Goal: Task Accomplishment & Management: Manage account settings

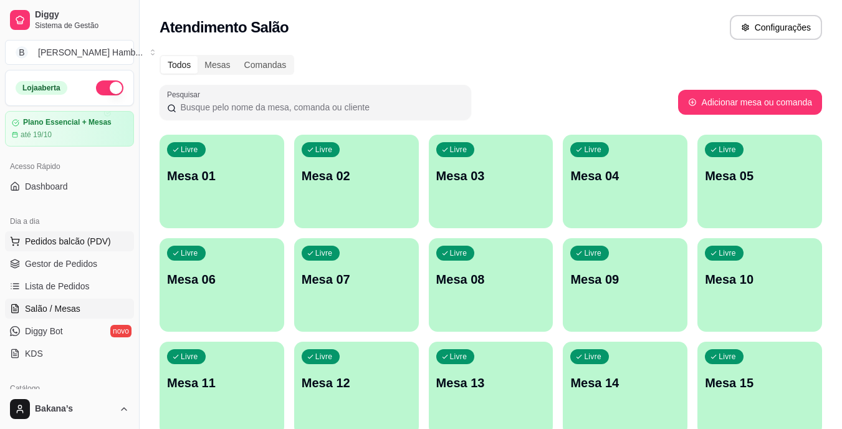
click at [92, 243] on span "Pedidos balcão (PDV)" at bounding box center [68, 241] width 86 height 12
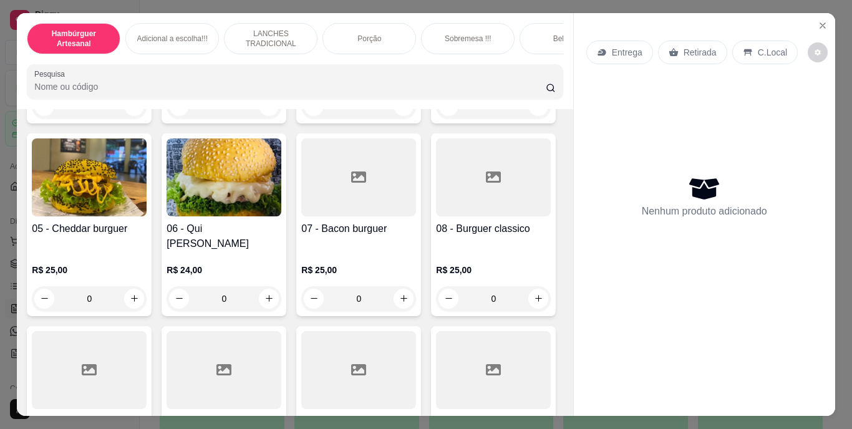
scroll to position [312, 0]
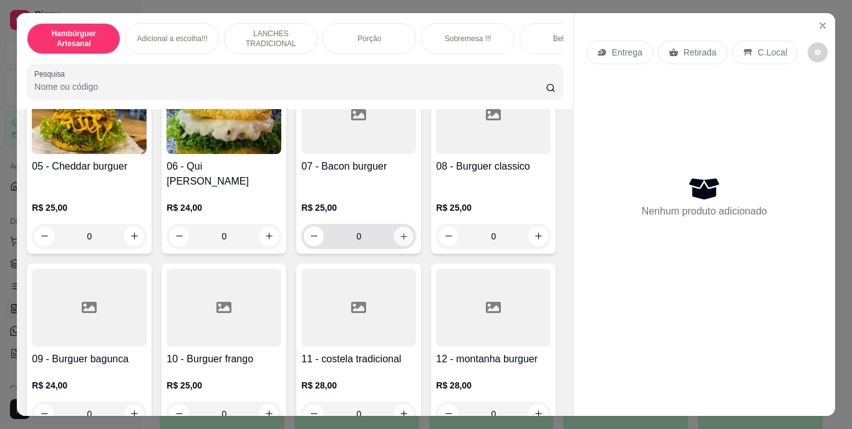
click at [399, 241] on icon "increase-product-quantity" at bounding box center [403, 235] width 9 height 9
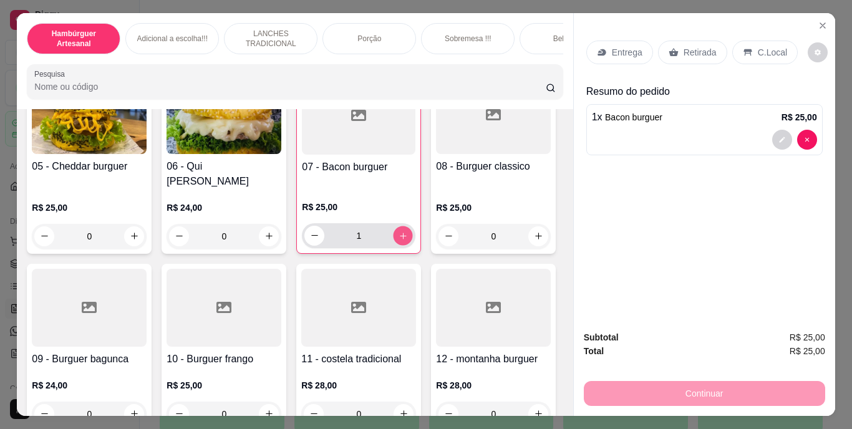
click at [398, 240] on icon "increase-product-quantity" at bounding box center [402, 235] width 9 height 9
type input "3"
click at [694, 47] on p "Retirada" at bounding box center [699, 52] width 33 height 12
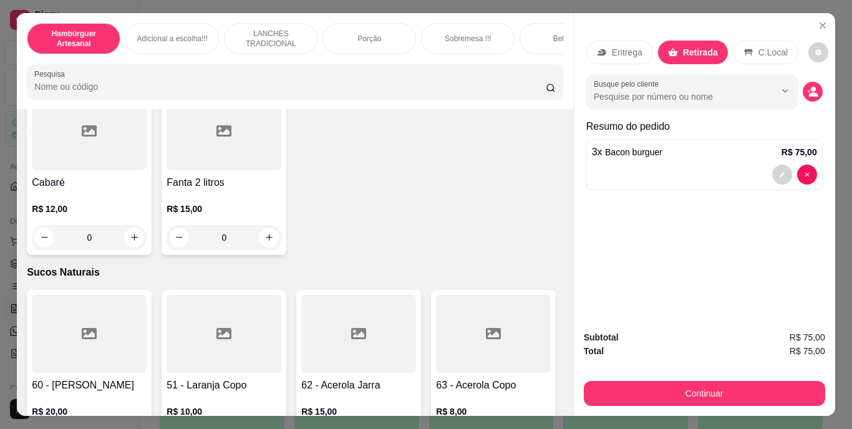
scroll to position [3804, 0]
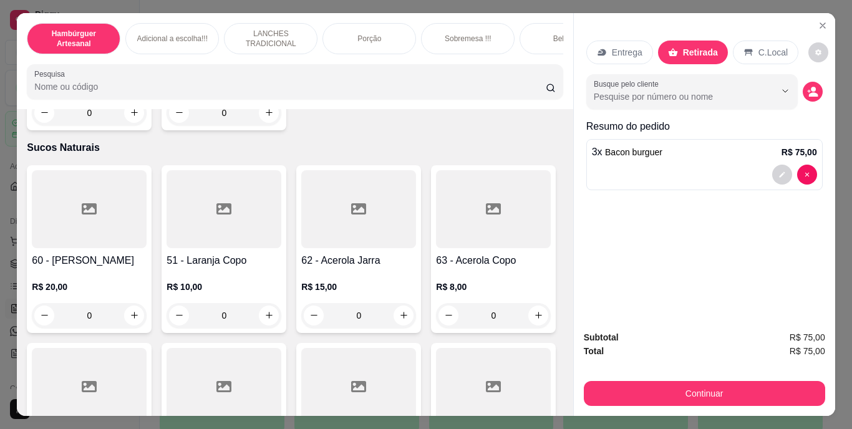
type input "1"
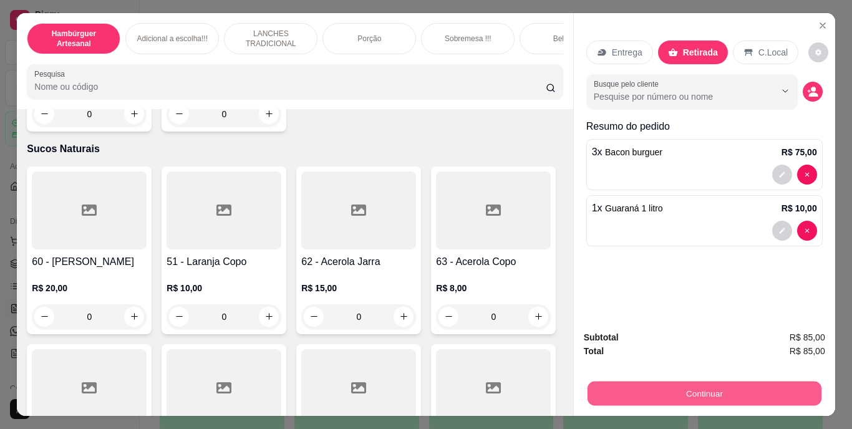
click at [648, 392] on button "Continuar" at bounding box center [704, 394] width 234 height 24
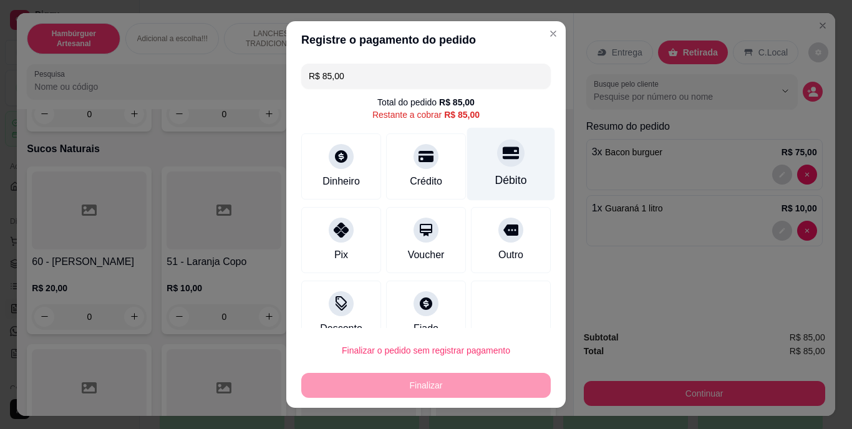
click at [509, 158] on div "Débito" at bounding box center [511, 164] width 88 height 73
type input "R$ 0,00"
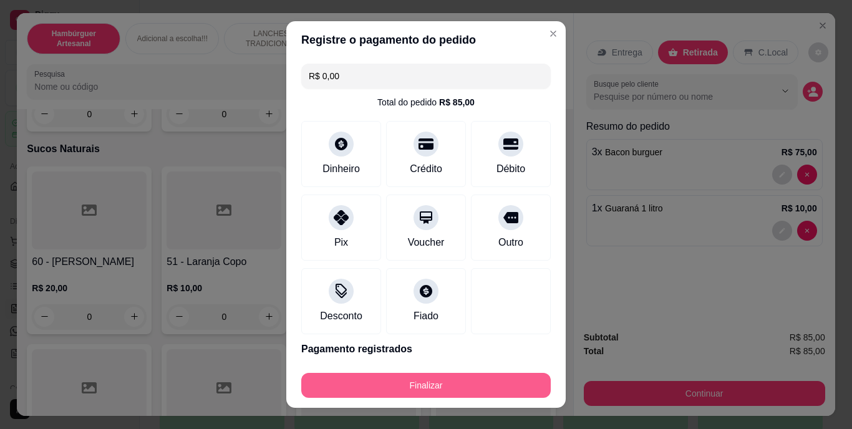
click at [494, 384] on button "Finalizar" at bounding box center [425, 385] width 249 height 25
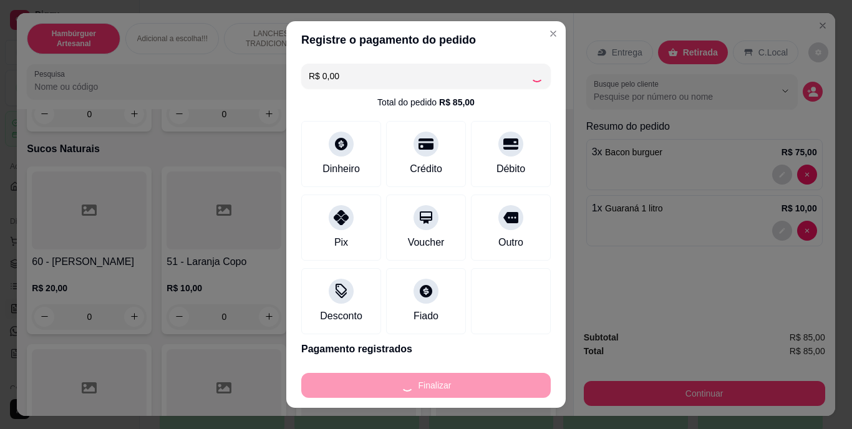
type input "0"
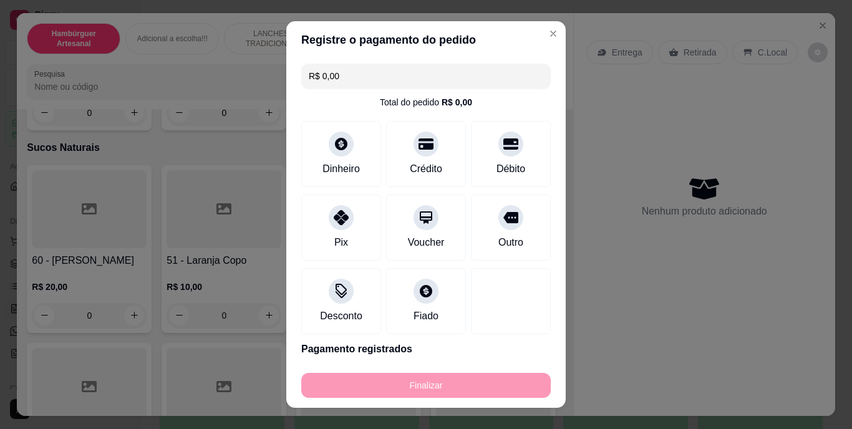
type input "-R$ 85,00"
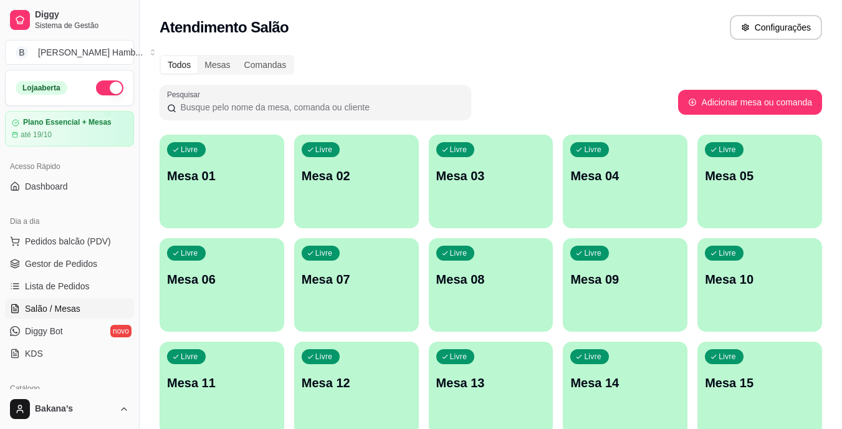
click at [476, 393] on div "Livre Mesa 13" at bounding box center [491, 381] width 125 height 79
click at [477, 393] on div "Livre Mesa 13" at bounding box center [491, 381] width 125 height 79
click at [93, 279] on link "Lista de Pedidos" at bounding box center [69, 286] width 129 height 20
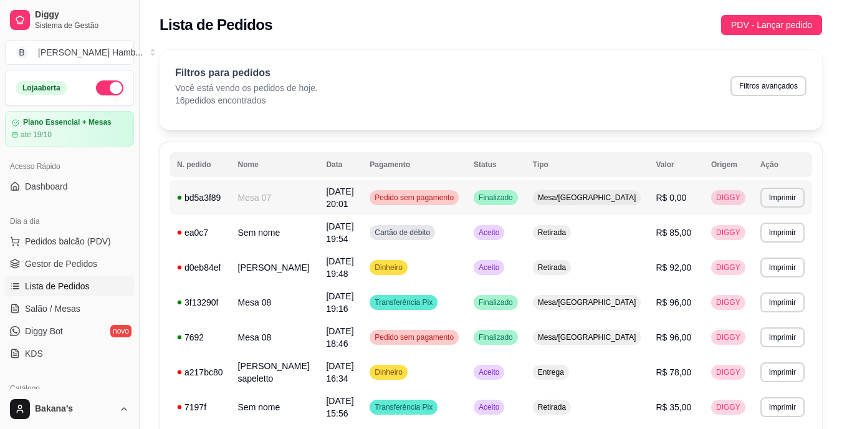
click at [362, 197] on td "[DATE] 20:01" at bounding box center [341, 197] width 44 height 35
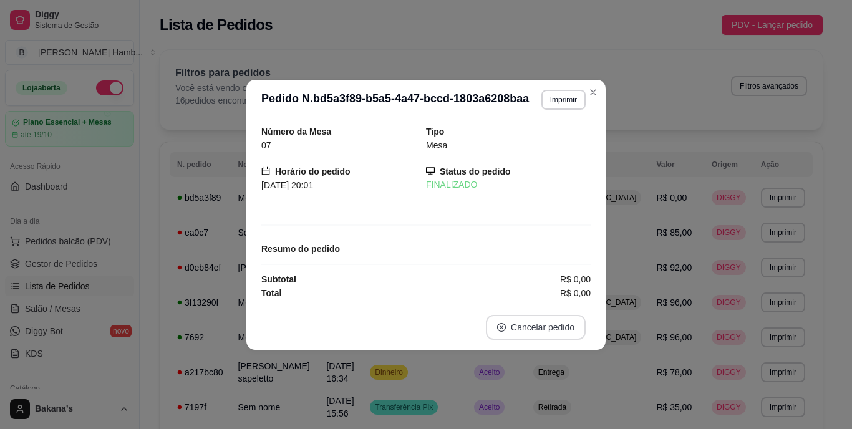
click at [523, 326] on button "Cancelar pedido" at bounding box center [536, 327] width 100 height 25
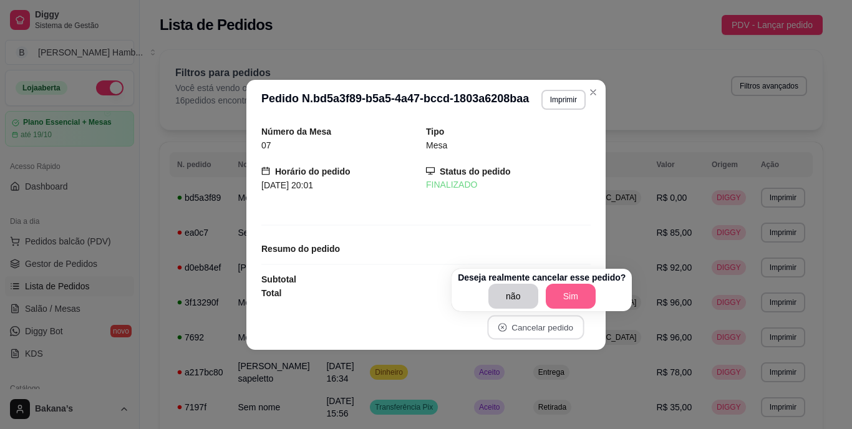
click at [559, 294] on button "Sim" at bounding box center [571, 296] width 50 height 25
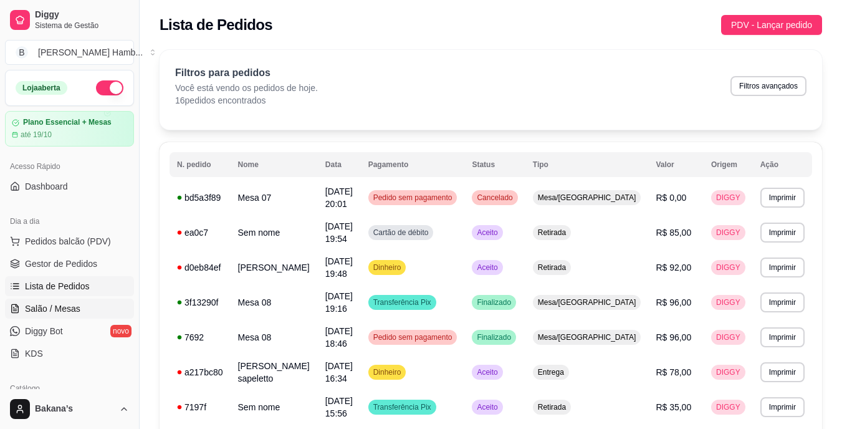
click at [64, 305] on span "Salão / Mesas" at bounding box center [52, 308] width 55 height 12
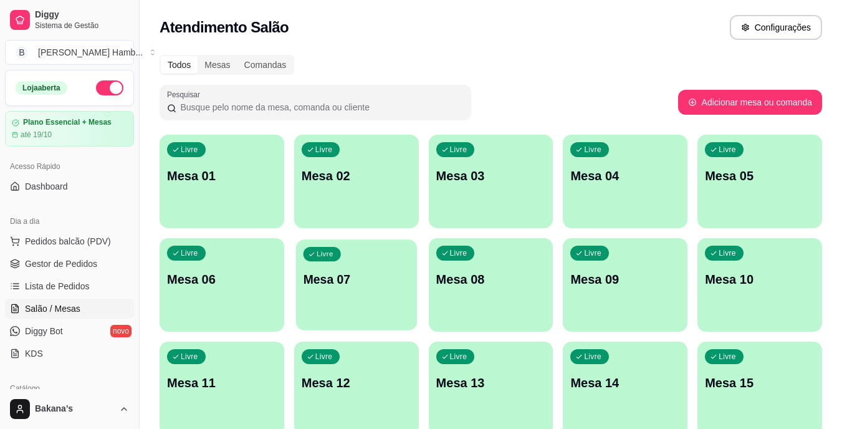
click at [336, 274] on p "Mesa 07" at bounding box center [356, 279] width 107 height 17
click at [61, 250] on button "Pedidos balcão (PDV)" at bounding box center [69, 241] width 129 height 20
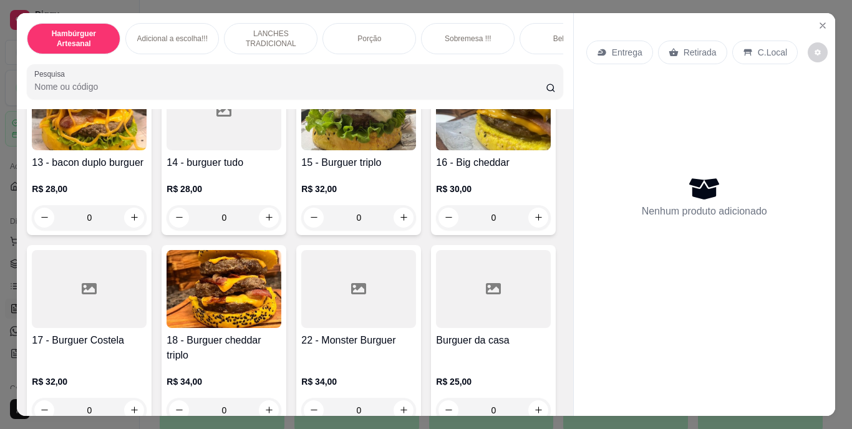
scroll to position [811, 0]
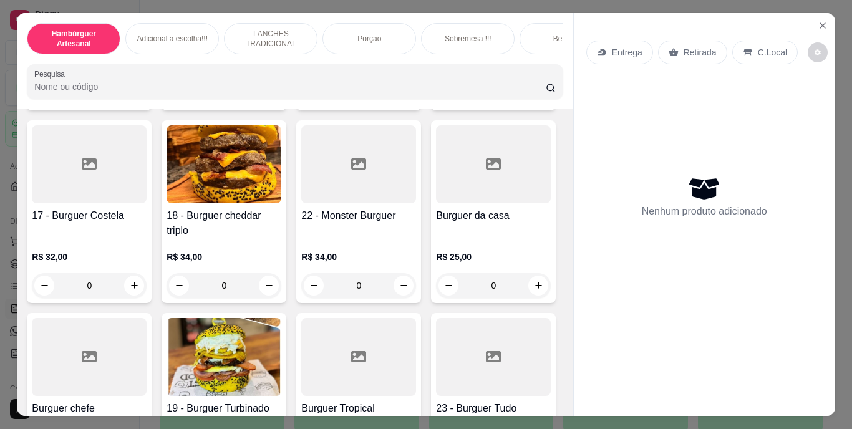
click at [274, 105] on div "0" at bounding box center [223, 92] width 115 height 25
click at [264, 97] on icon "increase-product-quantity" at bounding box center [268, 92] width 9 height 9
type input "1"
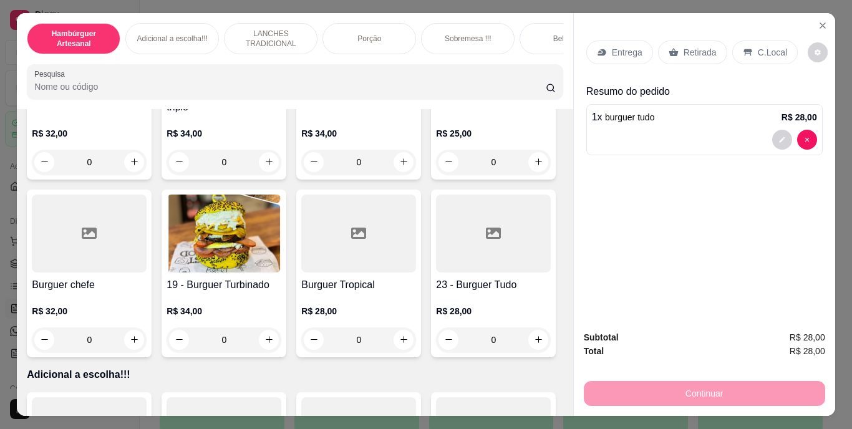
scroll to position [1122, 0]
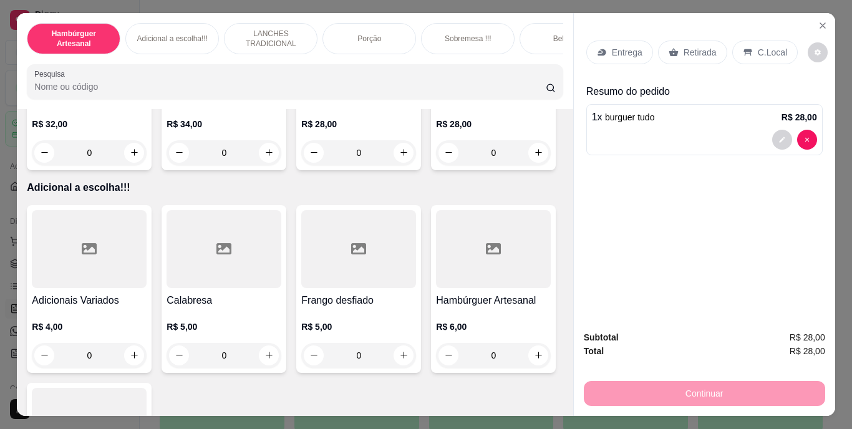
type input "1"
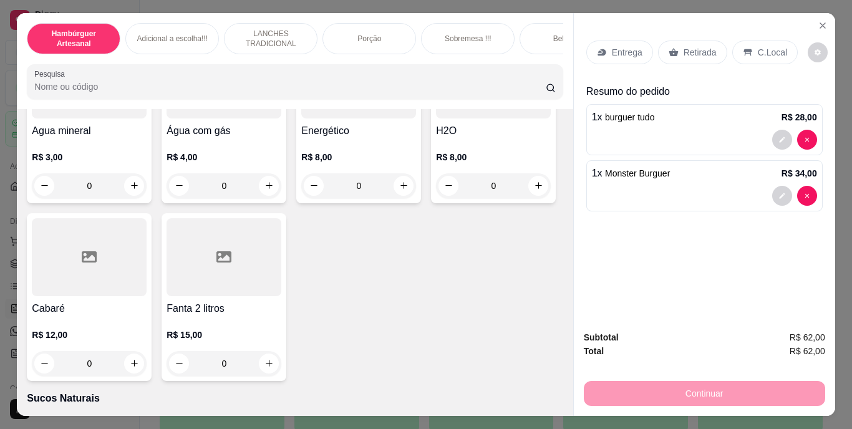
type input "1"
click at [675, 50] on div "Retirada" at bounding box center [692, 53] width 69 height 24
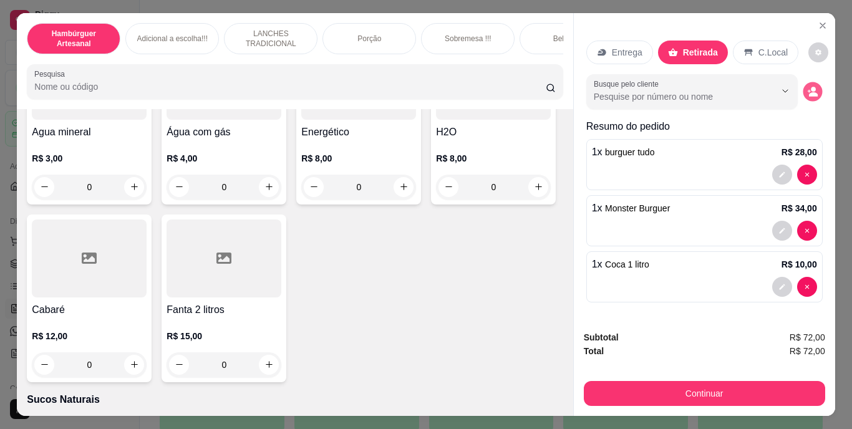
click at [811, 87] on circle "decrease-product-quantity" at bounding box center [813, 89] width 5 height 5
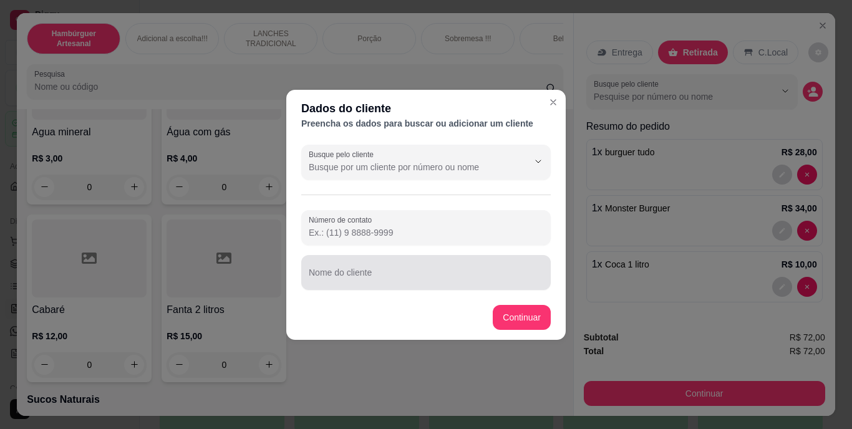
click at [428, 269] on div at bounding box center [426, 272] width 234 height 25
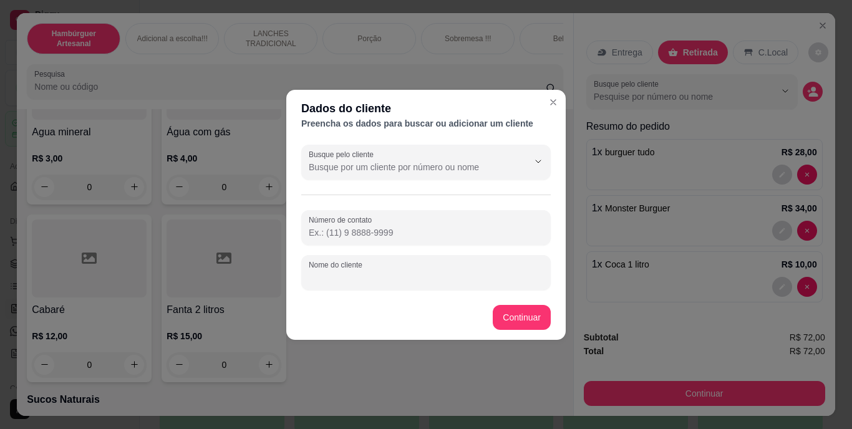
type input "e"
type input "Elisnei"
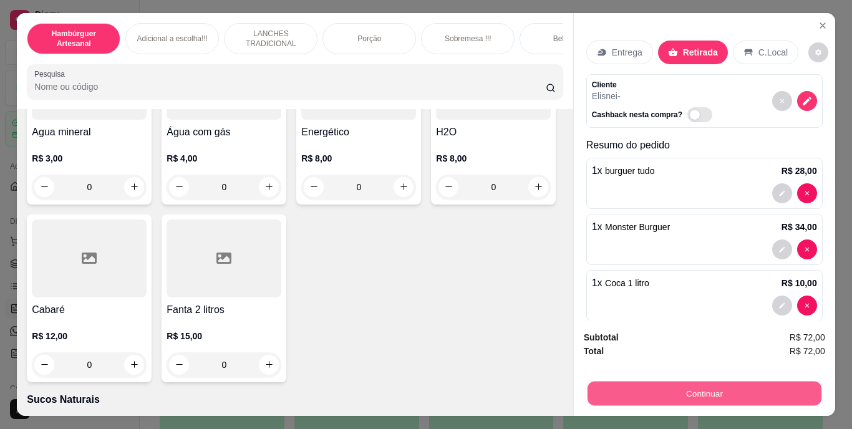
click at [646, 392] on button "Continuar" at bounding box center [704, 394] width 234 height 24
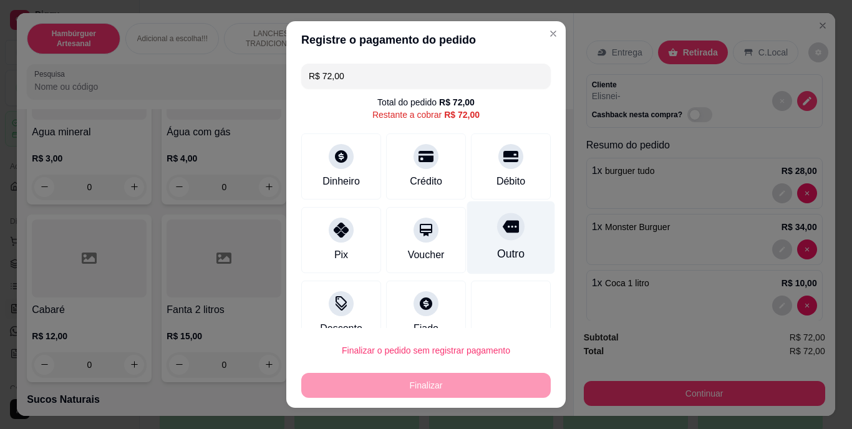
drag, startPoint x: 538, startPoint y: 250, endPoint x: 519, endPoint y: 246, distance: 19.2
click at [535, 249] on div "R$ 72,00 Total do pedido R$ 72,00 Restante a cobrar R$ 72,00 Dinheiro Crédito D…" at bounding box center [425, 193] width 279 height 269
click at [518, 246] on div "Outro" at bounding box center [511, 237] width 88 height 73
type input "R$ 0,00"
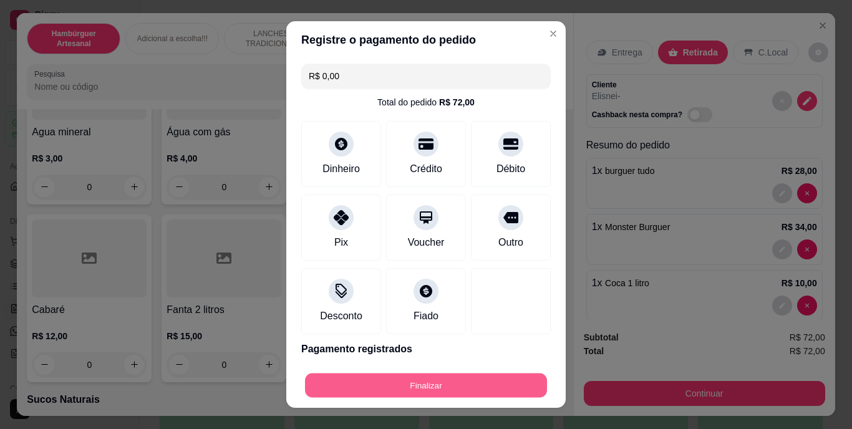
click at [467, 379] on button "Finalizar" at bounding box center [426, 385] width 242 height 24
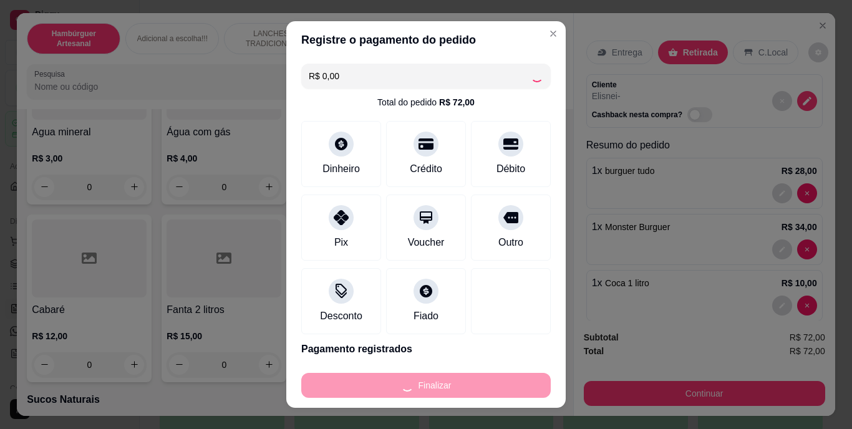
type input "0"
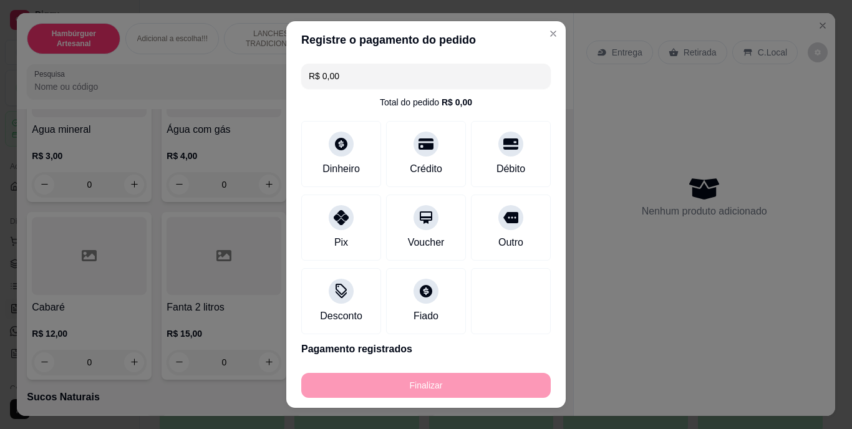
type input "-R$ 72,00"
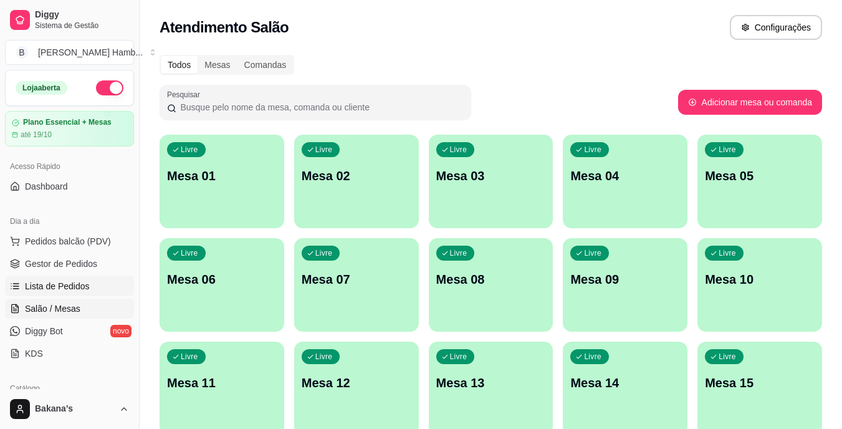
click at [61, 280] on span "Lista de Pedidos" at bounding box center [57, 286] width 65 height 12
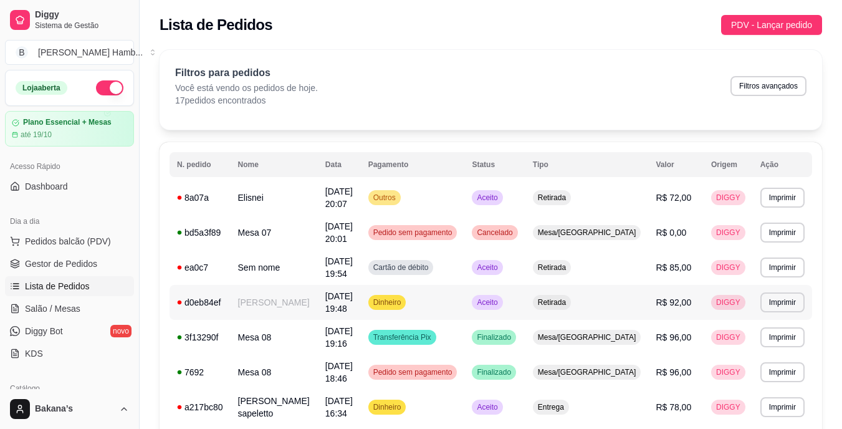
click at [264, 296] on td "[PERSON_NAME]" at bounding box center [274, 302] width 87 height 35
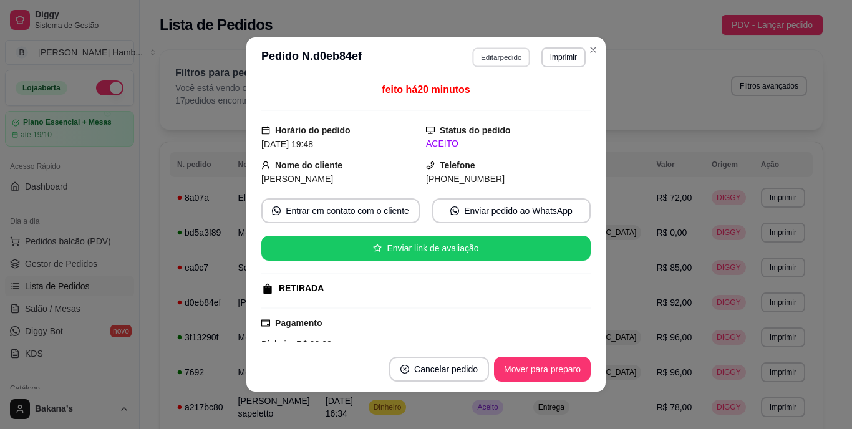
click at [506, 58] on button "Editar pedido" at bounding box center [502, 56] width 58 height 19
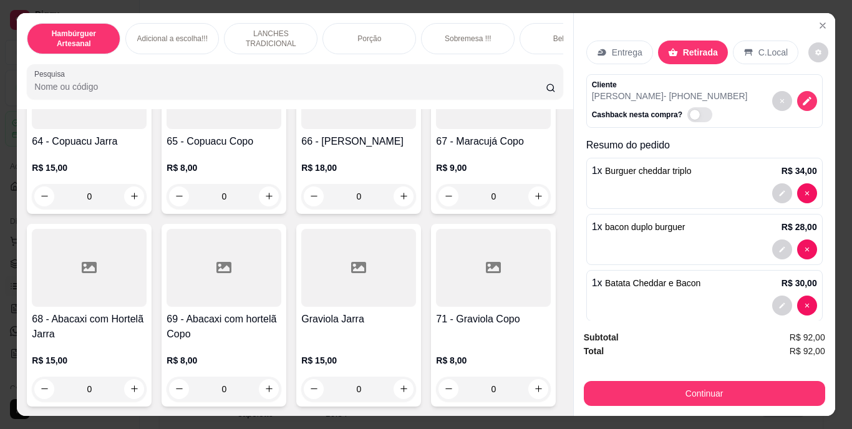
scroll to position [4677, 0]
type input "1"
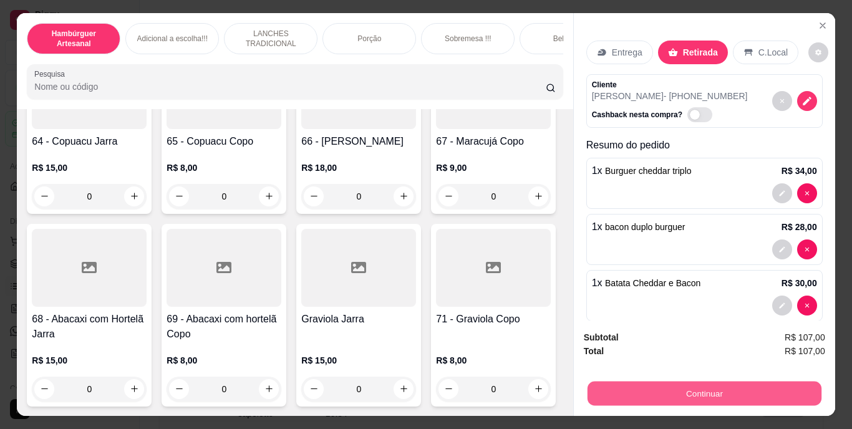
click at [639, 393] on button "Continuar" at bounding box center [704, 394] width 234 height 24
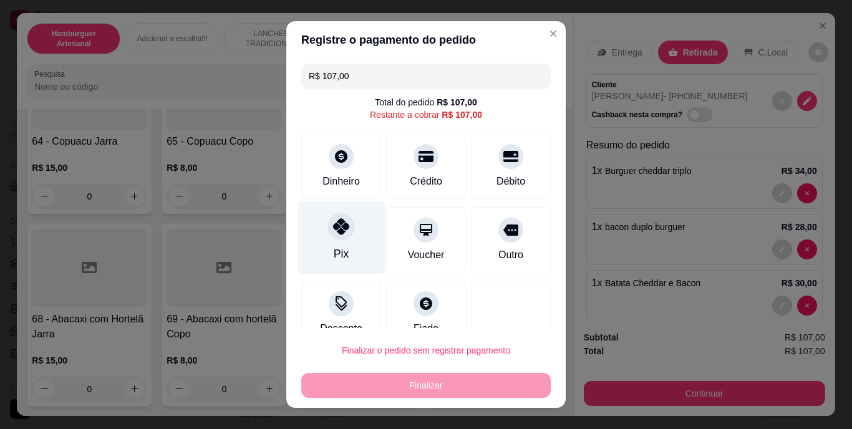
click at [347, 228] on div at bounding box center [340, 226] width 27 height 27
type input "R$ 0,00"
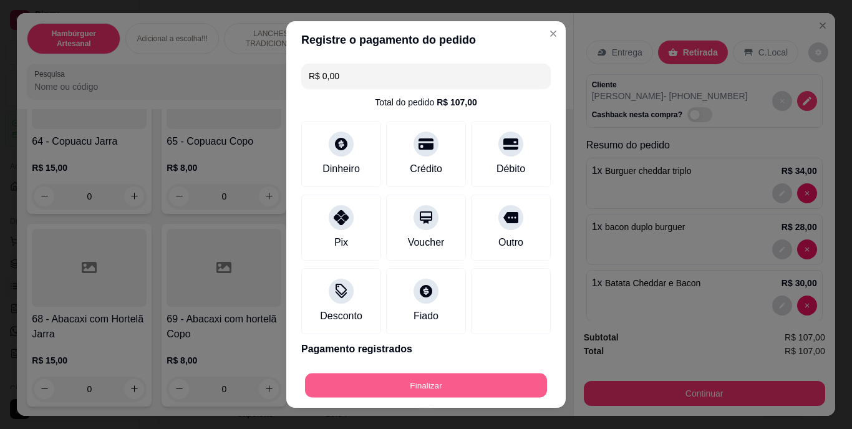
click at [473, 390] on button "Finalizar" at bounding box center [426, 385] width 242 height 24
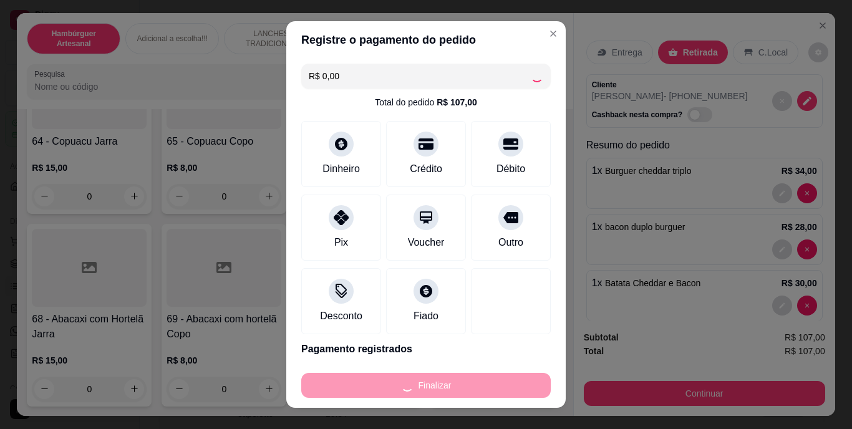
type input "0"
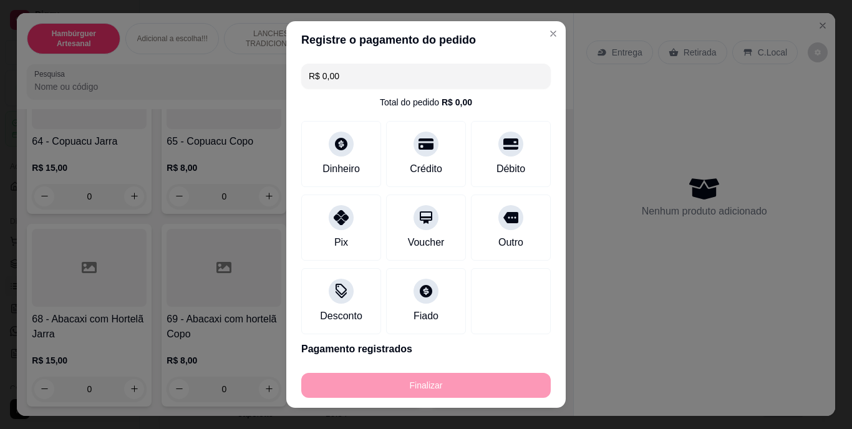
type input "-R$ 107,00"
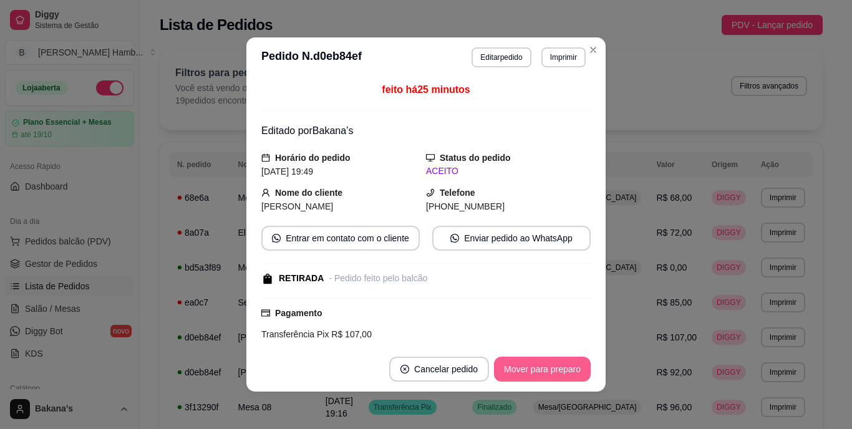
click at [569, 368] on button "Mover para preparo" at bounding box center [542, 369] width 97 height 25
click at [556, 369] on button "Mover para retirada disponível" at bounding box center [522, 369] width 138 height 25
click at [557, 370] on button "Mover para finalizado" at bounding box center [539, 369] width 100 height 24
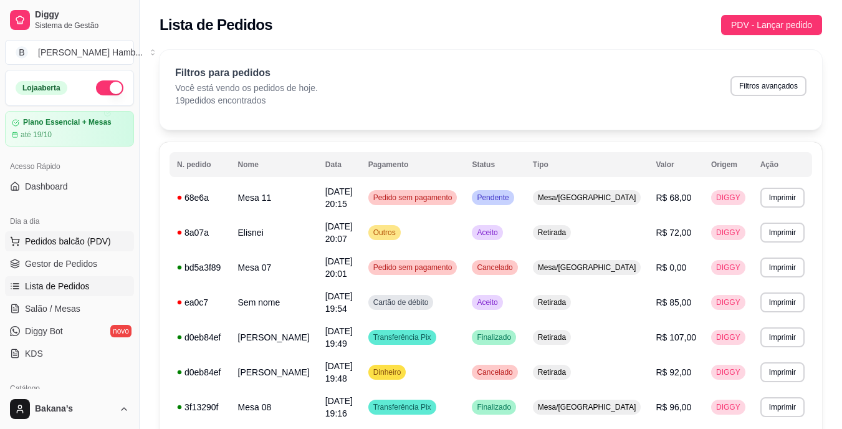
click at [119, 240] on button "Pedidos balcão (PDV)" at bounding box center [69, 241] width 129 height 20
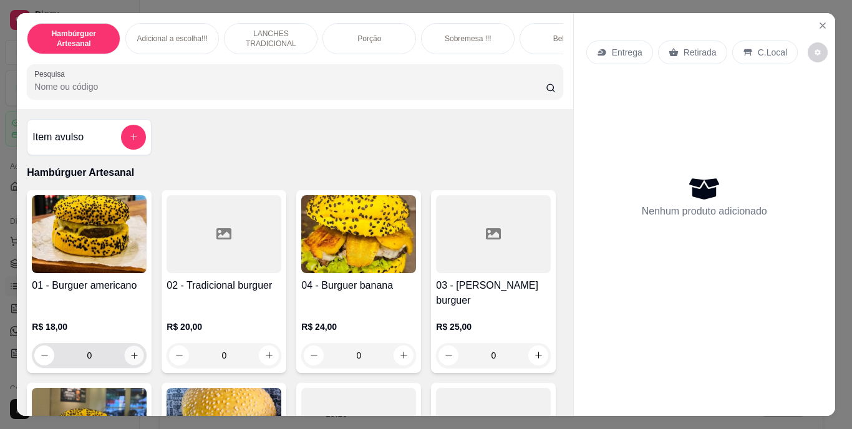
click at [127, 345] on button "increase-product-quantity" at bounding box center [134, 354] width 19 height 19
type input "1"
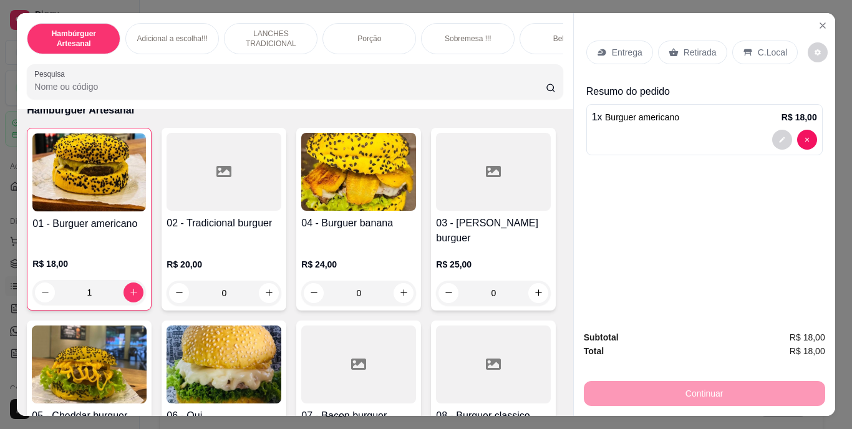
scroll to position [249, 0]
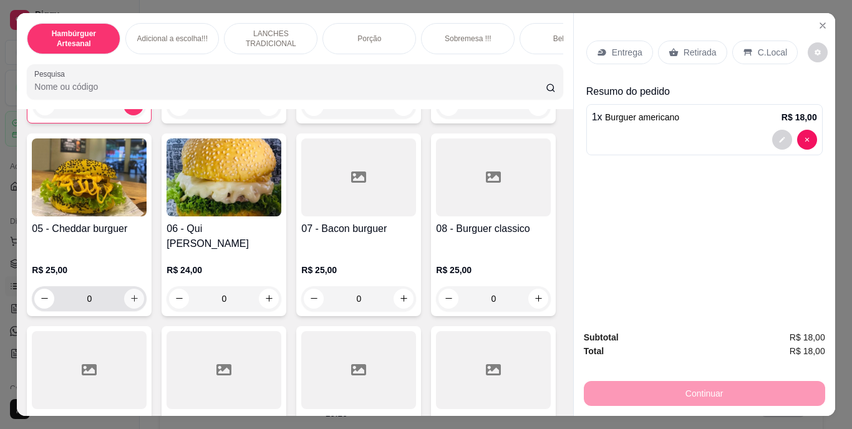
click at [138, 295] on icon "increase-product-quantity" at bounding box center [134, 298] width 7 height 7
click at [139, 294] on icon "increase-product-quantity" at bounding box center [134, 298] width 9 height 9
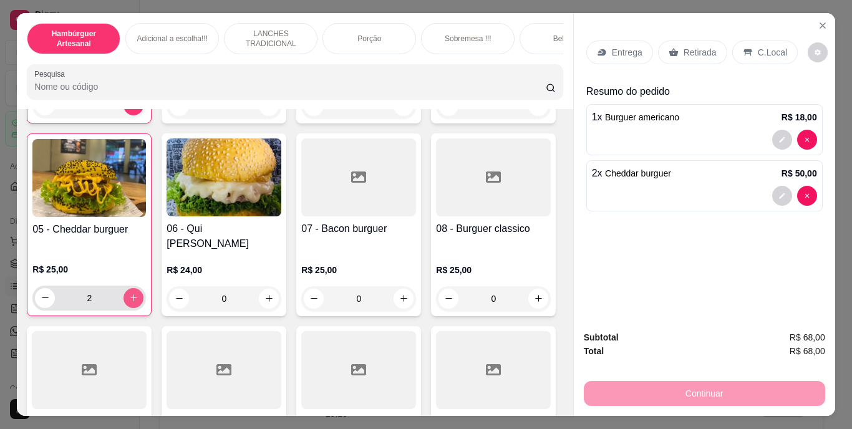
type input "2"
click at [777, 186] on button "decrease-product-quantity" at bounding box center [781, 195] width 19 height 19
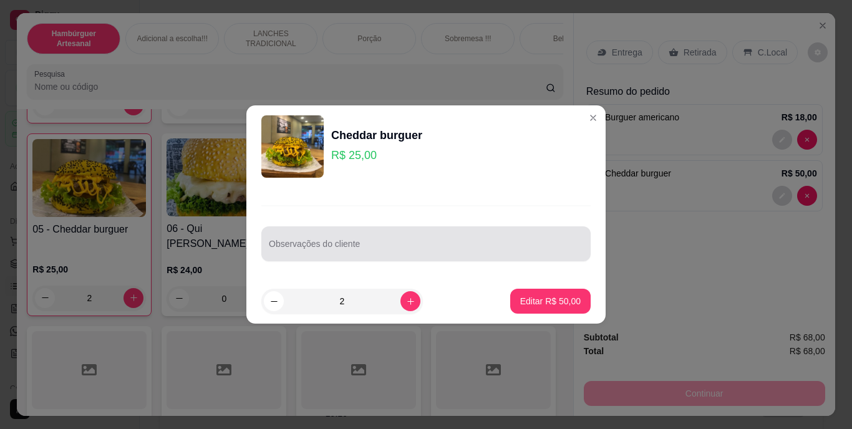
click at [422, 251] on input "Observações do cliente" at bounding box center [426, 249] width 314 height 12
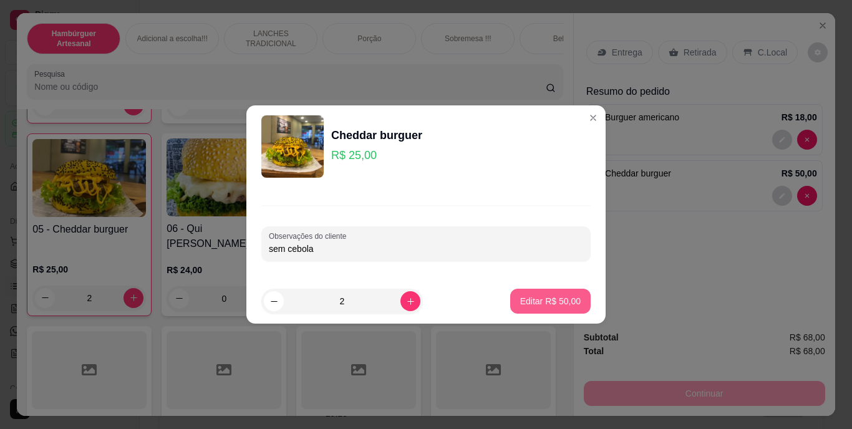
type input "sem cebola"
click at [548, 305] on p "Editar R$ 50,00" at bounding box center [550, 301] width 60 height 12
type input "0"
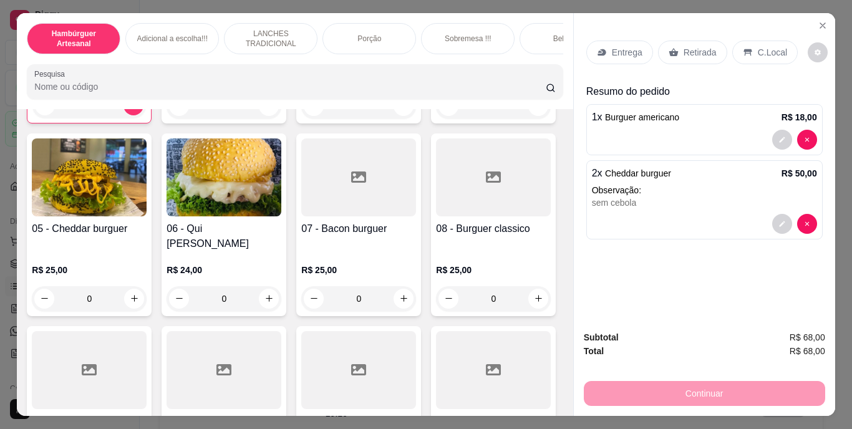
click at [635, 41] on div "Entrega" at bounding box center [619, 53] width 67 height 24
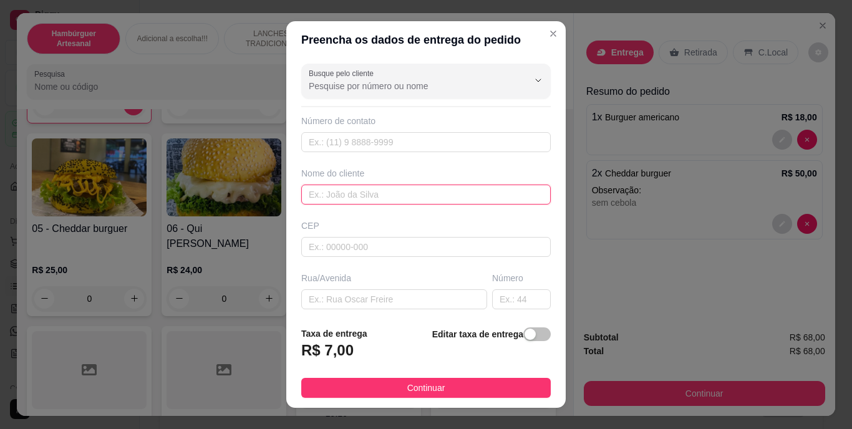
click at [374, 195] on input "text" at bounding box center [425, 195] width 249 height 20
type input "c"
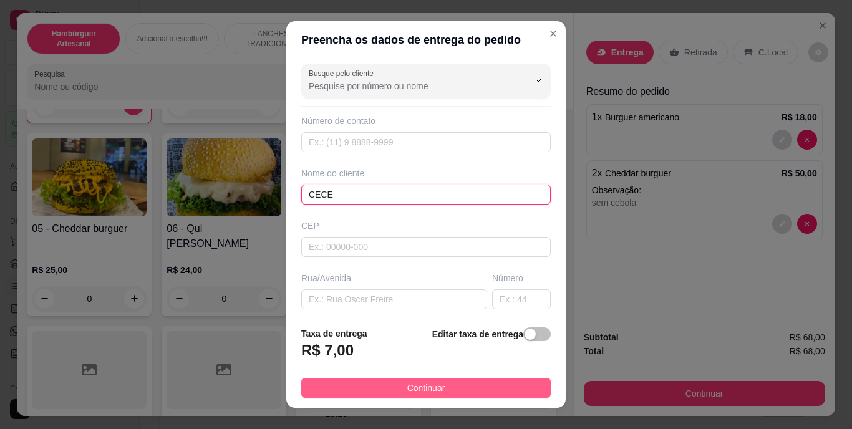
type input "CECE"
click at [348, 380] on button "Continuar" at bounding box center [425, 388] width 249 height 20
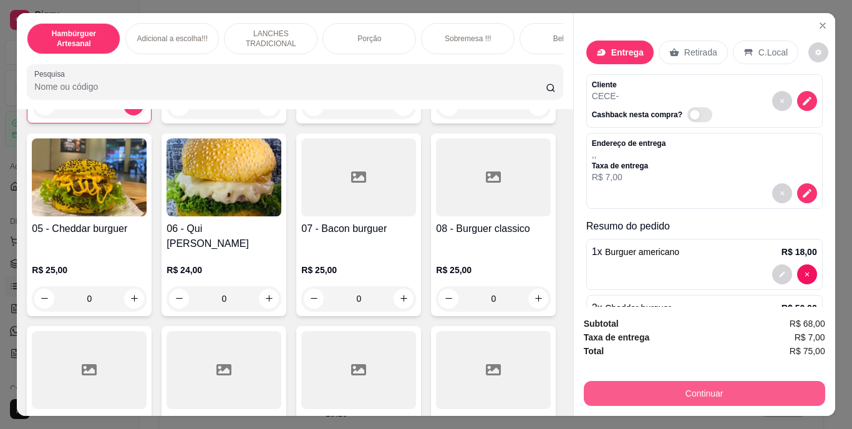
click at [622, 389] on button "Continuar" at bounding box center [704, 393] width 241 height 25
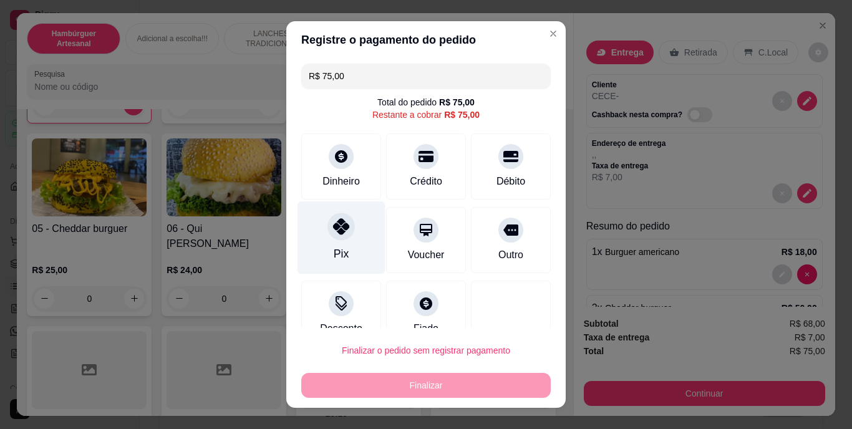
click at [350, 260] on div "Pix" at bounding box center [341, 237] width 88 height 73
type input "R$ 0,00"
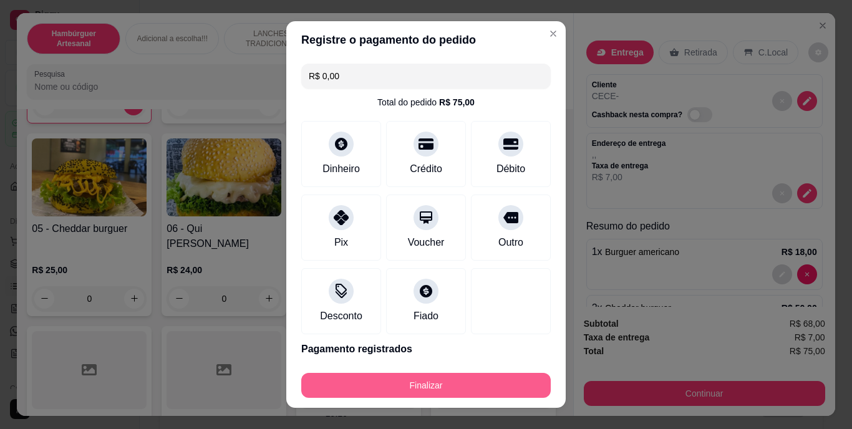
click at [426, 375] on button "Finalizar" at bounding box center [425, 385] width 249 height 25
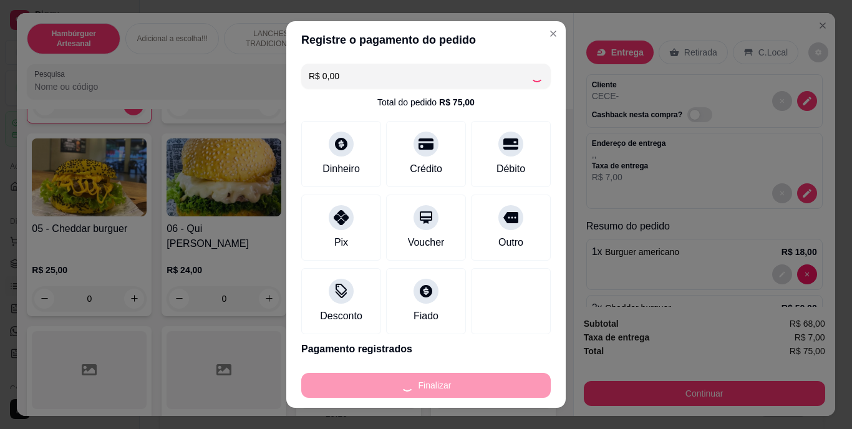
type input "0"
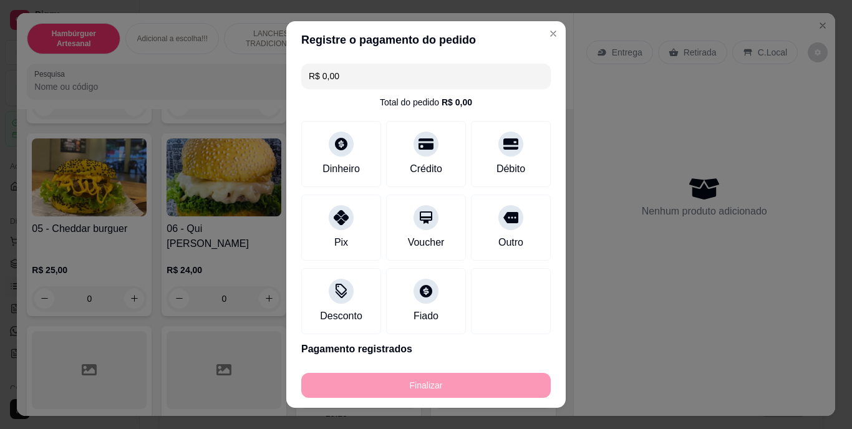
type input "-R$ 75,00"
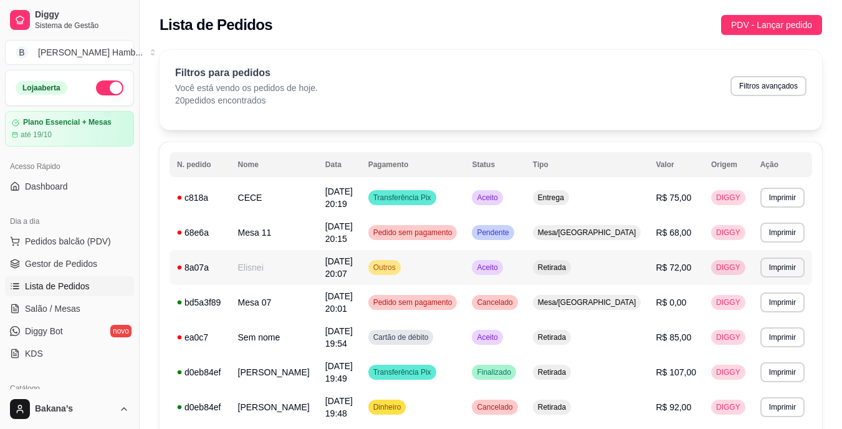
click at [503, 268] on div "Aceito" at bounding box center [487, 267] width 31 height 15
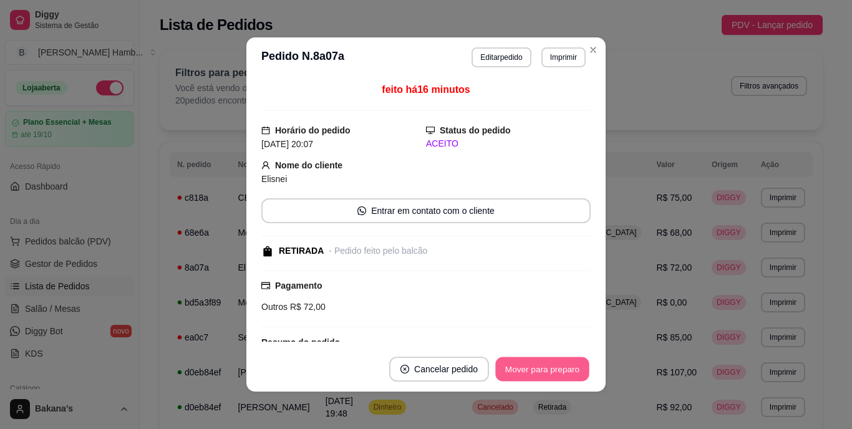
click at [511, 368] on button "Mover para preparo" at bounding box center [542, 369] width 94 height 24
click at [517, 364] on button "Mover para retirada disponível" at bounding box center [522, 369] width 138 height 25
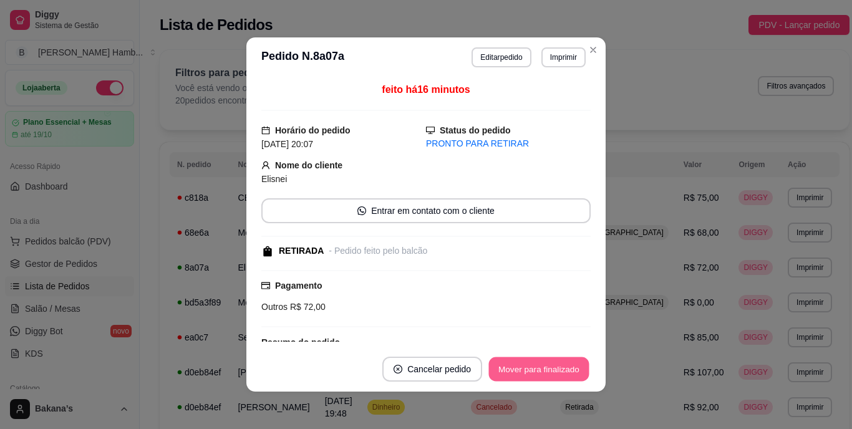
click at [517, 364] on button "Mover para finalizado" at bounding box center [539, 369] width 100 height 24
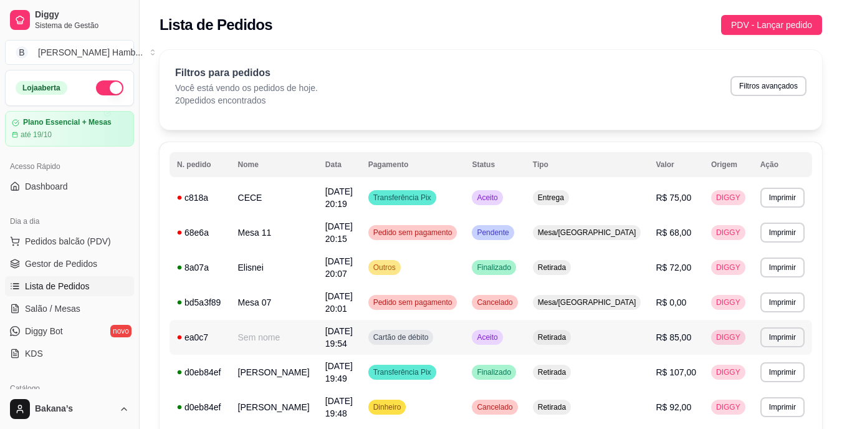
click at [525, 333] on td "Aceito" at bounding box center [495, 337] width 60 height 35
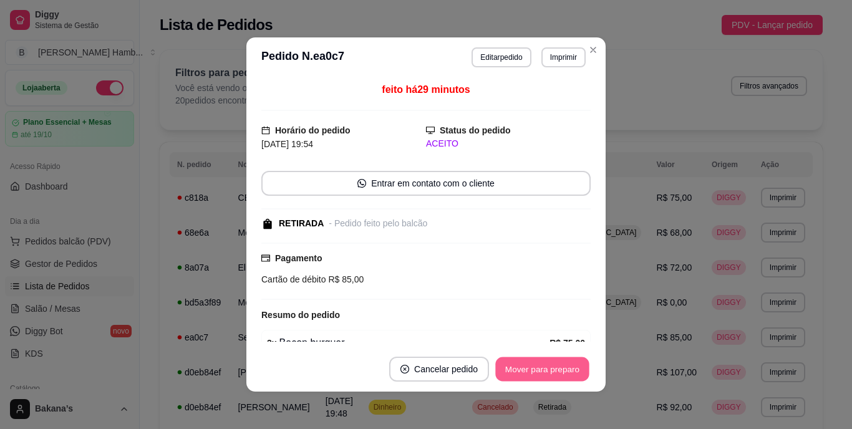
click at [555, 362] on button "Mover para preparo" at bounding box center [542, 369] width 94 height 24
click at [555, 362] on button "Mover para retirada disponível" at bounding box center [521, 369] width 133 height 24
click at [555, 362] on button "Mover para finalizado" at bounding box center [539, 369] width 104 height 25
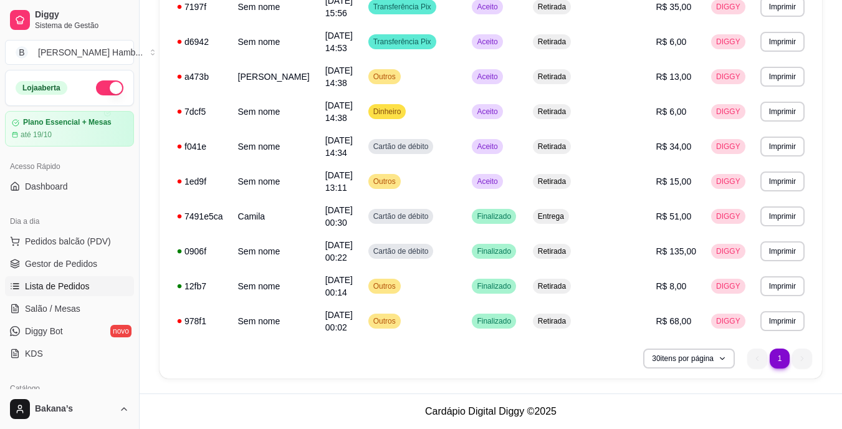
scroll to position [353, 0]
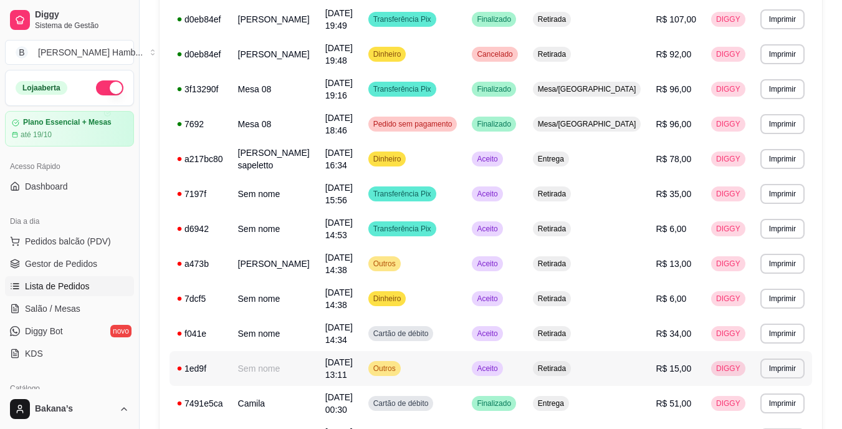
click at [500, 373] on span "Aceito" at bounding box center [488, 369] width 26 height 10
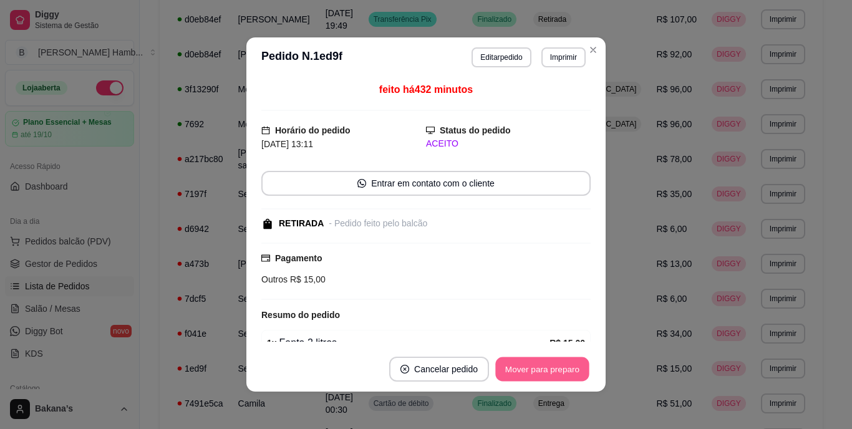
click at [560, 362] on button "Mover para preparo" at bounding box center [542, 369] width 94 height 24
click at [560, 362] on button "Mover para retirada disponível" at bounding box center [521, 369] width 133 height 24
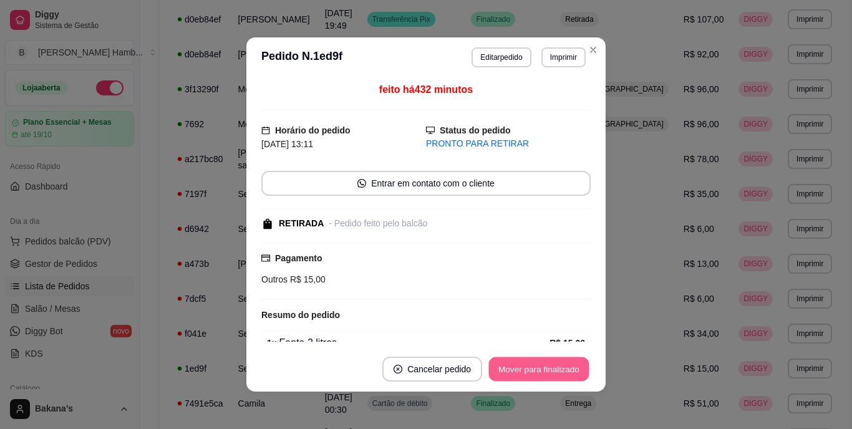
click at [558, 362] on button "Mover para finalizado" at bounding box center [539, 369] width 100 height 24
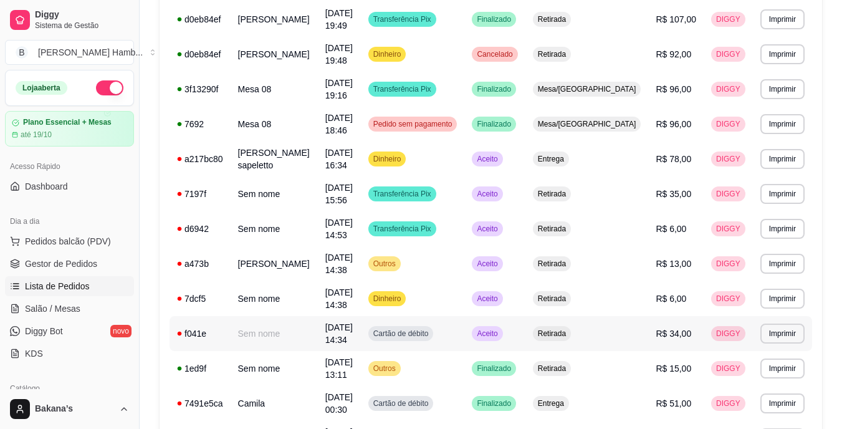
click at [571, 331] on div "Retirada" at bounding box center [552, 333] width 38 height 15
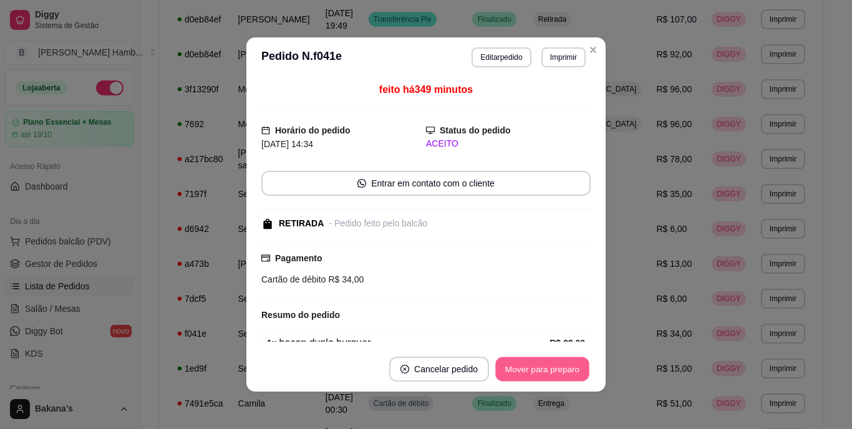
click at [557, 366] on button "Mover para preparo" at bounding box center [542, 369] width 94 height 24
click at [551, 368] on button "Mover para retirada disponível" at bounding box center [521, 369] width 133 height 24
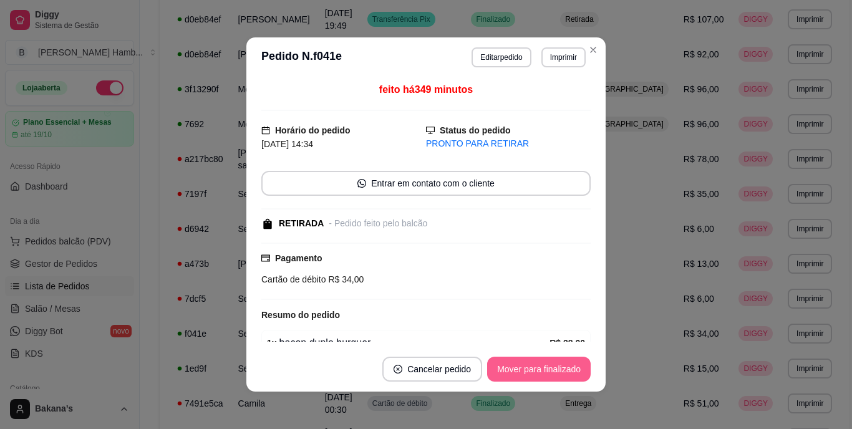
click at [553, 367] on button "Mover para finalizado" at bounding box center [539, 369] width 104 height 25
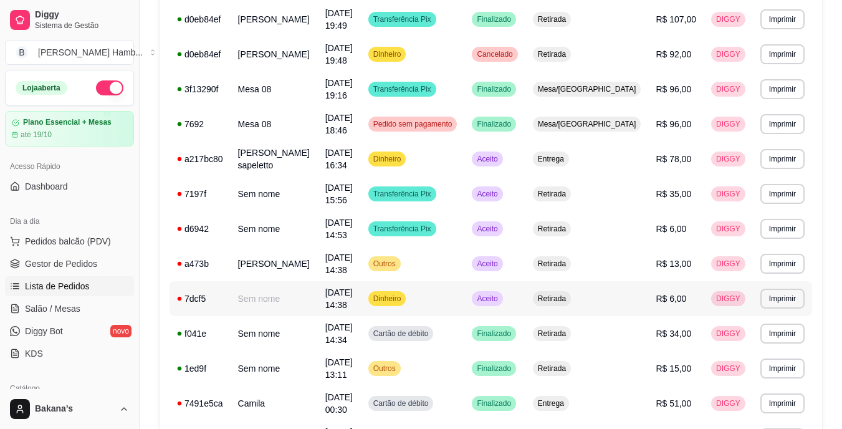
click at [525, 304] on td "Aceito" at bounding box center [495, 298] width 60 height 35
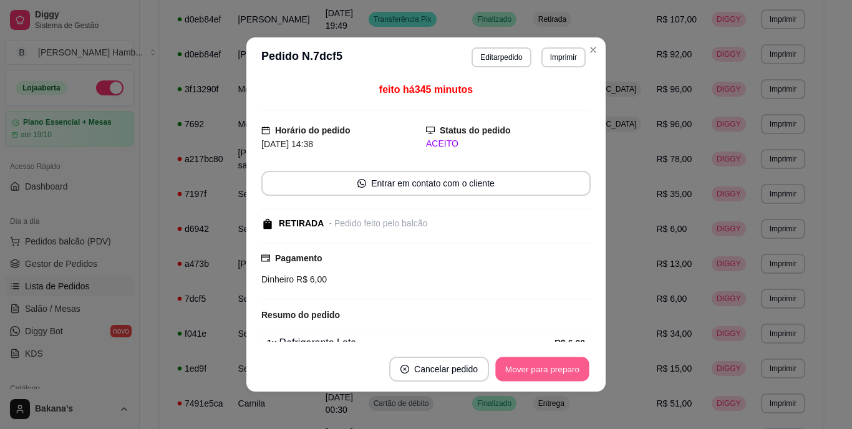
click at [561, 357] on button "Mover para preparo" at bounding box center [542, 369] width 94 height 24
click at [539, 360] on button "Mover para preparo" at bounding box center [542, 369] width 97 height 25
click at [529, 365] on button "Mover para retirada disponível" at bounding box center [522, 369] width 138 height 25
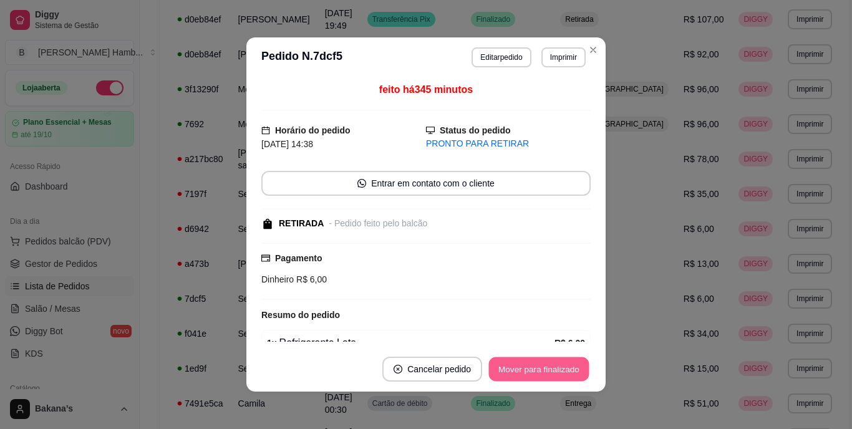
click at [529, 364] on button "Mover para finalizado" at bounding box center [539, 369] width 100 height 24
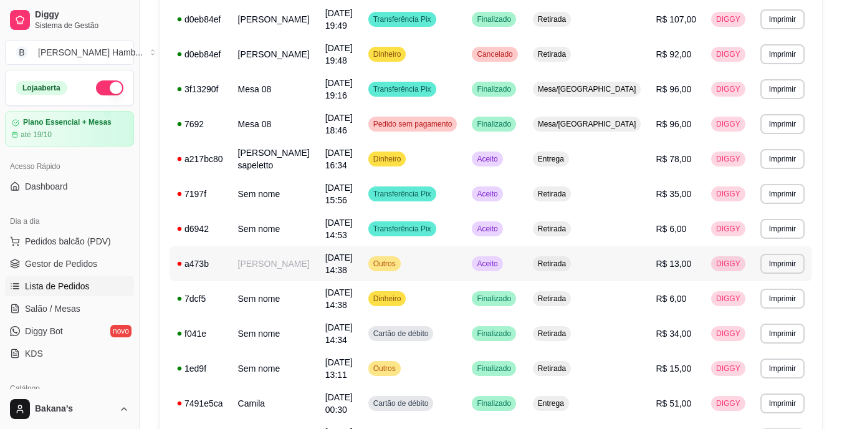
click at [525, 264] on td "Aceito" at bounding box center [495, 263] width 60 height 35
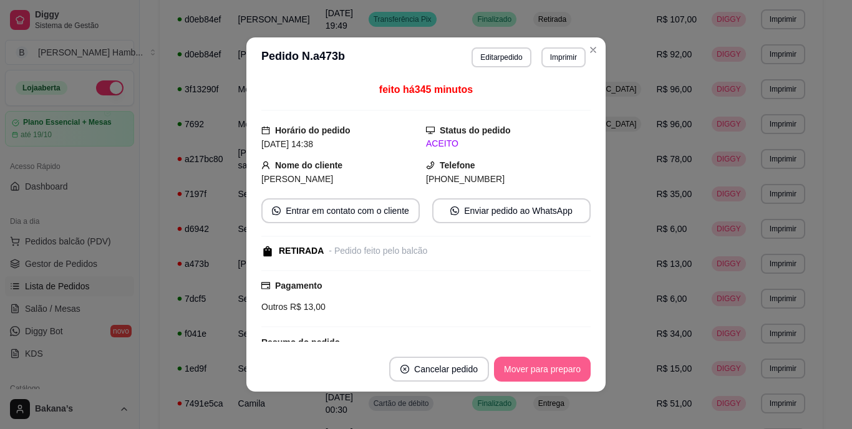
click at [537, 365] on button "Mover para preparo" at bounding box center [542, 369] width 97 height 25
click at [537, 365] on button "Mover para retirada disponível" at bounding box center [521, 369] width 133 height 24
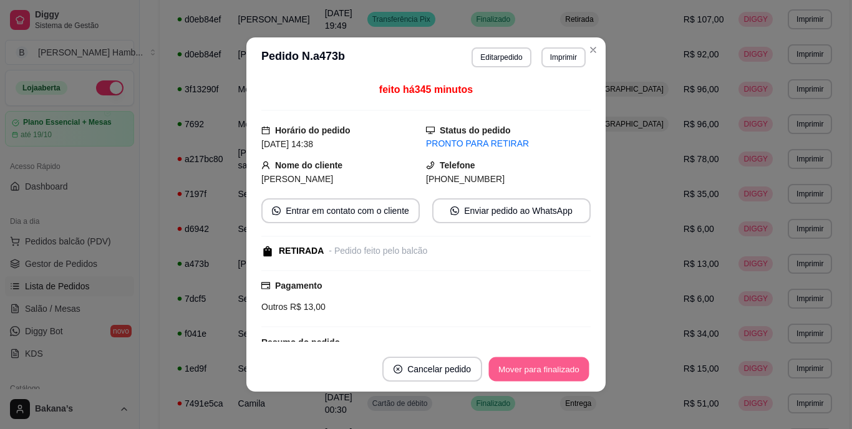
click at [537, 365] on button "Mover para finalizado" at bounding box center [539, 369] width 100 height 24
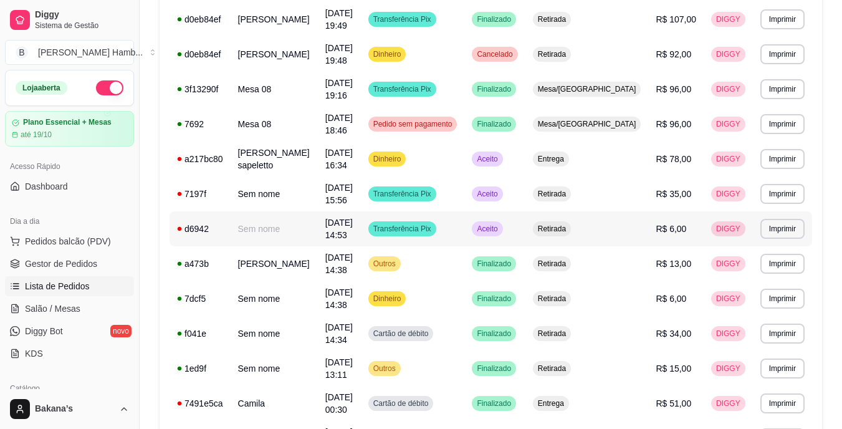
click at [525, 226] on td "Aceito" at bounding box center [495, 228] width 60 height 35
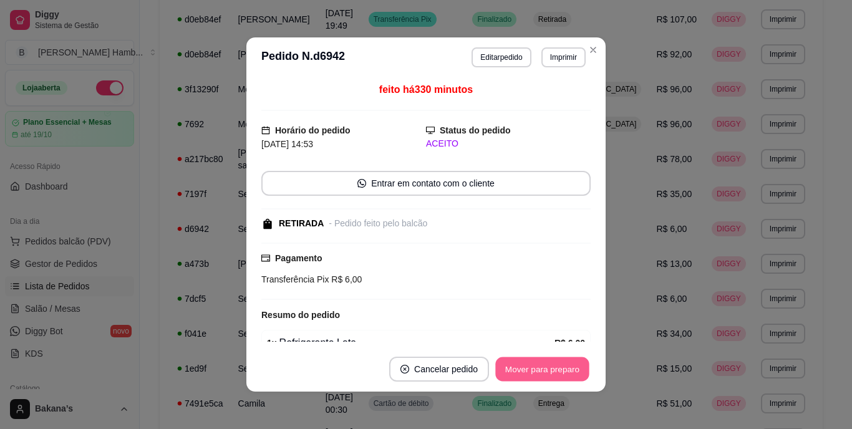
click at [562, 367] on button "Mover para preparo" at bounding box center [542, 369] width 94 height 24
click at [538, 359] on button "Mover para retirada disponível" at bounding box center [521, 369] width 133 height 24
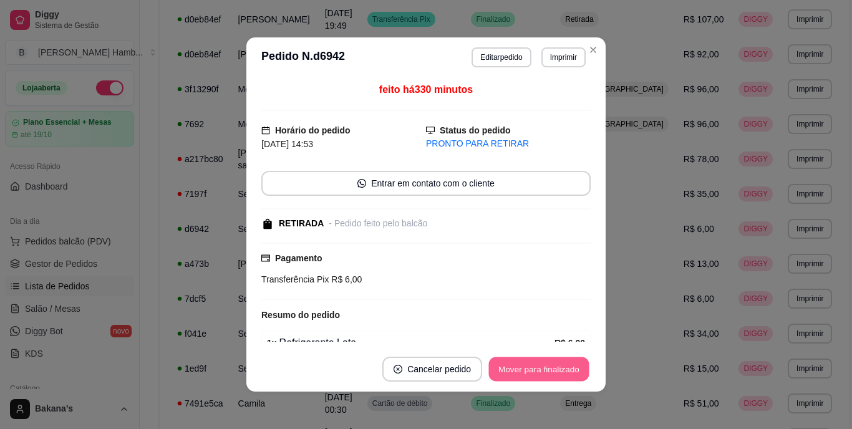
click at [538, 359] on button "Mover para finalizado" at bounding box center [539, 369] width 100 height 24
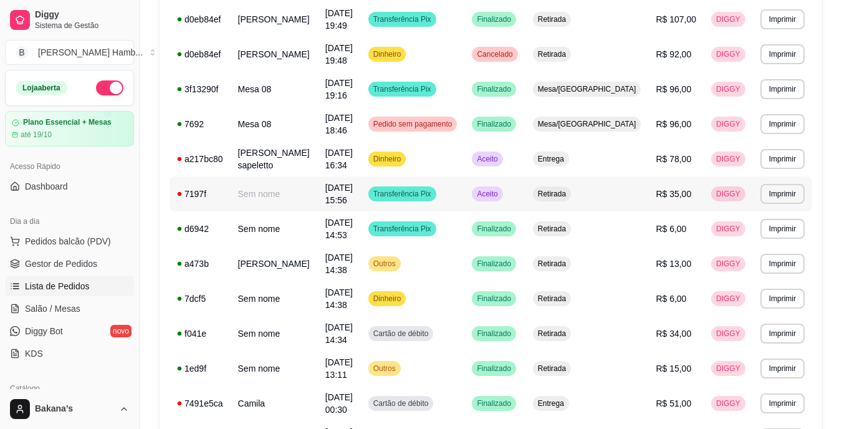
click at [525, 184] on td "Aceito" at bounding box center [495, 193] width 60 height 35
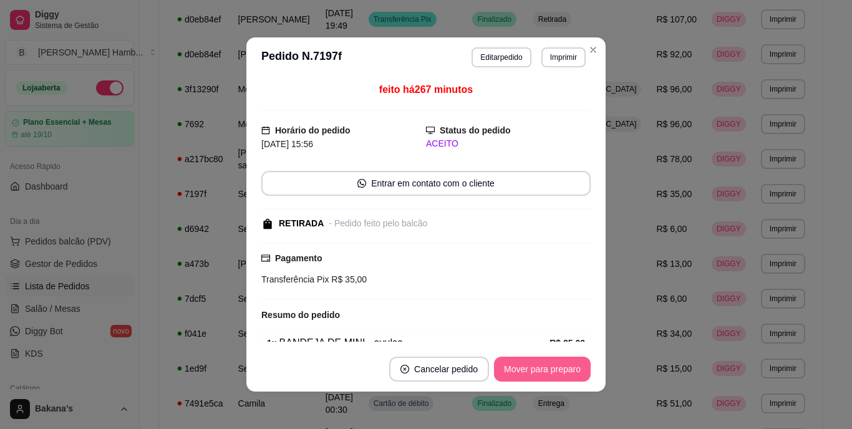
click at [549, 359] on button "Mover para preparo" at bounding box center [542, 369] width 97 height 25
click at [549, 364] on button "Mover para retirada disponível" at bounding box center [522, 369] width 138 height 25
click at [541, 364] on button "Mover para finalizado" at bounding box center [539, 369] width 100 height 24
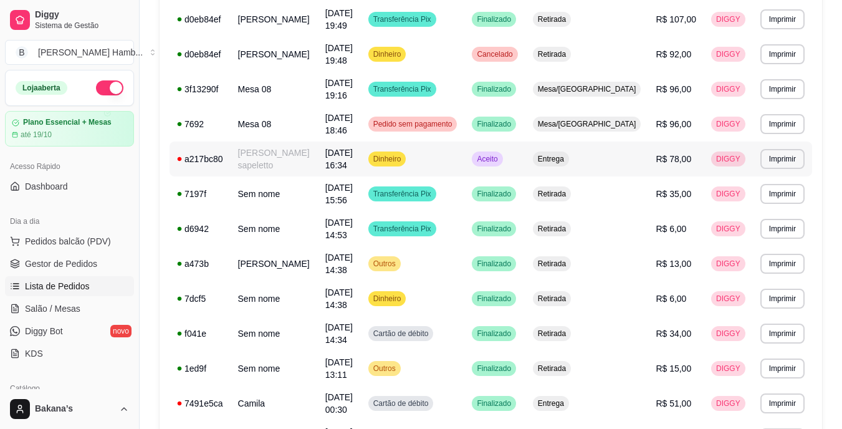
click at [500, 160] on span "Aceito" at bounding box center [488, 159] width 26 height 10
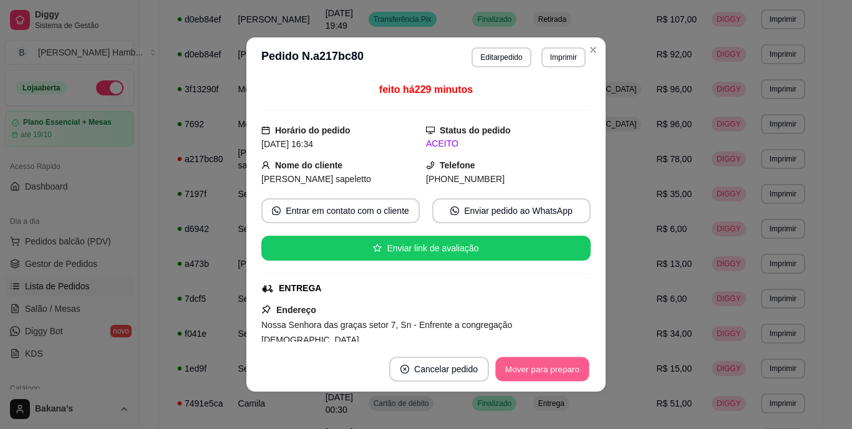
click at [515, 363] on button "Mover para preparo" at bounding box center [542, 369] width 94 height 24
click at [519, 369] on button "Mover para entrega" at bounding box center [543, 369] width 94 height 24
click at [519, 369] on button "Mover para finalizado" at bounding box center [539, 369] width 100 height 24
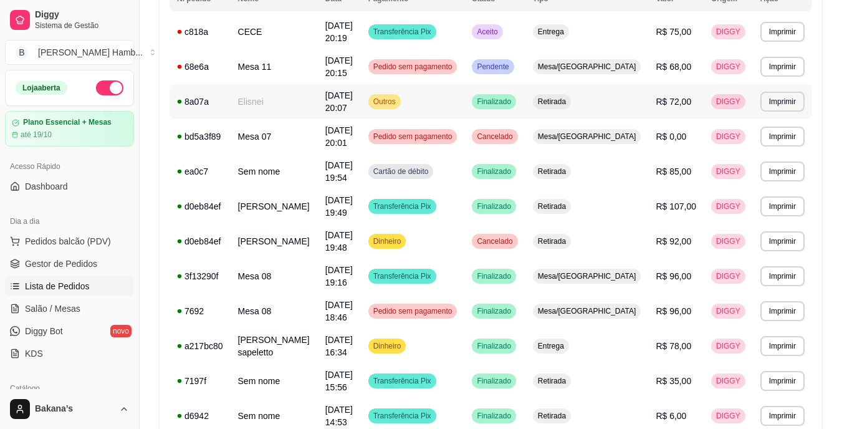
scroll to position [104, 0]
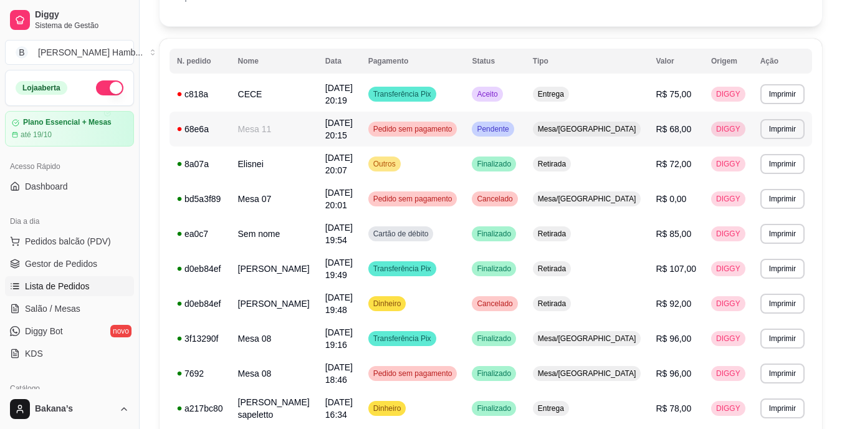
click at [511, 132] on span "Pendente" at bounding box center [493, 129] width 37 height 10
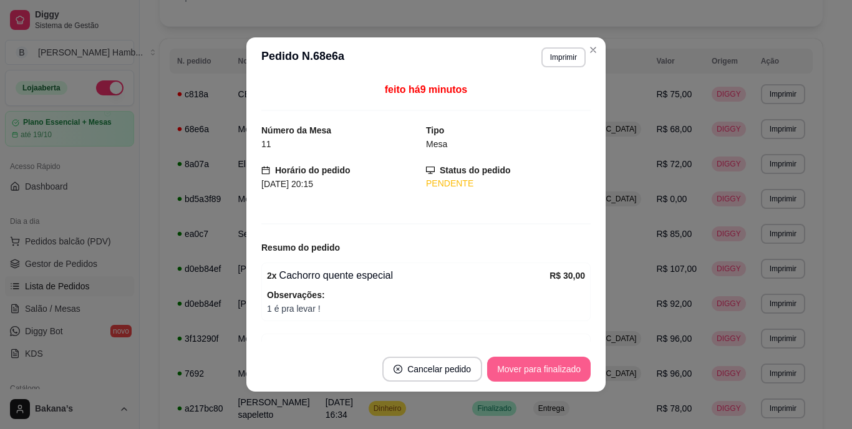
click at [553, 369] on button "Mover para finalizado" at bounding box center [539, 369] width 104 height 25
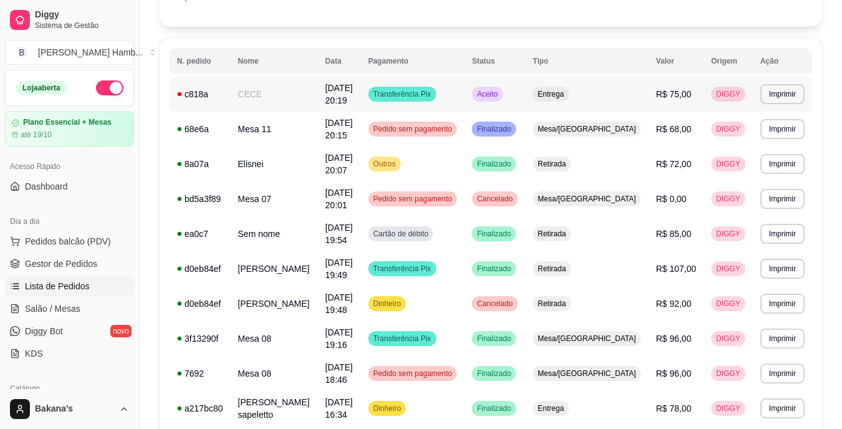
click at [525, 90] on td "Aceito" at bounding box center [495, 94] width 60 height 35
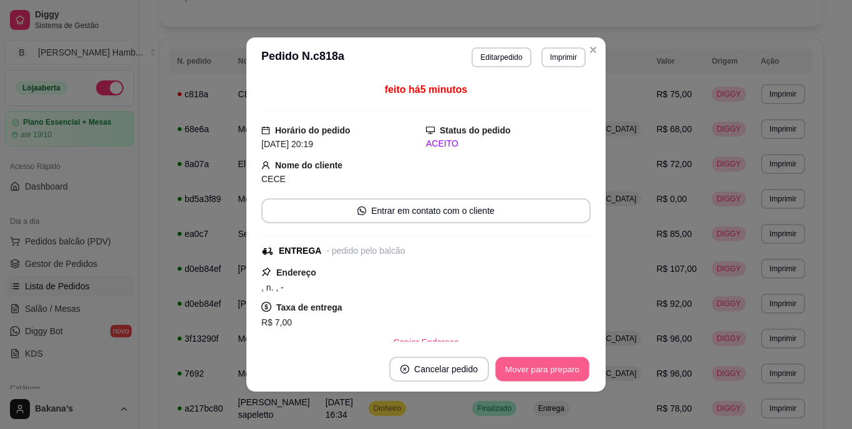
click at [538, 365] on button "Mover para preparo" at bounding box center [542, 369] width 94 height 24
click at [538, 365] on button "Mover para entrega" at bounding box center [543, 369] width 96 height 25
click at [538, 365] on button "Mover para finalizado" at bounding box center [539, 369] width 100 height 24
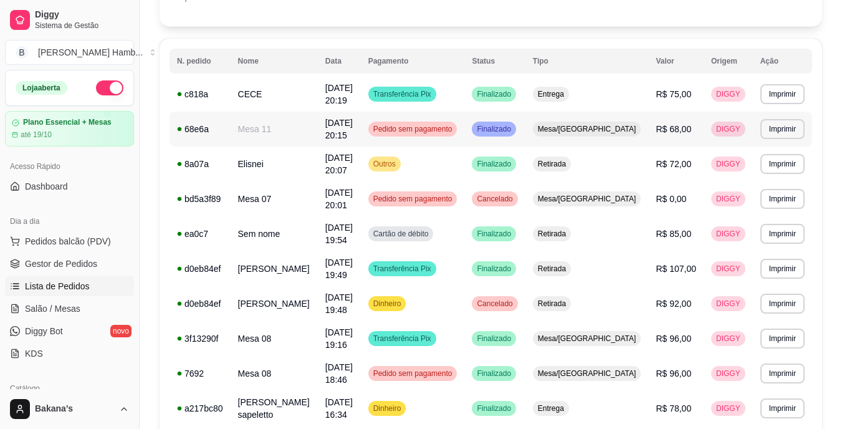
click at [514, 133] on span "Finalizado" at bounding box center [494, 129] width 39 height 10
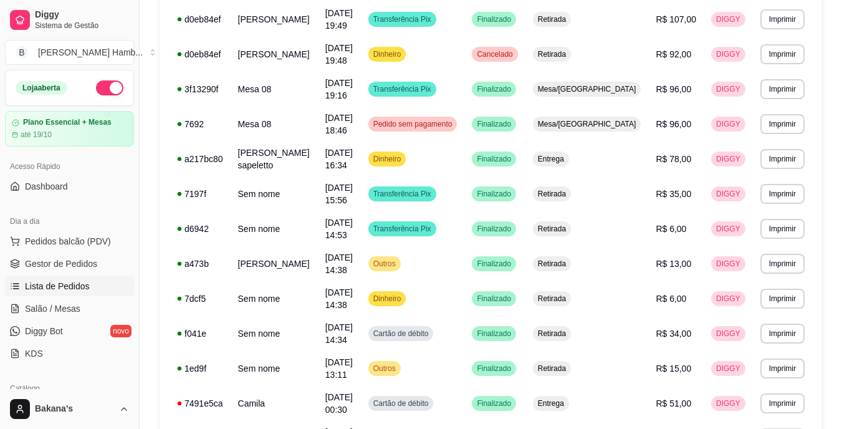
scroll to position [228, 0]
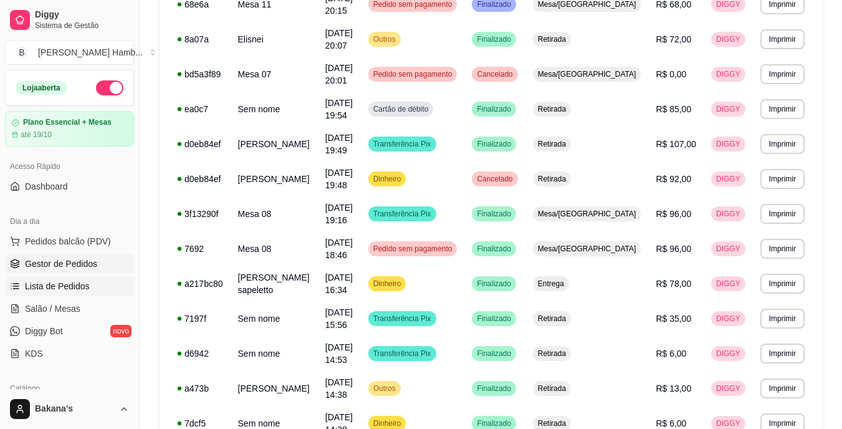
click at [84, 258] on span "Gestor de Pedidos" at bounding box center [61, 264] width 72 height 12
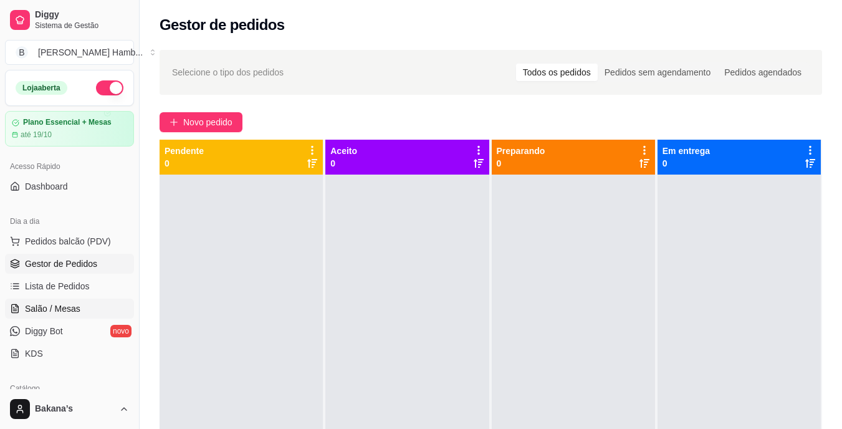
click at [96, 307] on link "Salão / Mesas" at bounding box center [69, 309] width 129 height 20
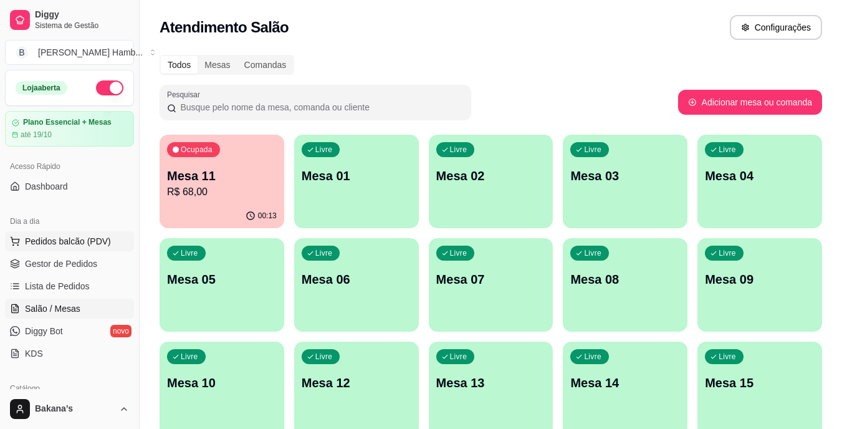
click at [59, 238] on span "Pedidos balcão (PDV)" at bounding box center [68, 241] width 86 height 12
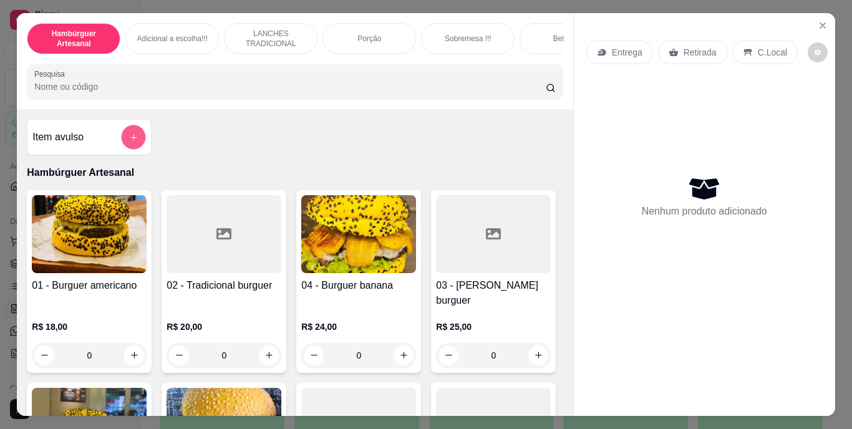
click at [132, 142] on icon "add-separate-item" at bounding box center [133, 136] width 9 height 9
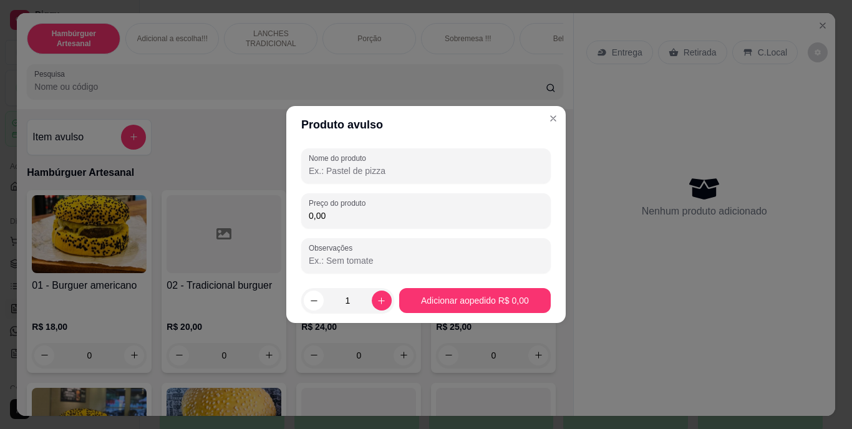
click at [341, 170] on input "Nome do produto" at bounding box center [426, 171] width 234 height 12
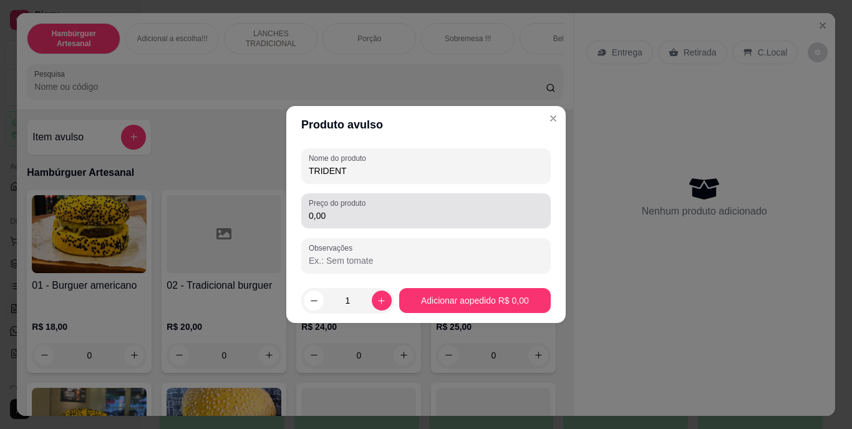
type input "TRIDENT"
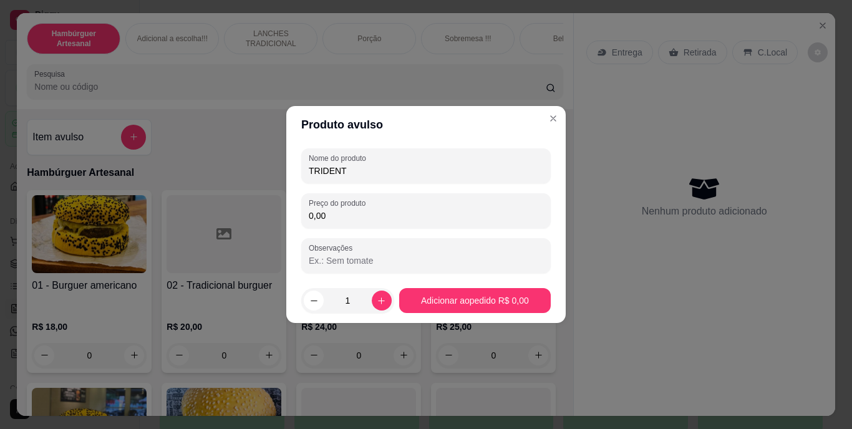
click at [341, 212] on input "0,00" at bounding box center [426, 216] width 234 height 12
type input "4,00"
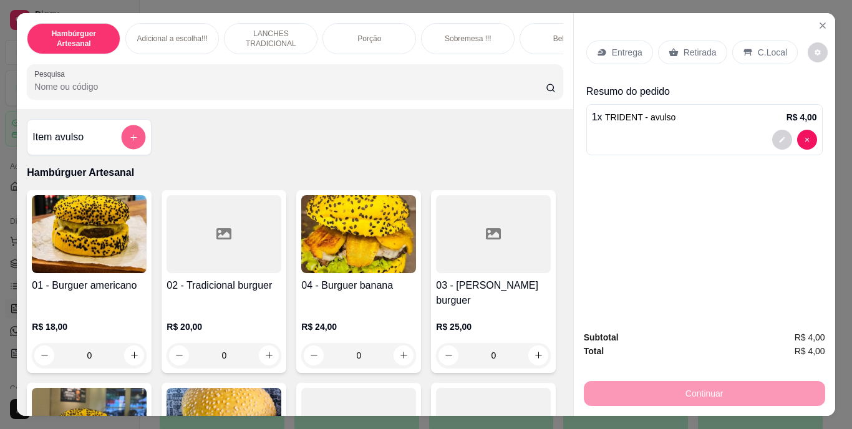
click at [133, 135] on button "add-separate-item" at bounding box center [134, 137] width 24 height 24
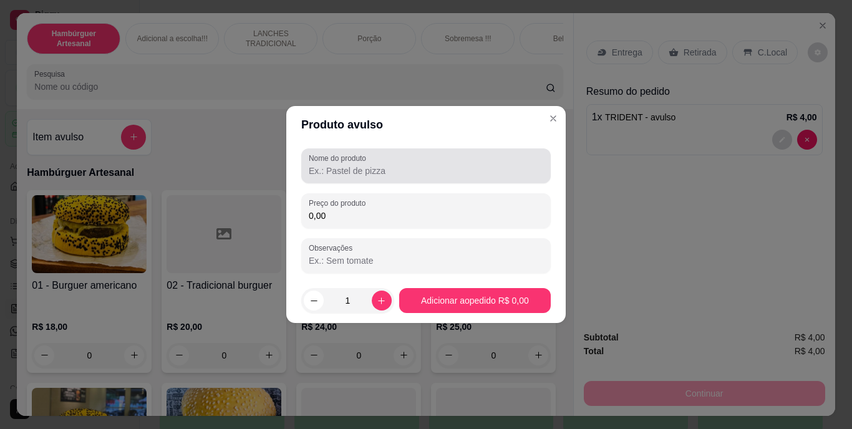
click at [327, 160] on label "Nome do produto" at bounding box center [340, 158] width 62 height 11
click at [327, 165] on input "Nome do produto" at bounding box center [426, 171] width 234 height 12
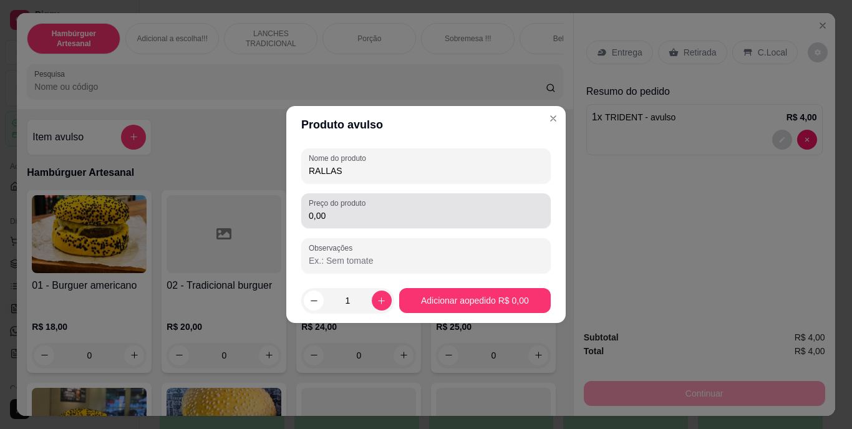
type input "RALLAS"
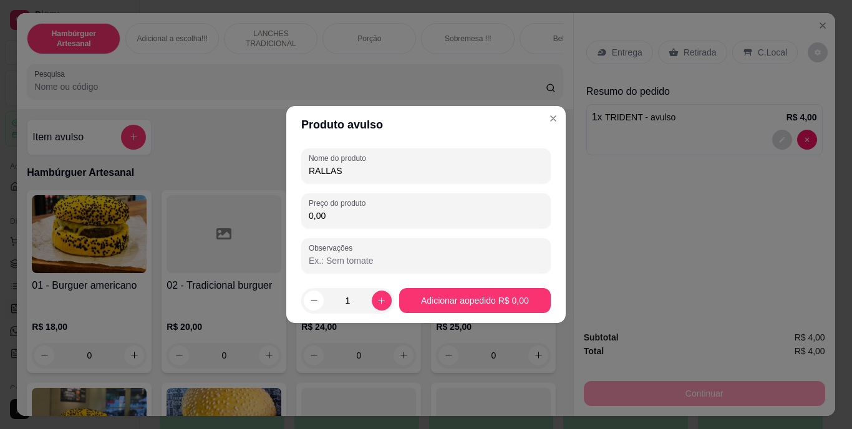
click at [337, 215] on input "0,00" at bounding box center [426, 216] width 234 height 12
type input "3,00"
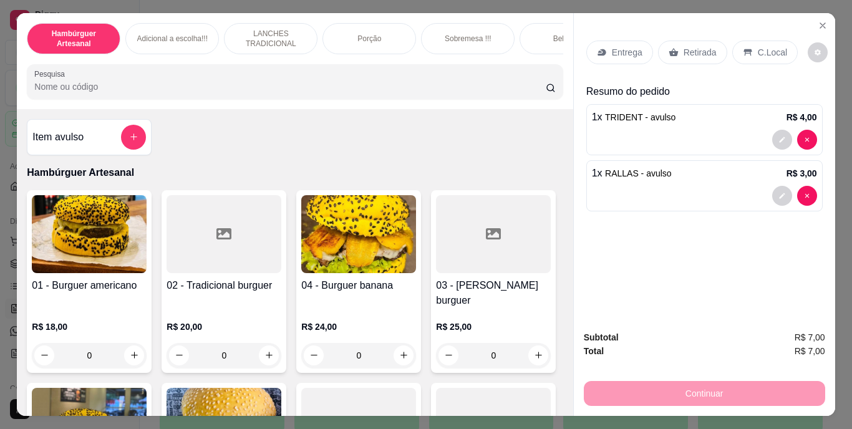
click at [688, 41] on div "Retirada" at bounding box center [692, 53] width 69 height 24
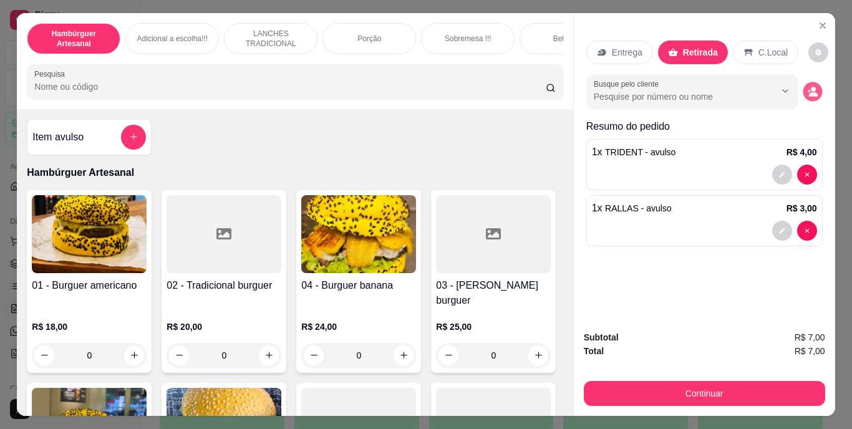
click at [816, 83] on button "decrease-product-quantity" at bounding box center [812, 91] width 19 height 19
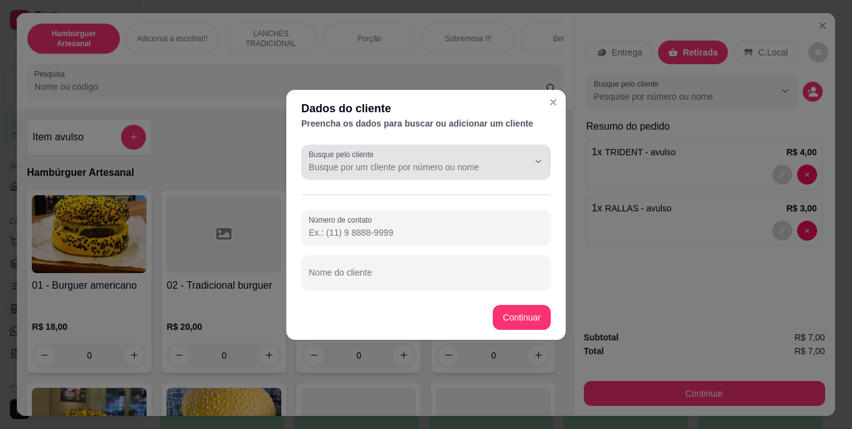
click at [492, 162] on input "Busque pelo cliente" at bounding box center [409, 167] width 200 height 12
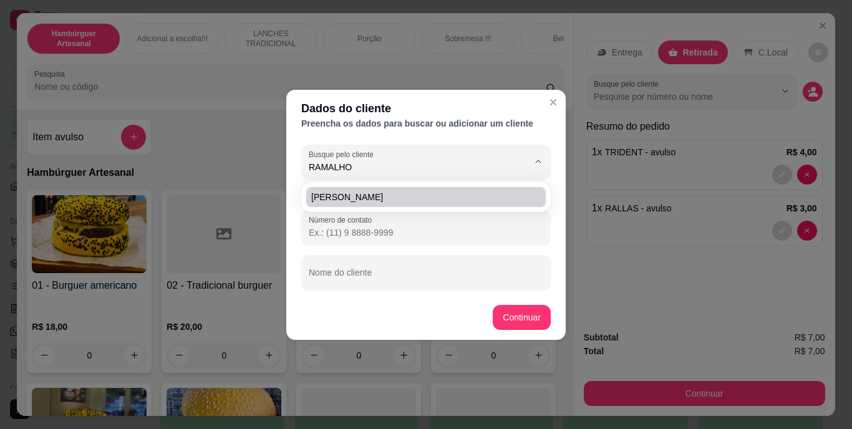
click at [516, 196] on span "[PERSON_NAME]" at bounding box center [419, 197] width 217 height 12
type input "[PERSON_NAME]"
type input "[PHONE_NUMBER]"
type input "[PERSON_NAME]"
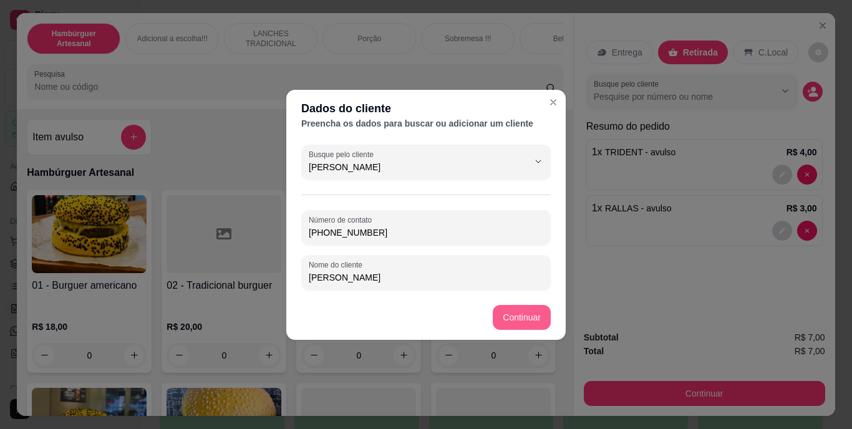
type input "[PERSON_NAME]"
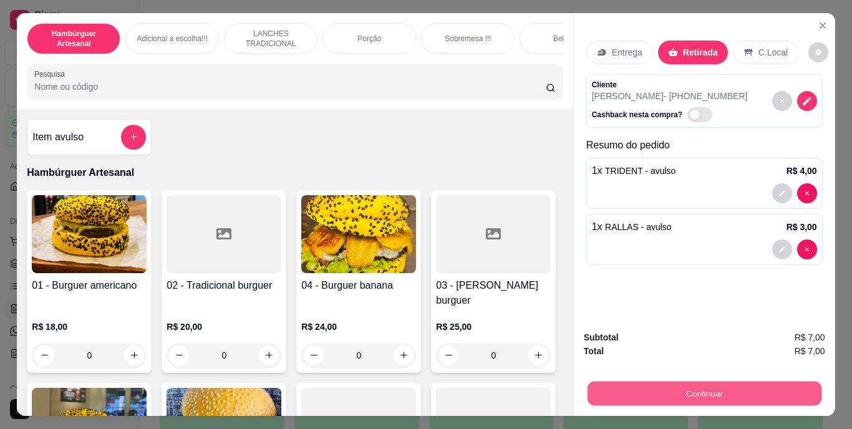
click at [635, 390] on button "Continuar" at bounding box center [704, 394] width 234 height 24
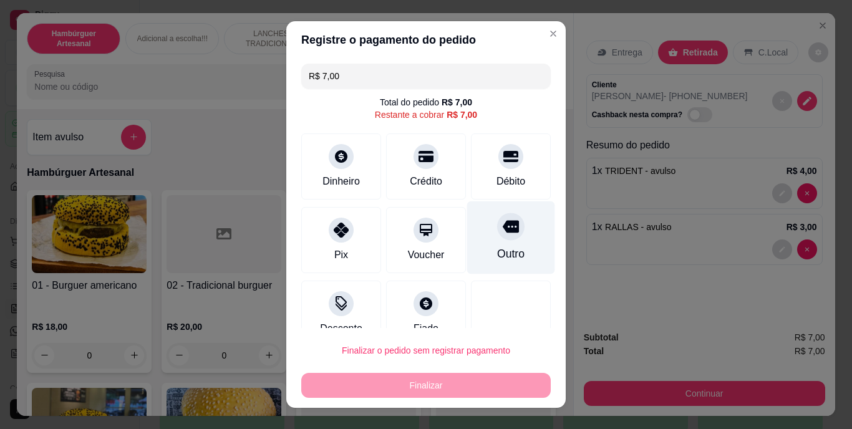
click at [503, 226] on icon at bounding box center [511, 227] width 16 height 12
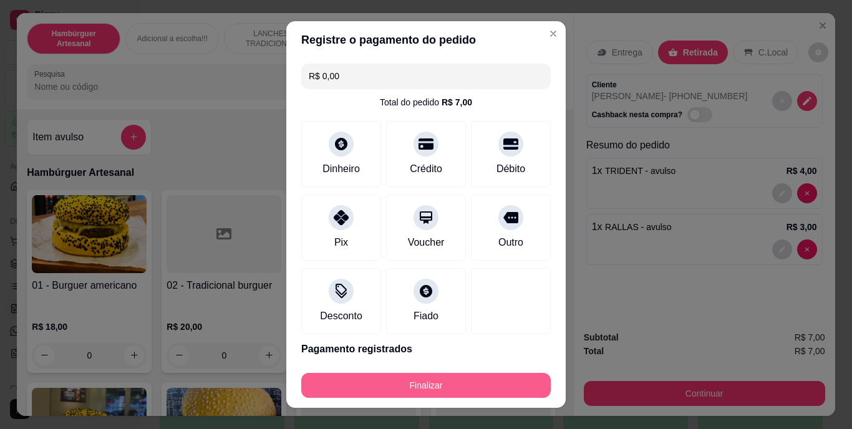
click at [475, 384] on button "Finalizar" at bounding box center [425, 385] width 249 height 25
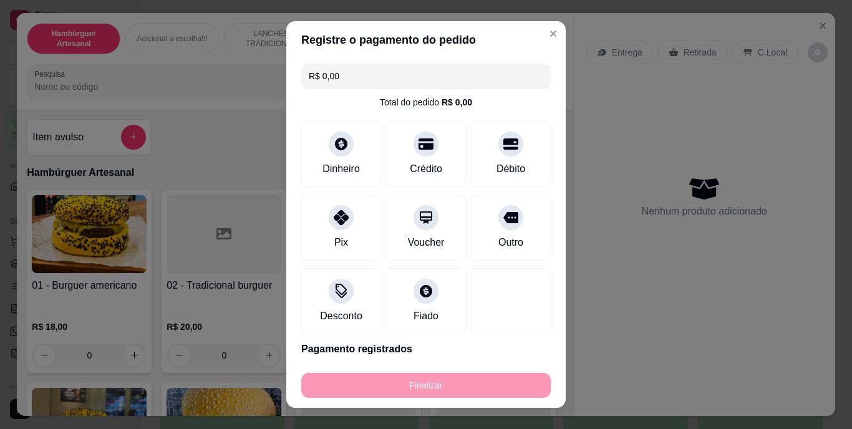
type input "-R$ 7,00"
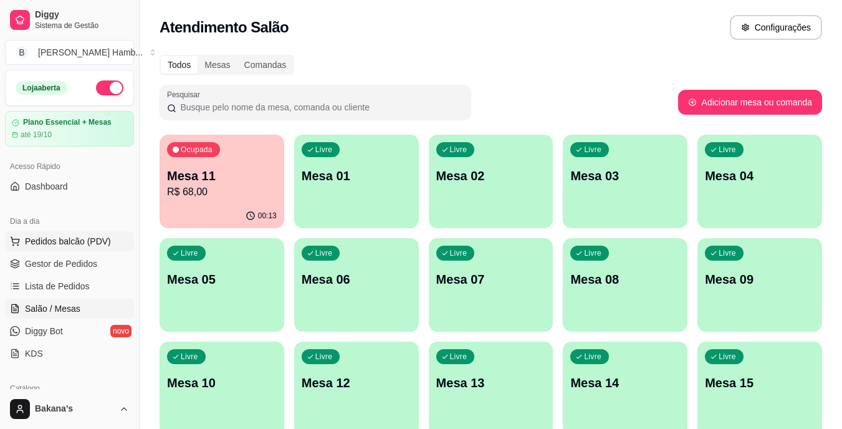
click at [79, 244] on span "Pedidos balcão (PDV)" at bounding box center [68, 241] width 86 height 12
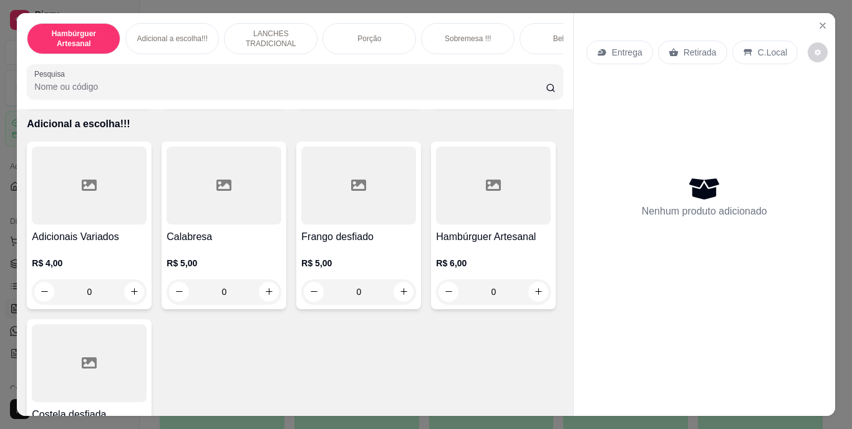
scroll to position [1247, 0]
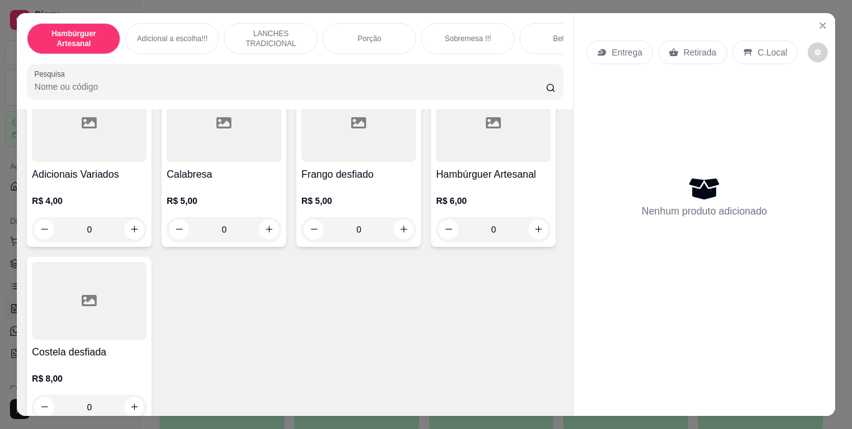
click at [139, 31] on icon "increase-product-quantity" at bounding box center [134, 26] width 9 height 9
type input "1"
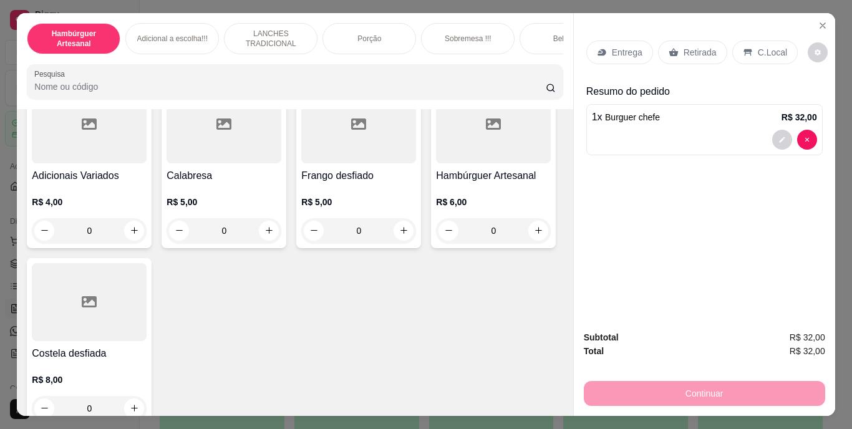
click at [670, 49] on icon at bounding box center [672, 52] width 9 height 8
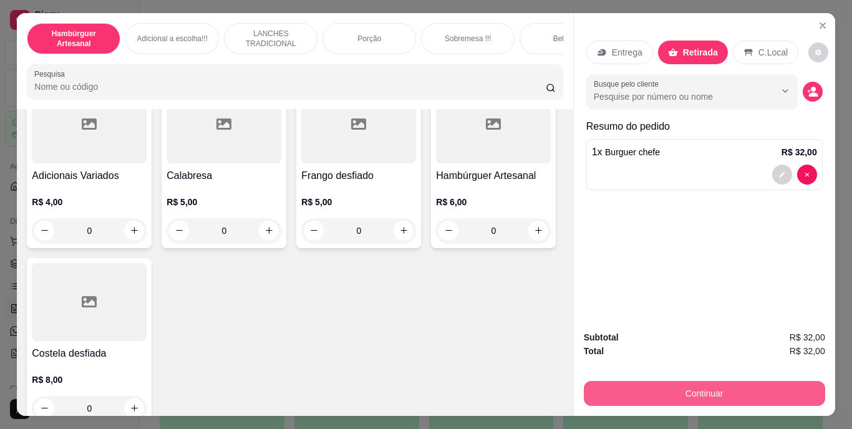
click at [703, 381] on button "Continuar" at bounding box center [704, 393] width 241 height 25
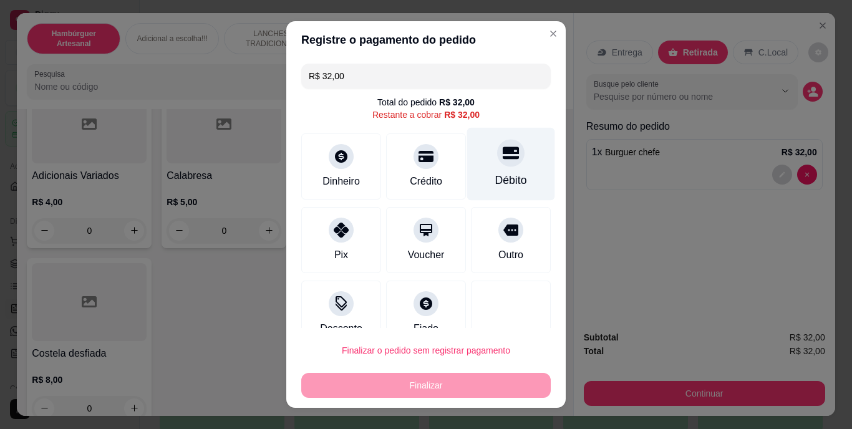
click at [506, 165] on div "Débito" at bounding box center [511, 164] width 88 height 73
type input "R$ 0,00"
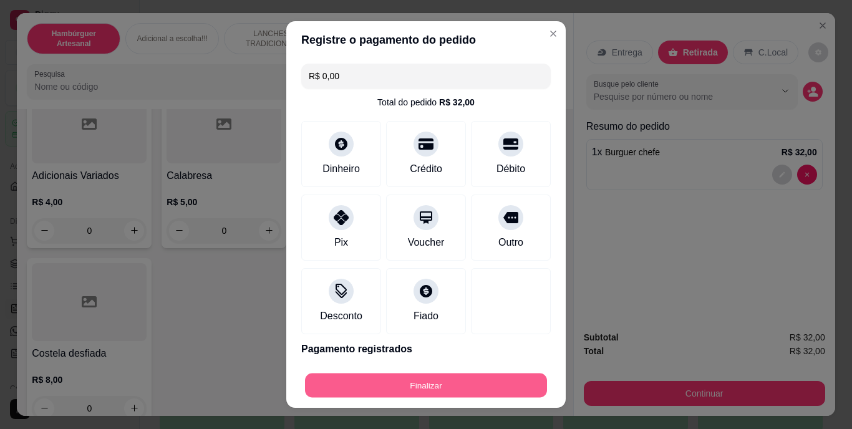
click at [501, 380] on button "Finalizar" at bounding box center [426, 385] width 242 height 24
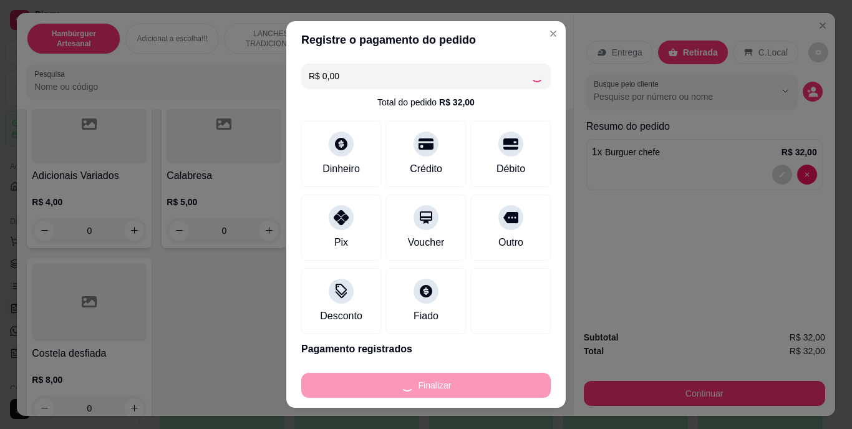
type input "0"
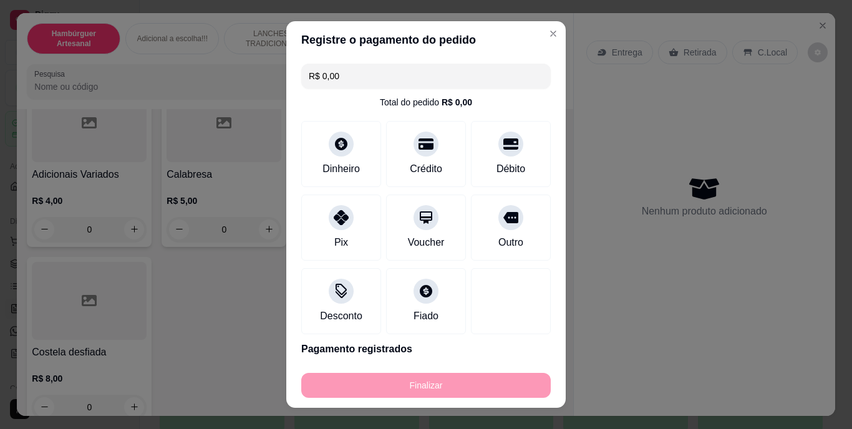
type input "-R$ 32,00"
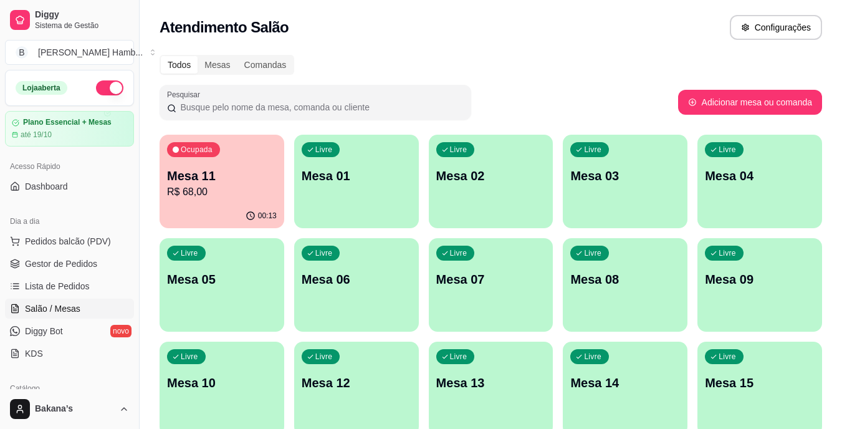
click at [508, 271] on div "Livre Mesa 07" at bounding box center [491, 277] width 125 height 79
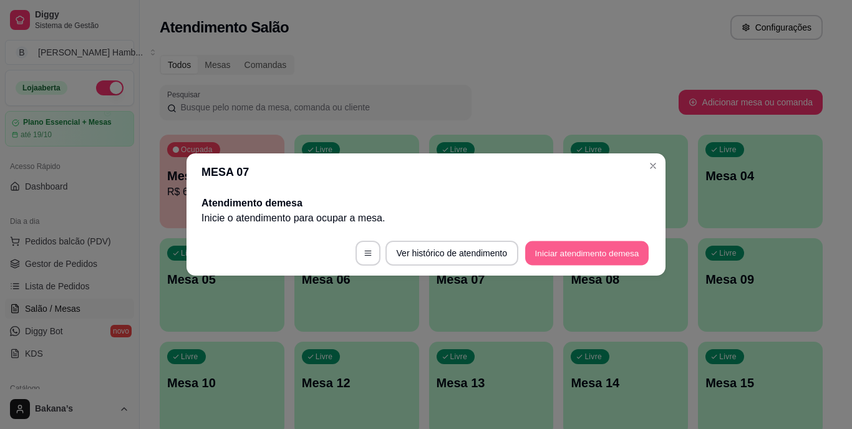
click at [557, 244] on button "Iniciar atendimento de mesa" at bounding box center [586, 253] width 123 height 24
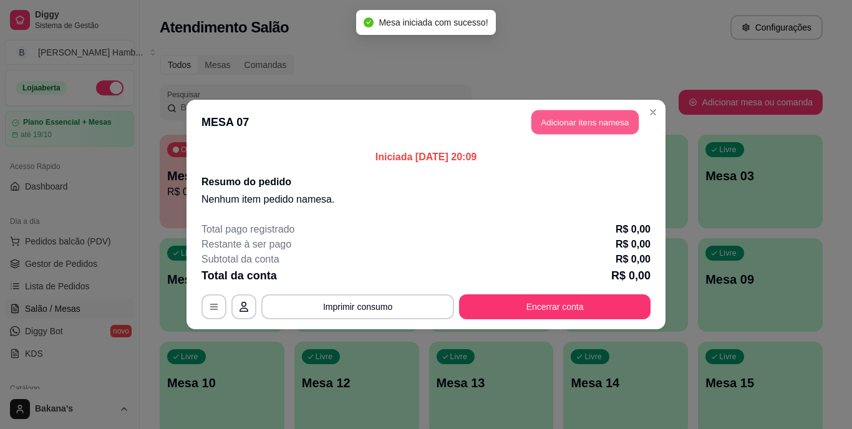
click at [601, 120] on button "Adicionar itens na mesa" at bounding box center [584, 122] width 107 height 24
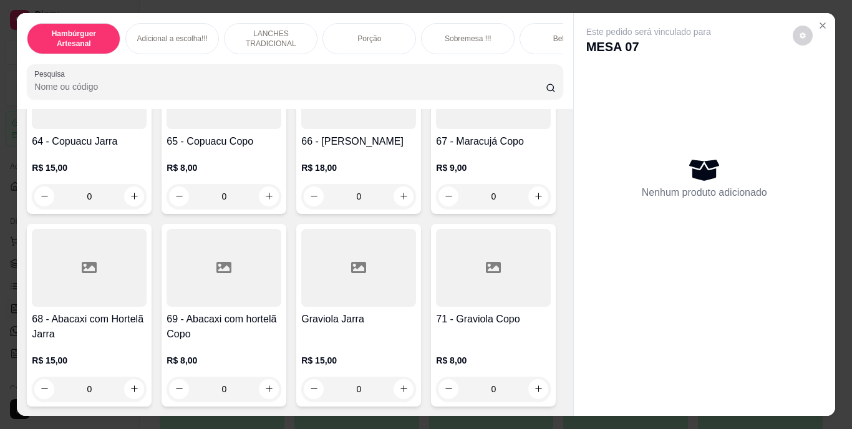
scroll to position [4107, 0]
click at [818, 21] on icon "Close" at bounding box center [823, 26] width 10 height 10
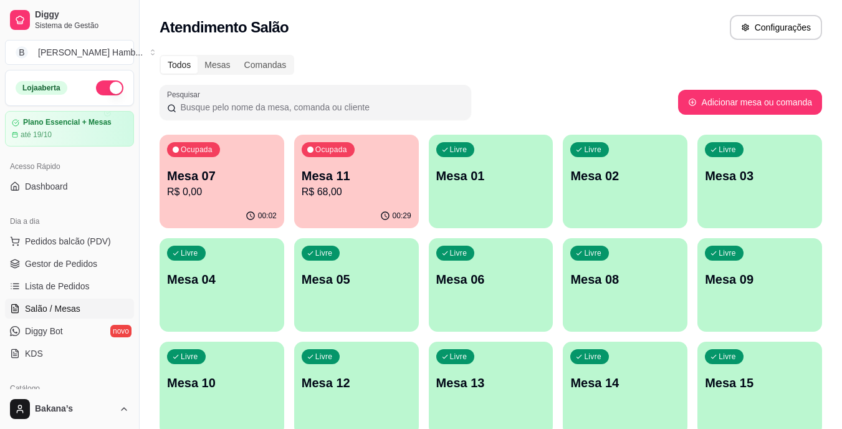
click at [340, 155] on div "Ocupada" at bounding box center [328, 149] width 53 height 15
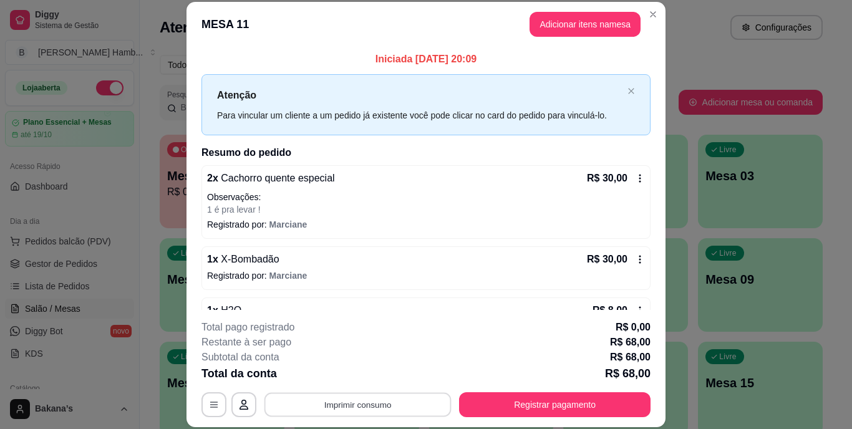
click at [417, 412] on button "Imprimir consumo" at bounding box center [357, 404] width 187 height 24
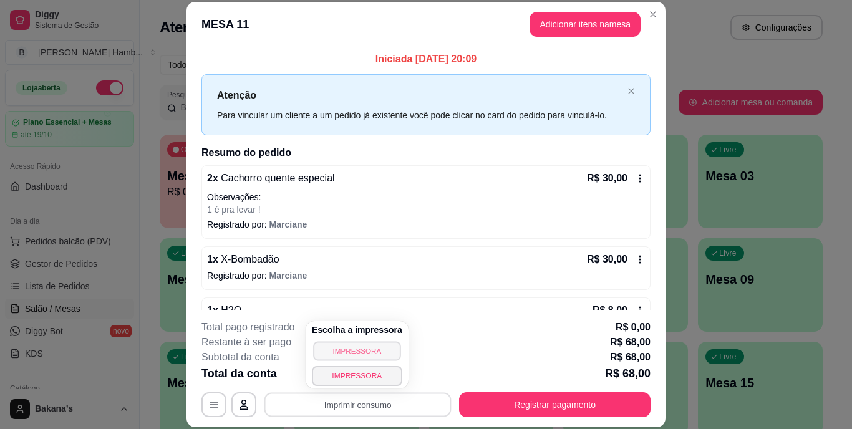
click at [323, 346] on button "IMPRESSORA" at bounding box center [356, 350] width 87 height 19
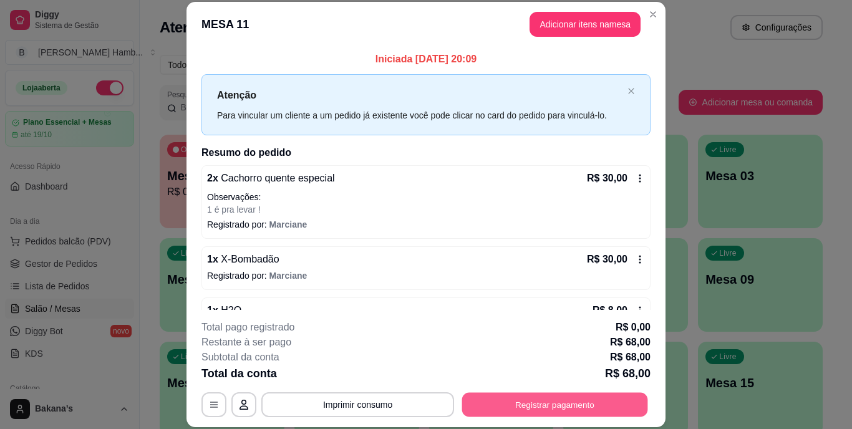
click at [516, 400] on button "Registrar pagamento" at bounding box center [555, 404] width 186 height 24
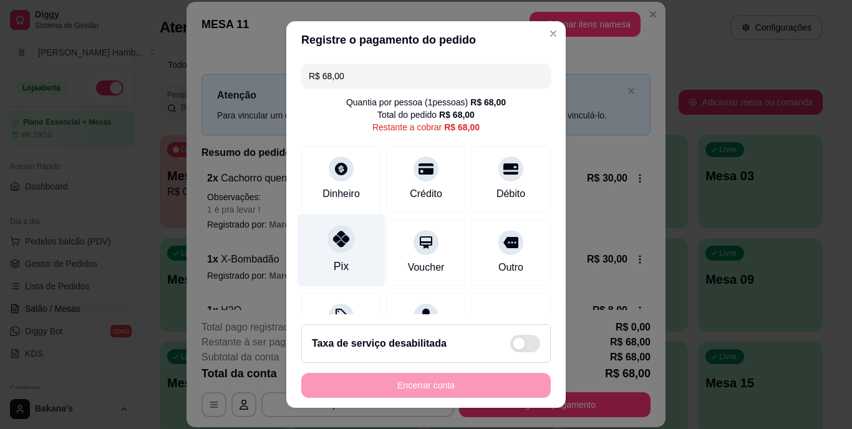
click at [346, 258] on div "Pix" at bounding box center [341, 250] width 88 height 73
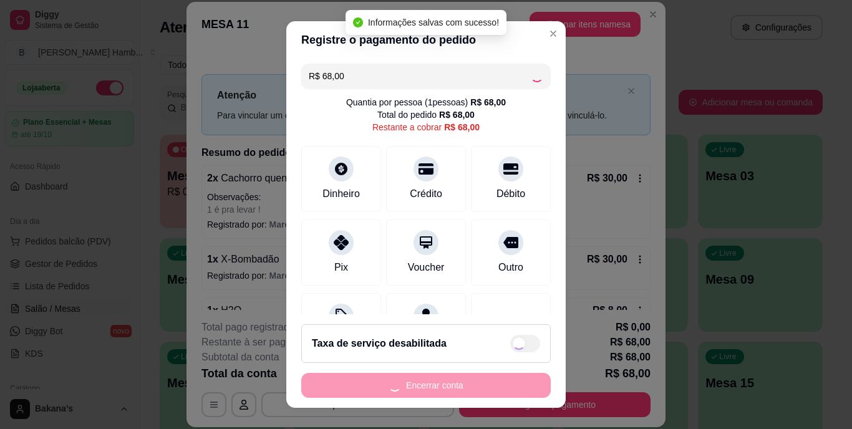
type input "R$ 0,00"
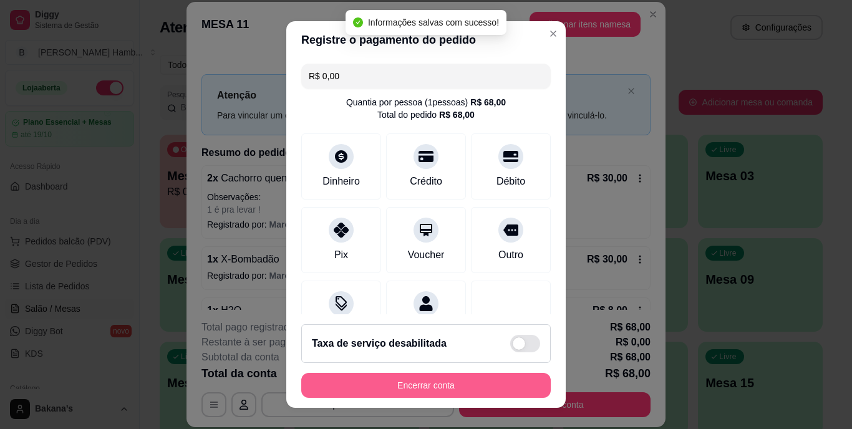
click at [454, 383] on button "Encerrar conta" at bounding box center [425, 385] width 249 height 25
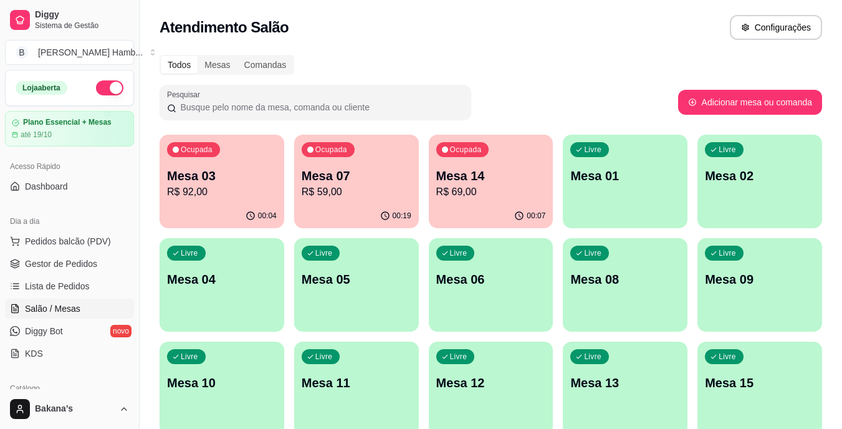
click at [196, 196] on p "R$ 92,00" at bounding box center [222, 192] width 110 height 15
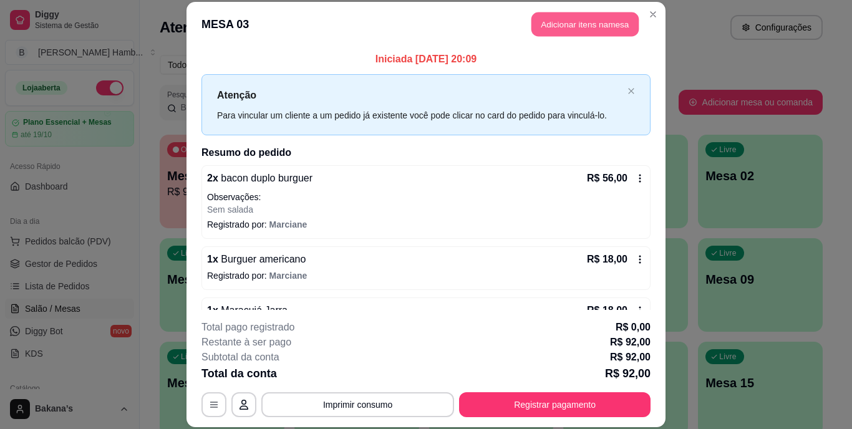
click at [592, 30] on button "Adicionar itens na mesa" at bounding box center [584, 24] width 107 height 24
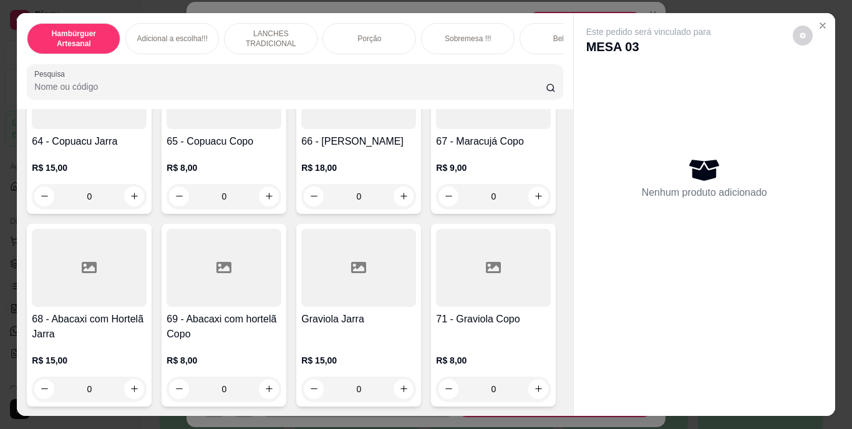
scroll to position [4365, 0]
type input "1"
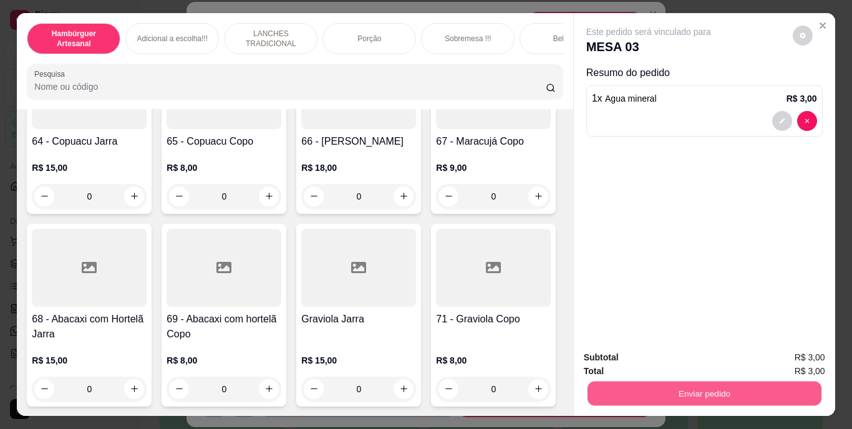
click at [604, 382] on button "Enviar pedido" at bounding box center [704, 394] width 234 height 24
click at [693, 365] on button "Registrar cliente" at bounding box center [709, 358] width 80 height 23
click at [680, 384] on button "Enviar pedido" at bounding box center [704, 393] width 241 height 25
click at [774, 356] on button "Enviar pedido" at bounding box center [792, 358] width 69 height 23
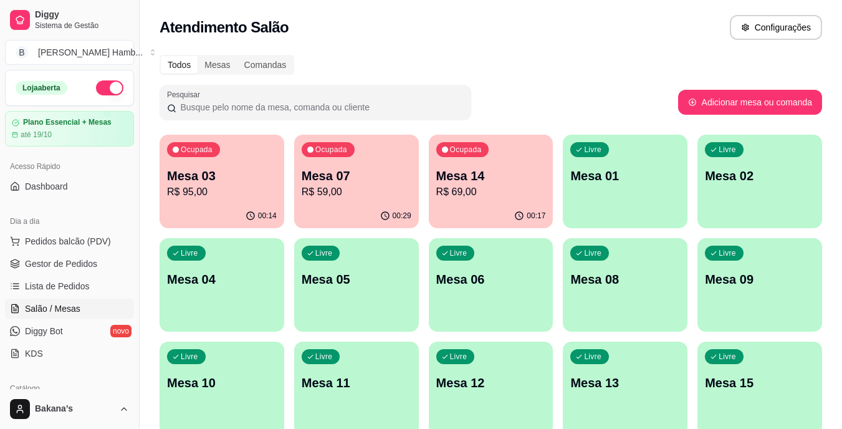
click at [364, 175] on p "Mesa 07" at bounding box center [357, 175] width 110 height 17
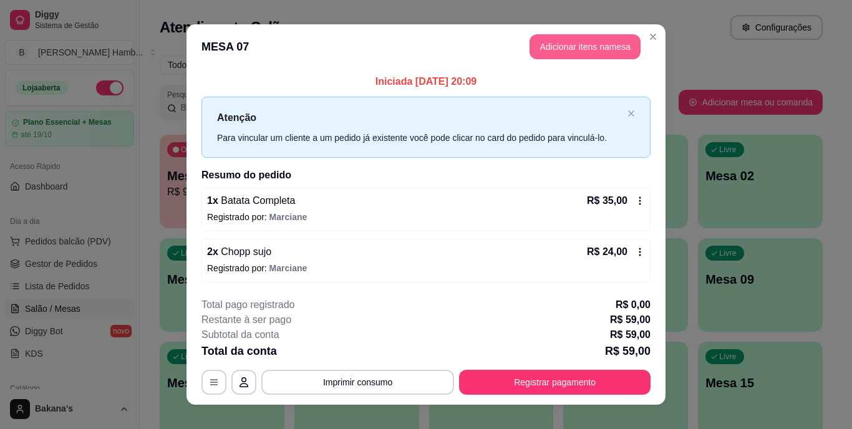
click at [552, 53] on button "Adicionar itens na mesa" at bounding box center [584, 46] width 111 height 25
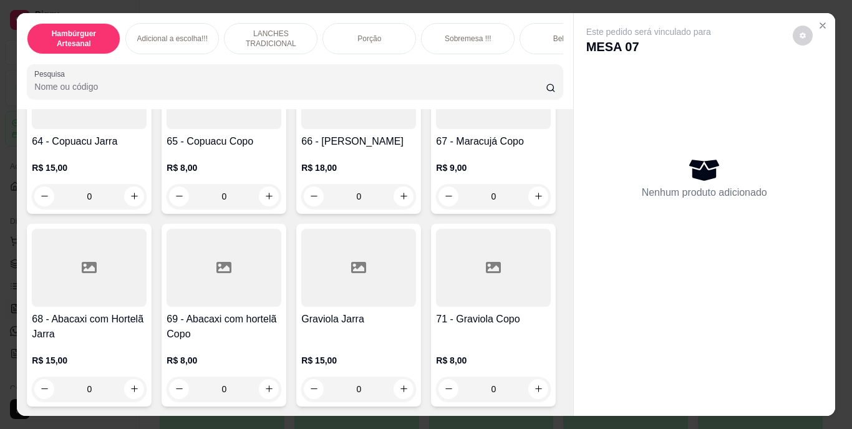
scroll to position [4053, 0]
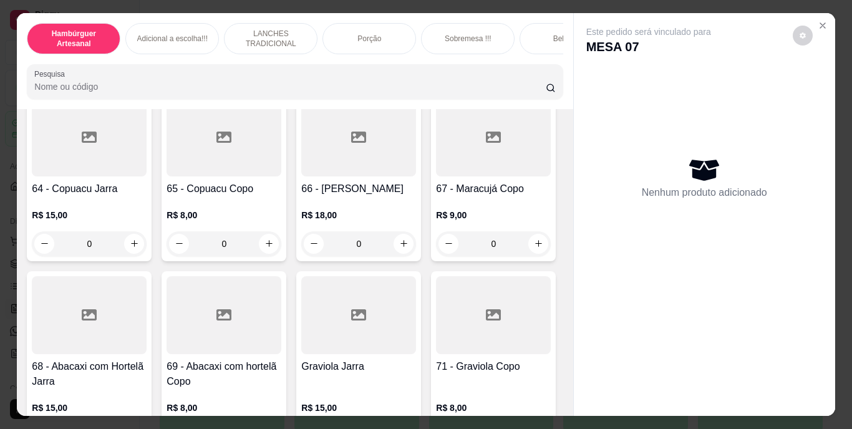
type input "1"
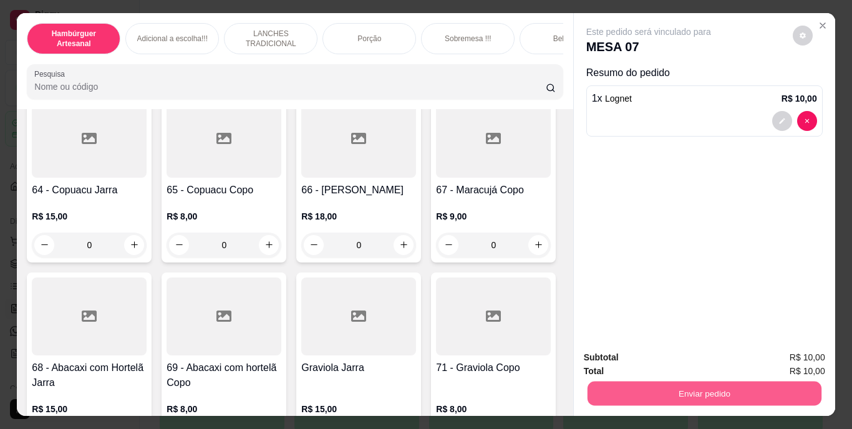
click at [613, 390] on button "Enviar pedido" at bounding box center [704, 394] width 234 height 24
click at [796, 359] on button "Enviar pedido" at bounding box center [792, 359] width 70 height 24
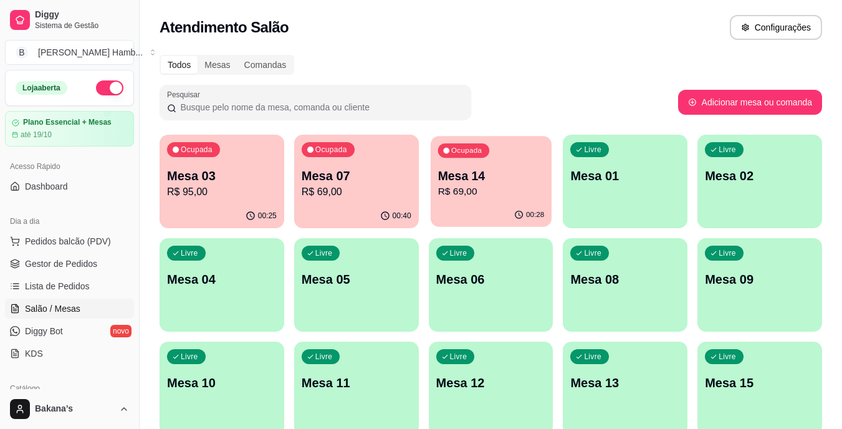
click at [471, 188] on p "R$ 69,00" at bounding box center [491, 192] width 107 height 14
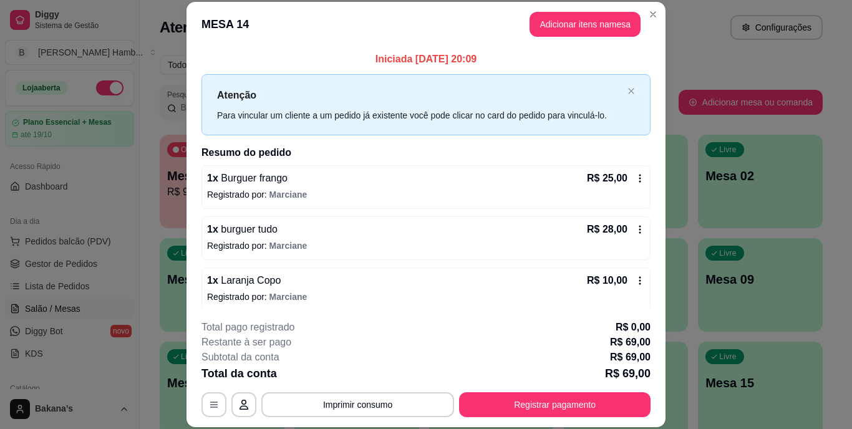
click at [574, 333] on div "Total pago registrado R$ 0,00" at bounding box center [425, 327] width 449 height 15
click at [395, 408] on button "Imprimir consumo" at bounding box center [357, 404] width 193 height 25
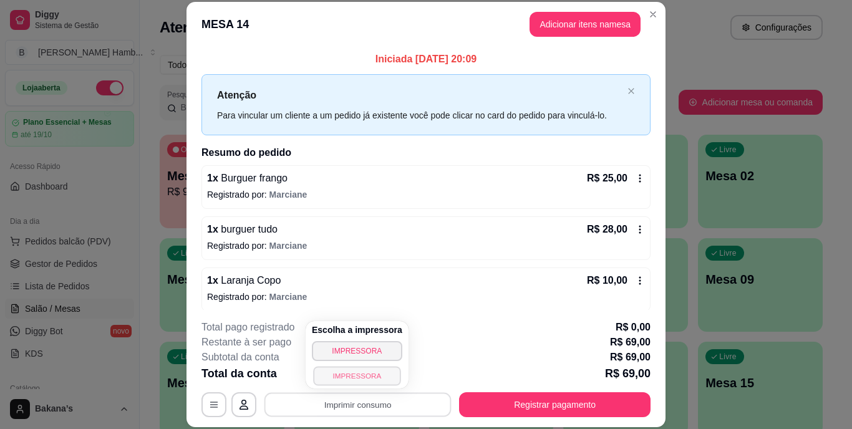
click at [377, 378] on button "IMPRESSORA" at bounding box center [356, 375] width 87 height 19
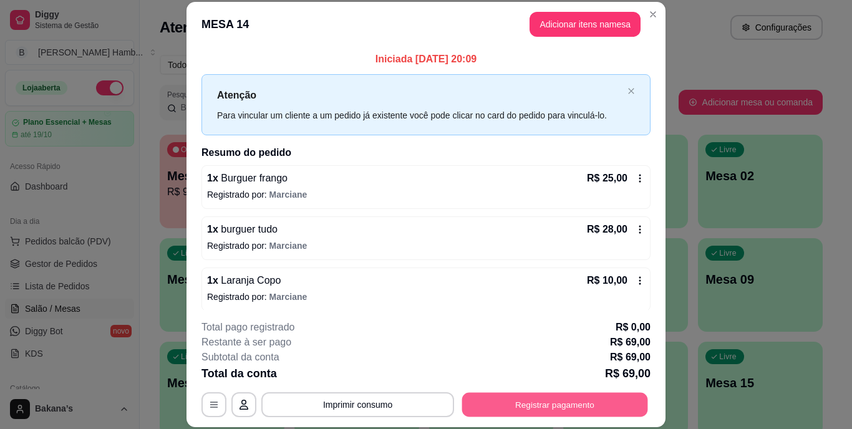
click at [577, 403] on button "Registrar pagamento" at bounding box center [555, 404] width 186 height 24
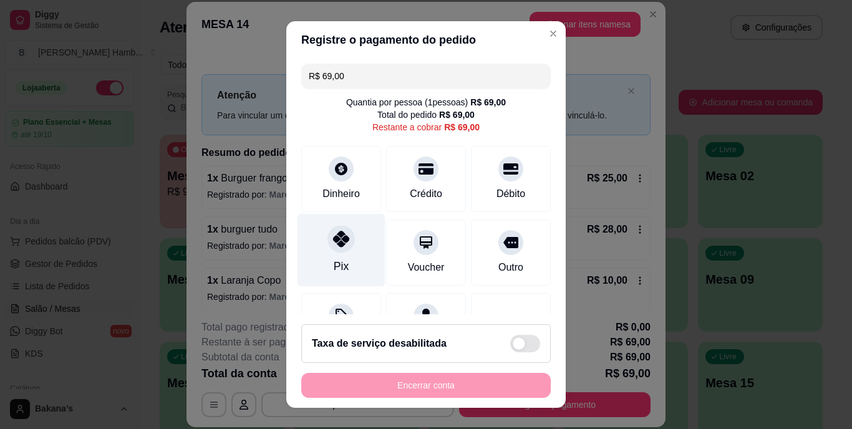
click at [343, 270] on div "Pix" at bounding box center [341, 250] width 88 height 73
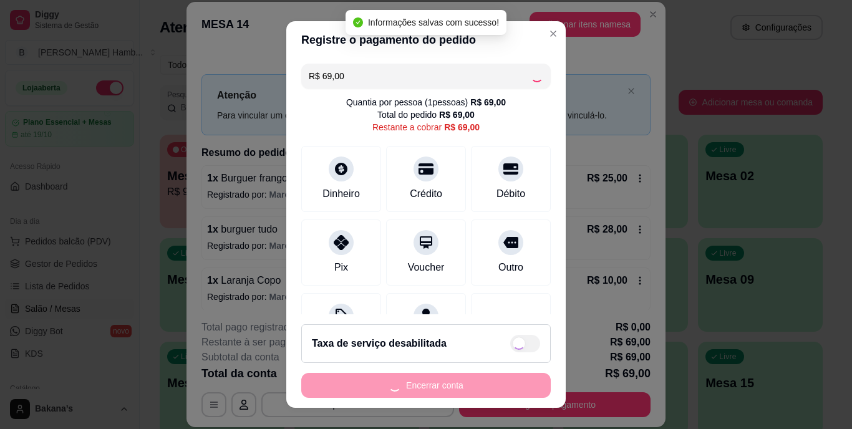
type input "R$ 0,00"
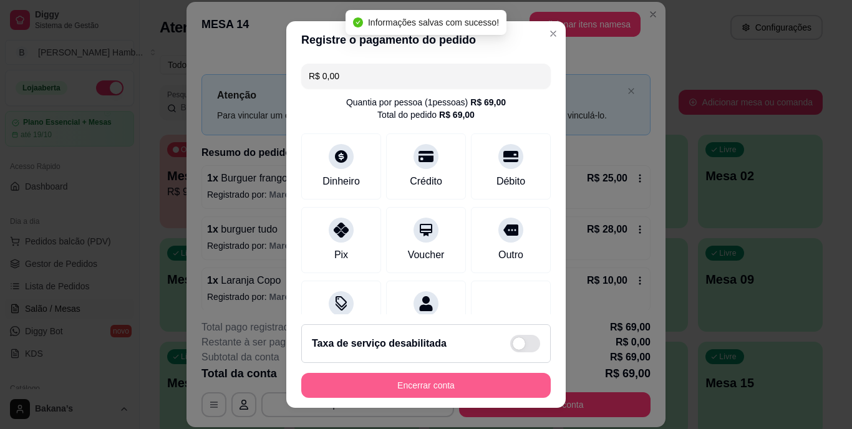
click at [398, 383] on button "Encerrar conta" at bounding box center [425, 385] width 249 height 25
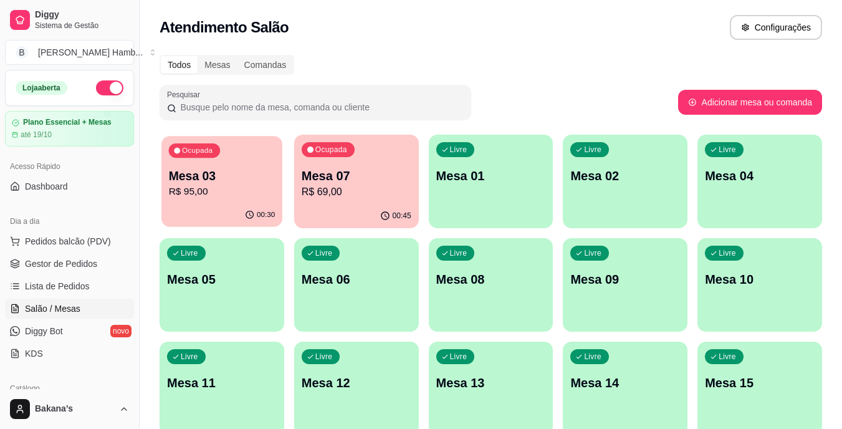
click at [223, 194] on p "R$ 95,00" at bounding box center [222, 192] width 107 height 14
click at [231, 193] on p "R$ 95,00" at bounding box center [222, 192] width 107 height 14
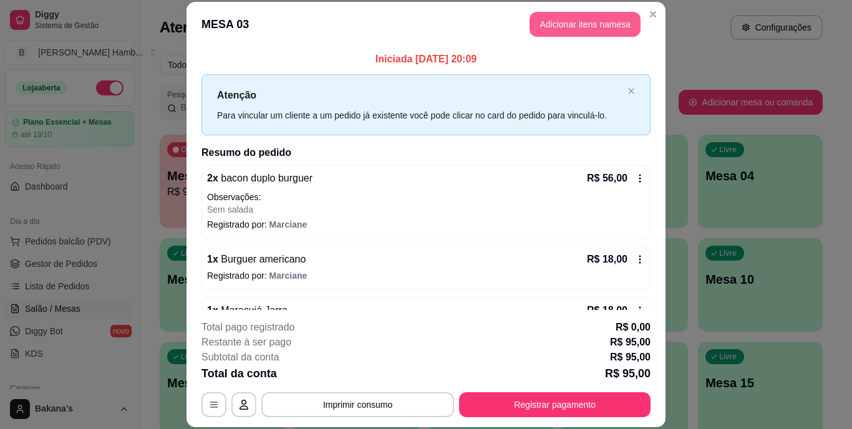
click at [580, 24] on button "Adicionar itens na mesa" at bounding box center [584, 24] width 111 height 25
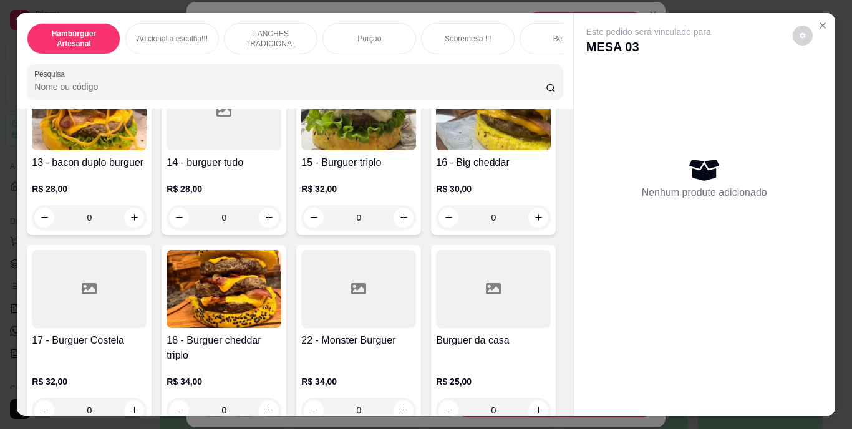
scroll to position [499, 0]
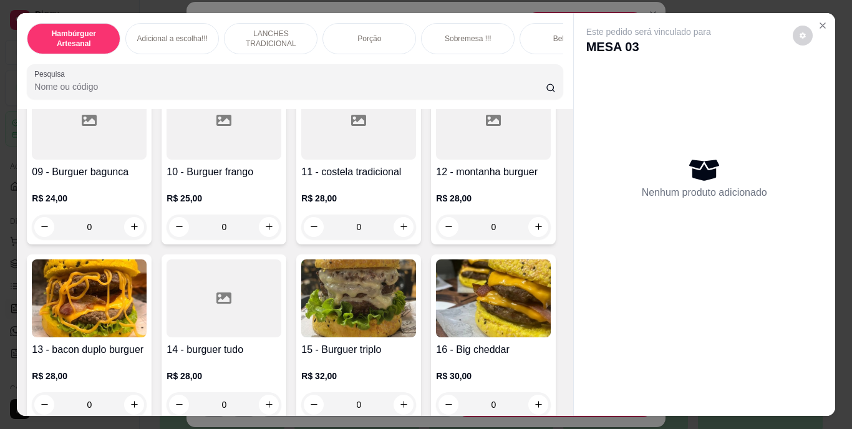
click at [534, 54] on icon "increase-product-quantity" at bounding box center [538, 48] width 9 height 9
type input "1"
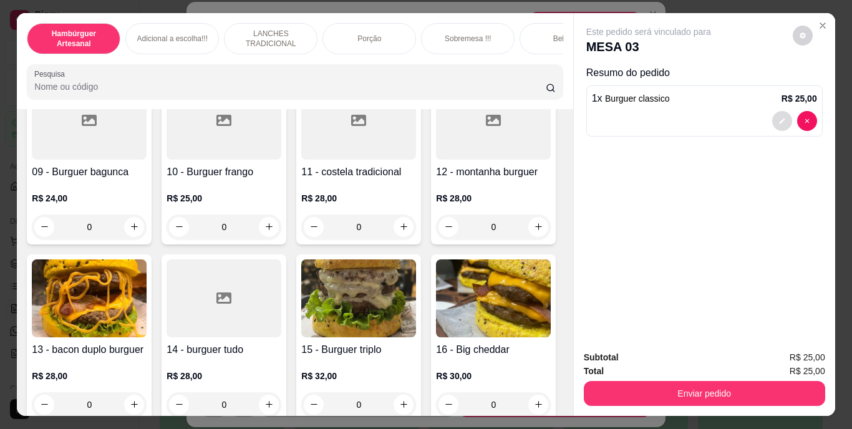
click at [773, 111] on button "decrease-product-quantity" at bounding box center [782, 121] width 20 height 20
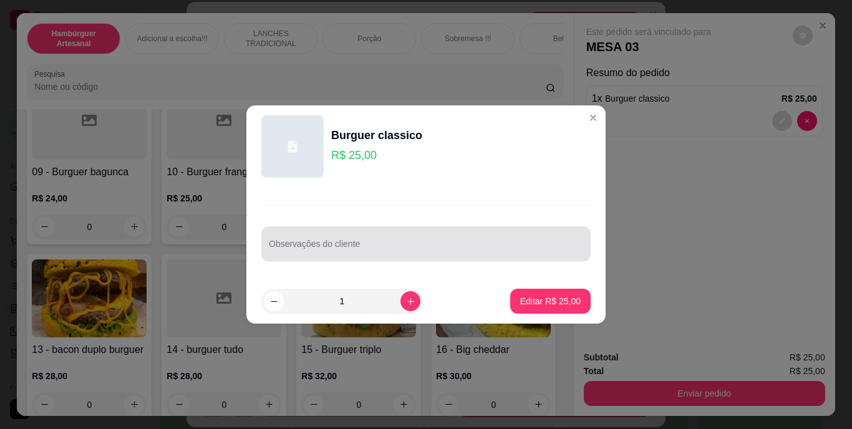
click at [475, 242] on div at bounding box center [426, 243] width 314 height 25
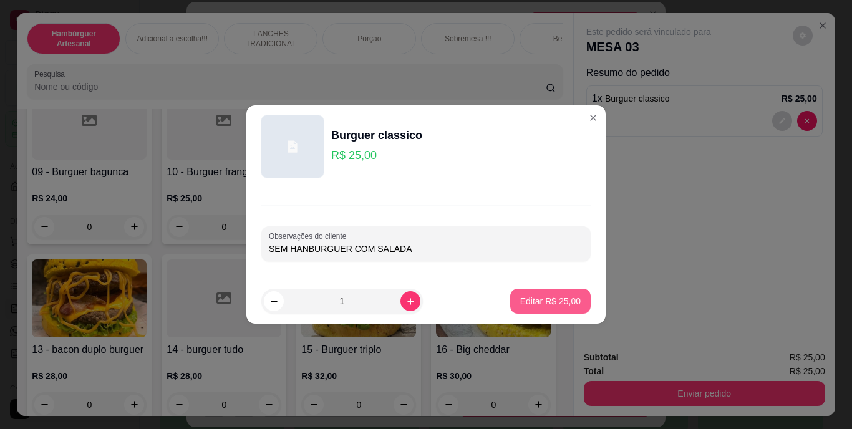
type input "SEM HANBURGUER COM SALADA"
click at [548, 300] on p "Editar R$ 25,00" at bounding box center [550, 301] width 60 height 12
type input "0"
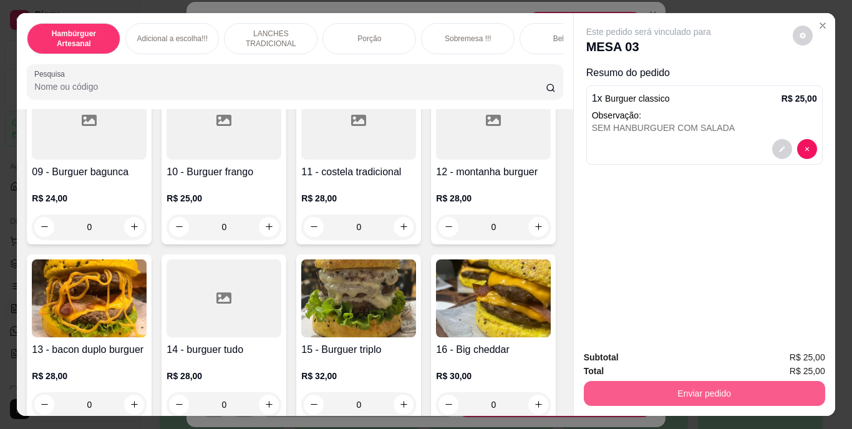
click at [639, 381] on button "Enviar pedido" at bounding box center [704, 393] width 241 height 25
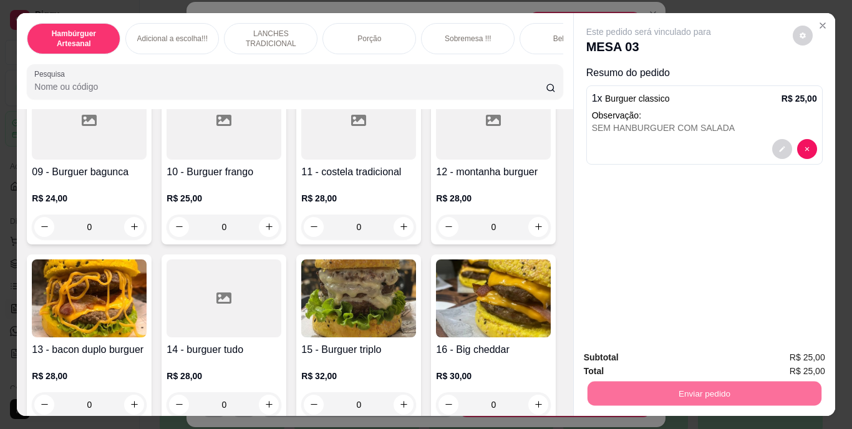
click at [783, 352] on button "Enviar pedido" at bounding box center [792, 359] width 70 height 24
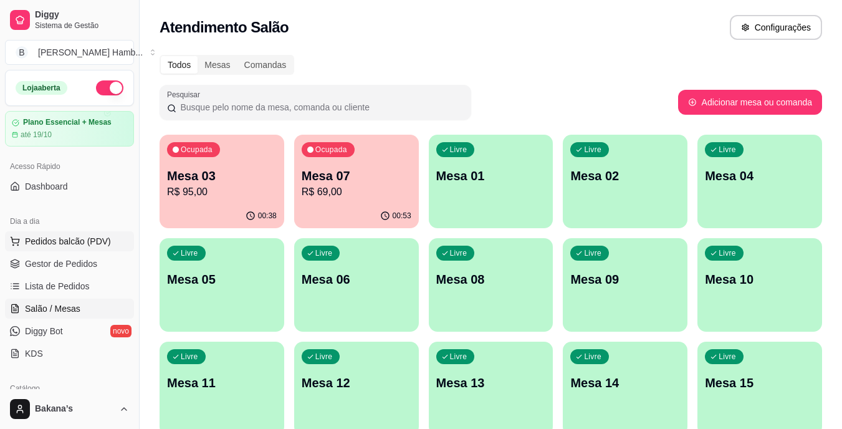
click at [81, 236] on span "Pedidos balcão (PDV)" at bounding box center [68, 241] width 86 height 12
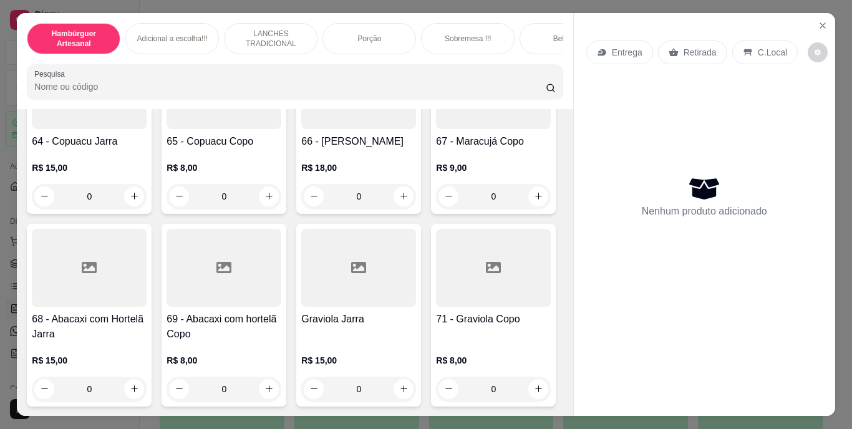
scroll to position [4116, 0]
type input "1"
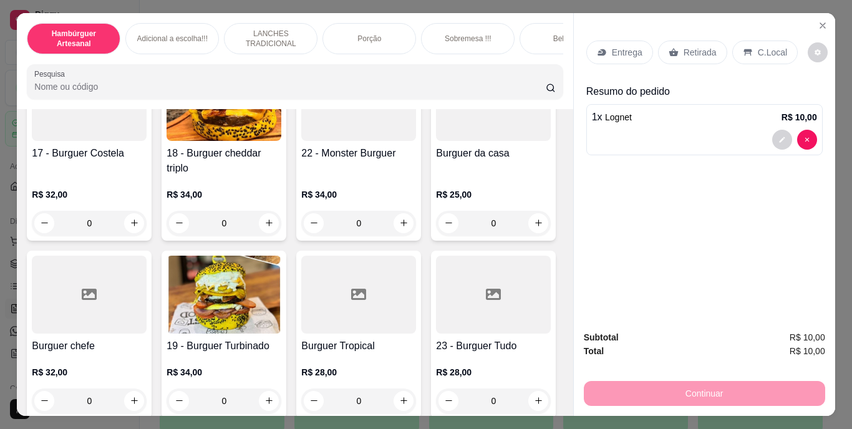
scroll to position [811, 0]
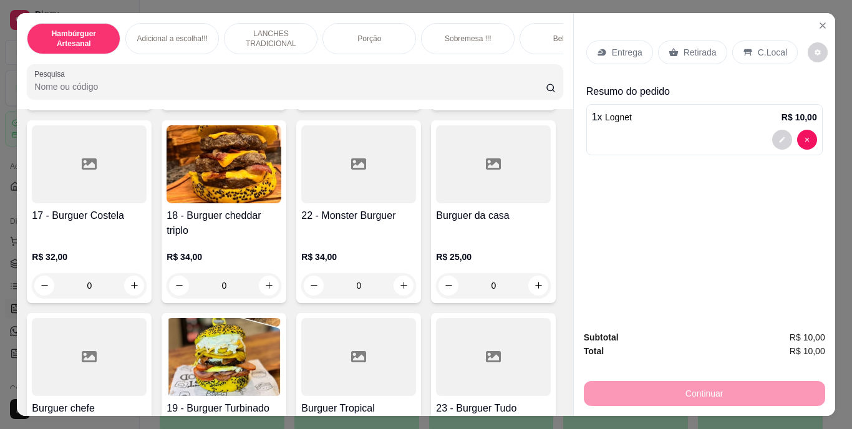
click at [268, 97] on icon "increase-product-quantity" at bounding box center [268, 92] width 9 height 9
type input "1"
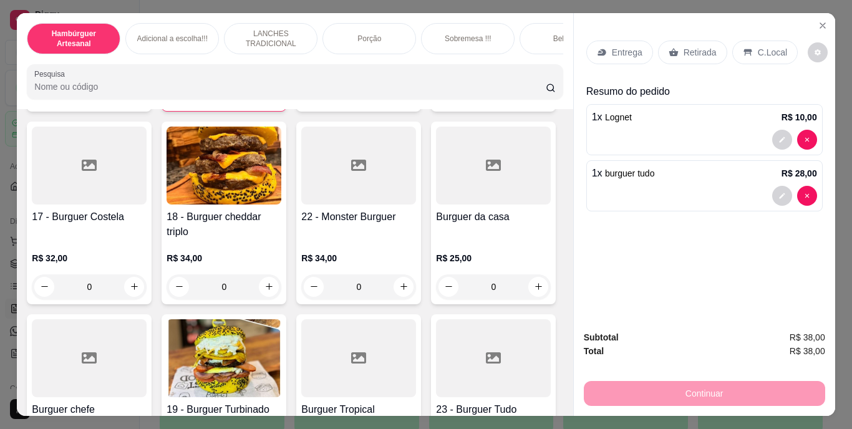
click at [689, 49] on p "Retirada" at bounding box center [699, 52] width 33 height 12
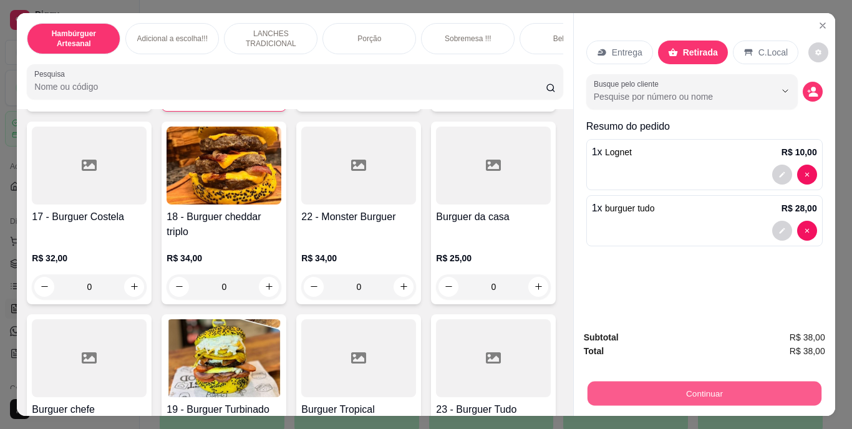
click at [677, 387] on button "Continuar" at bounding box center [704, 394] width 234 height 24
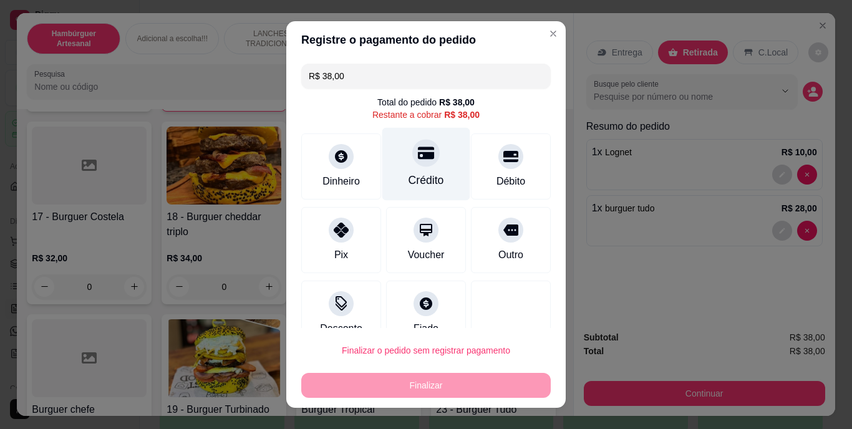
click at [416, 175] on div "Crédito" at bounding box center [426, 181] width 36 height 16
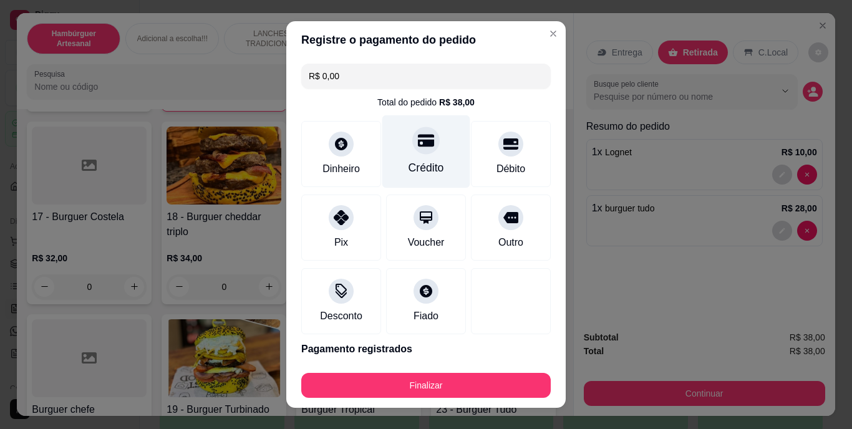
type input "R$ 0,00"
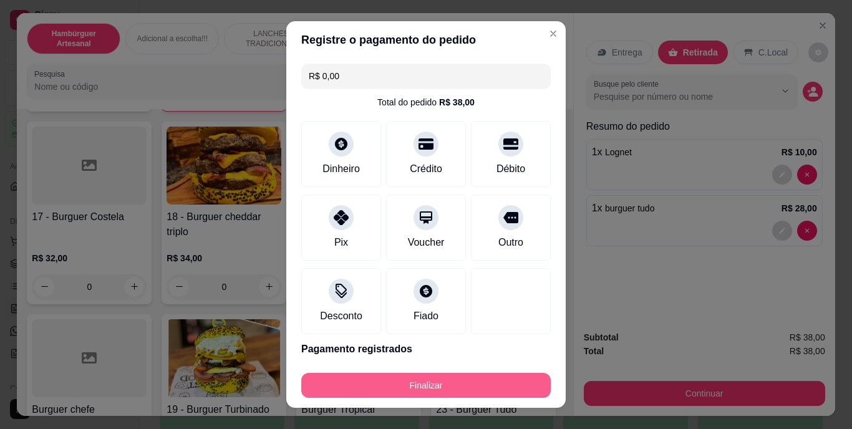
click at [476, 382] on button "Finalizar" at bounding box center [425, 385] width 249 height 25
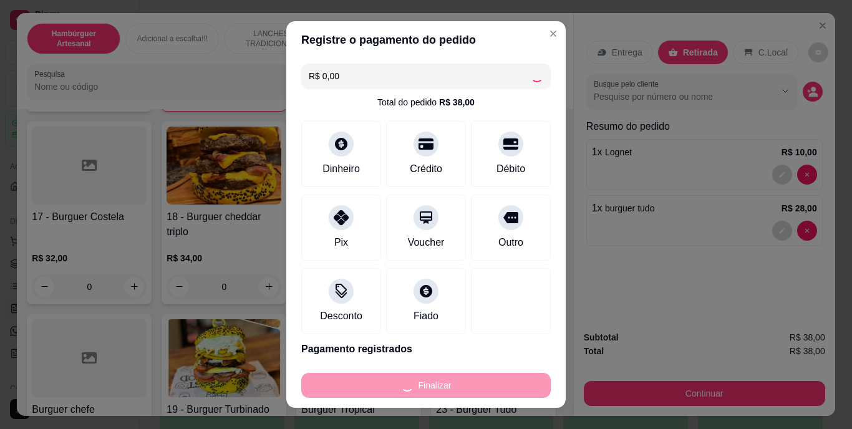
type input "0"
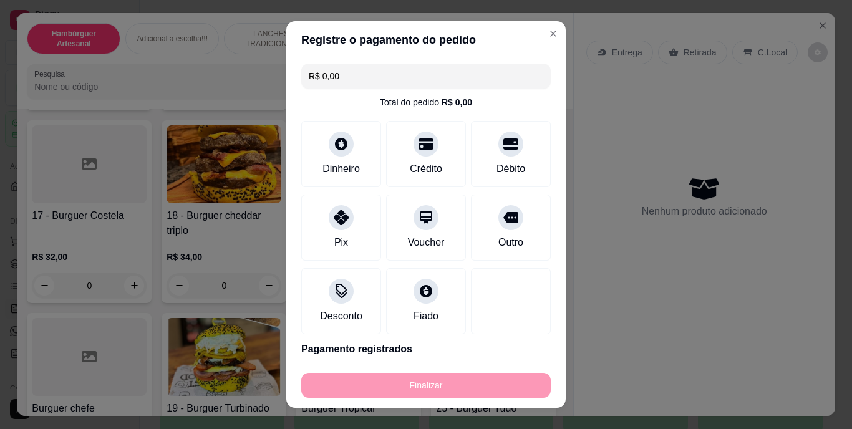
type input "-R$ 38,00"
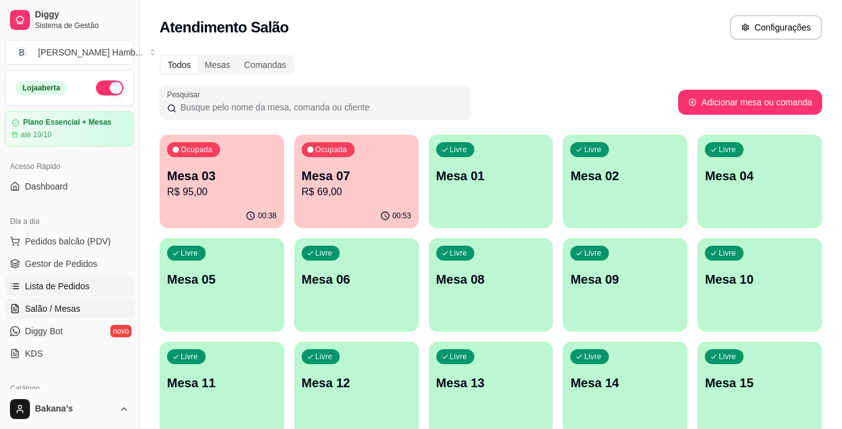
click at [72, 281] on span "Lista de Pedidos" at bounding box center [57, 286] width 65 height 12
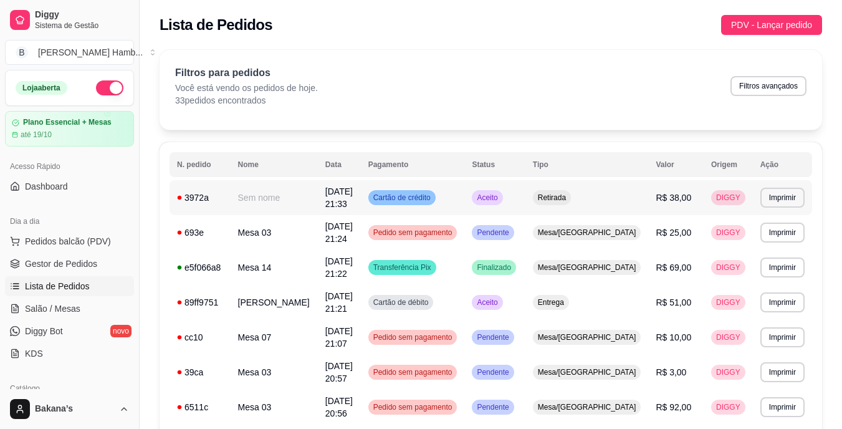
click at [672, 200] on span "R$ 38,00" at bounding box center [674, 198] width 36 height 10
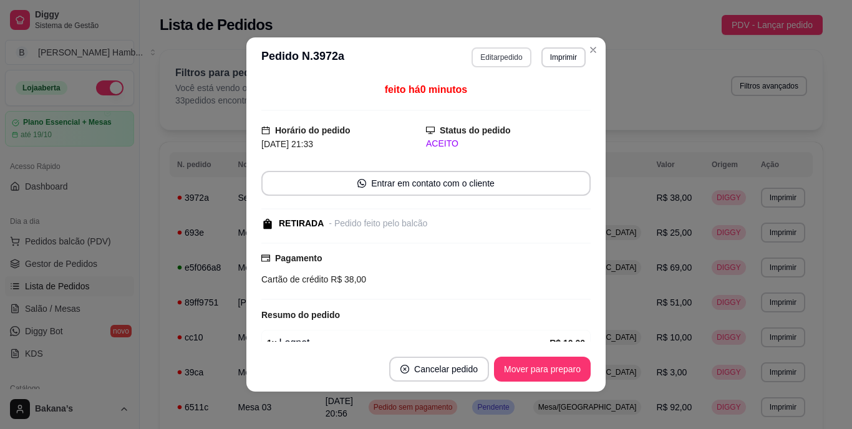
click at [495, 62] on button "Editar pedido" at bounding box center [500, 57] width 59 height 20
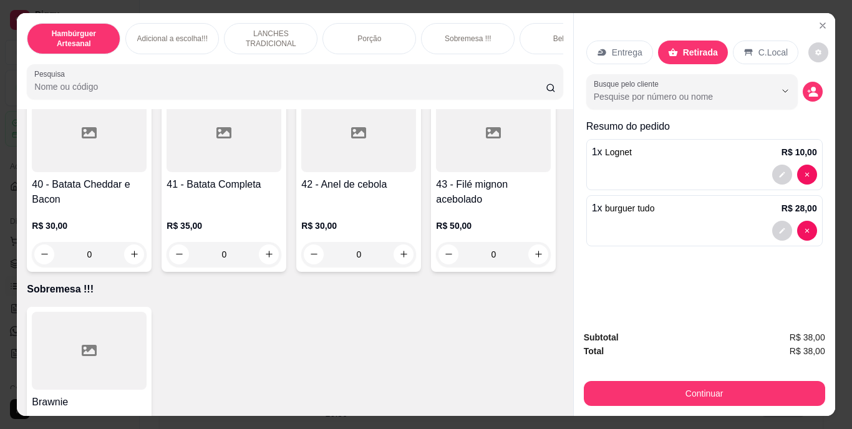
scroll to position [2619, 0]
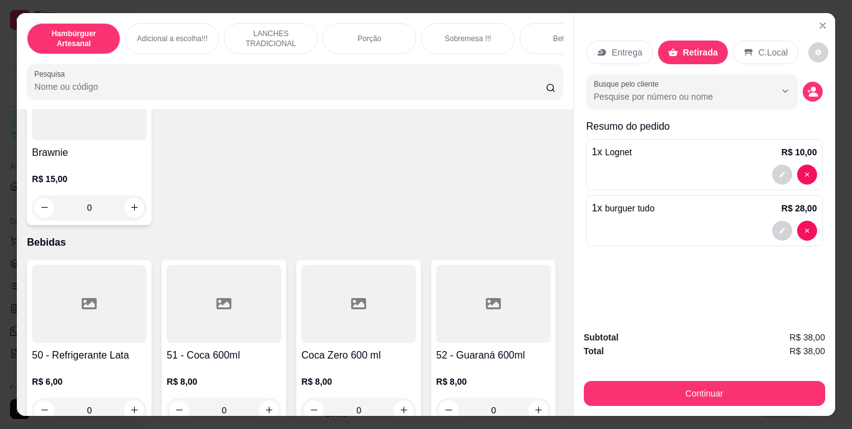
type input "1"
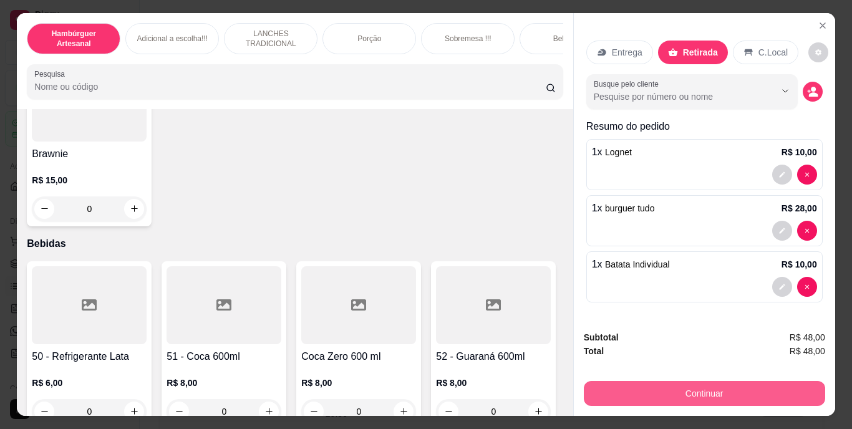
click at [639, 381] on button "Continuar" at bounding box center [704, 393] width 241 height 25
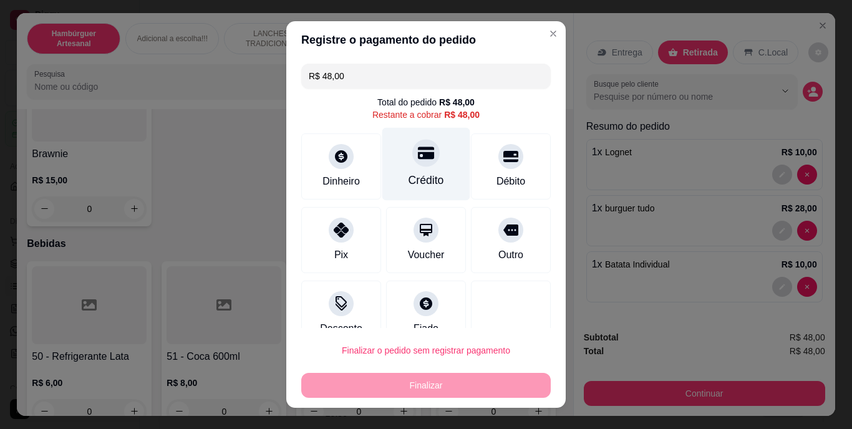
click at [409, 183] on div "Crédito" at bounding box center [426, 181] width 36 height 16
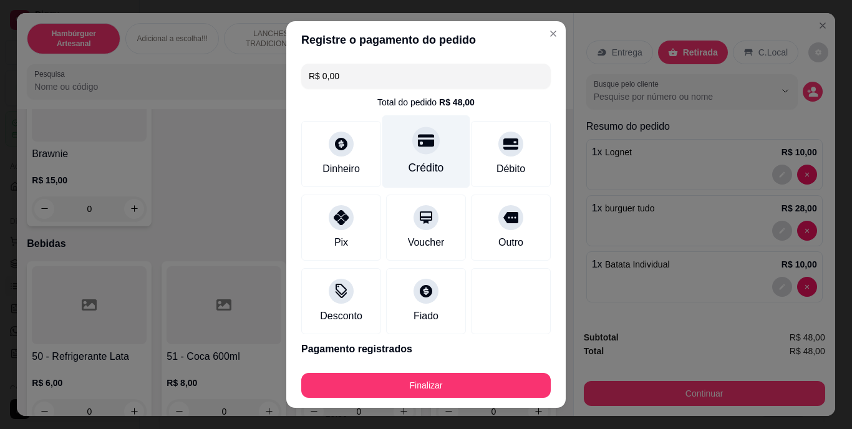
type input "R$ 0,00"
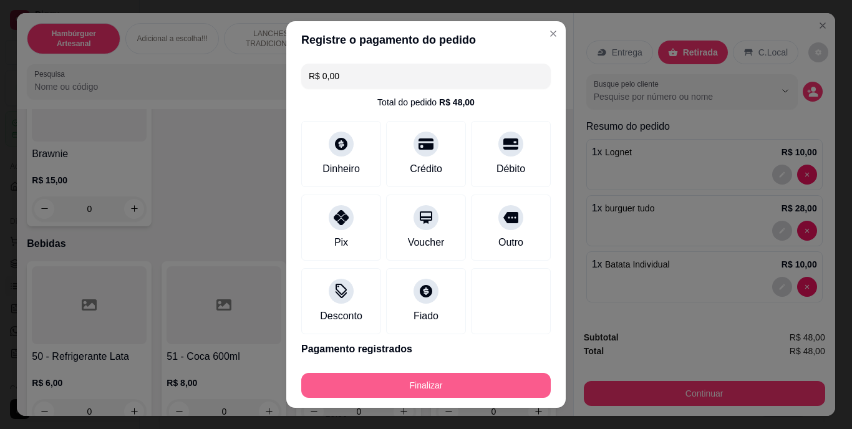
click at [390, 376] on button "Finalizar" at bounding box center [425, 385] width 249 height 25
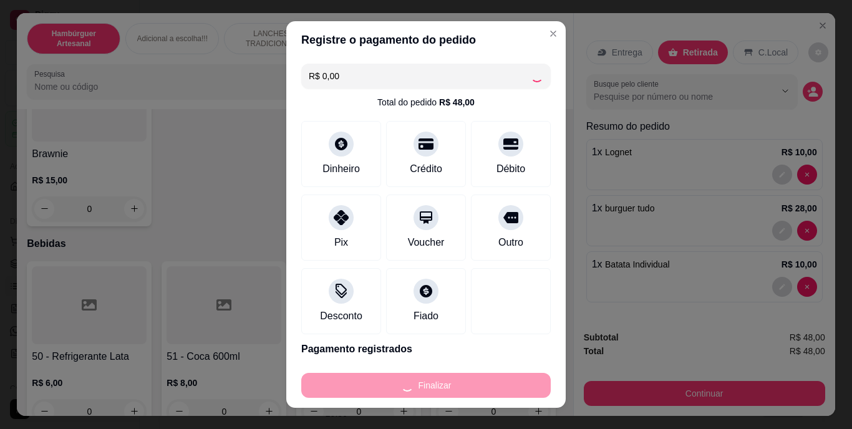
type input "0"
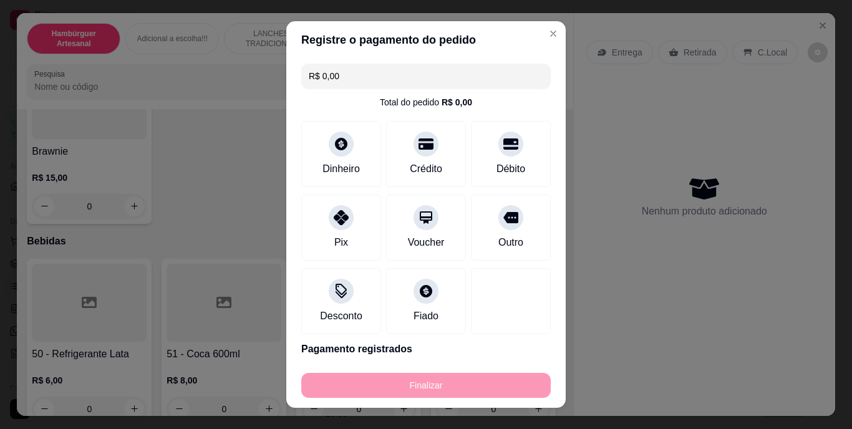
type input "-R$ 48,00"
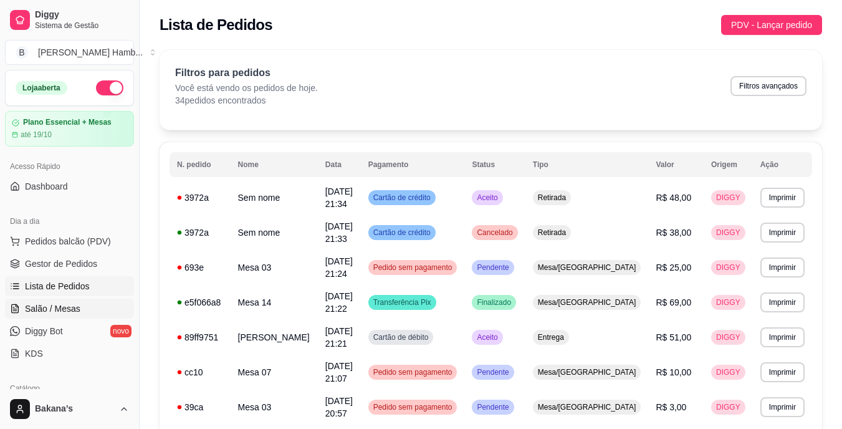
click at [55, 304] on span "Salão / Mesas" at bounding box center [52, 308] width 55 height 12
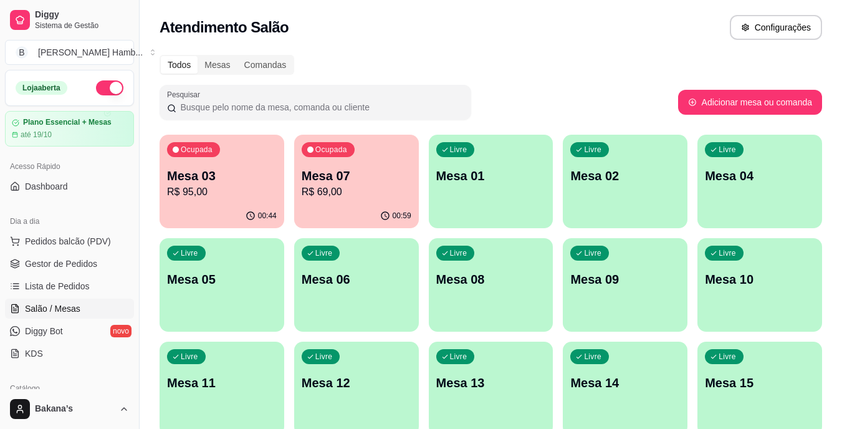
click at [332, 180] on p "Mesa 07" at bounding box center [357, 175] width 110 height 17
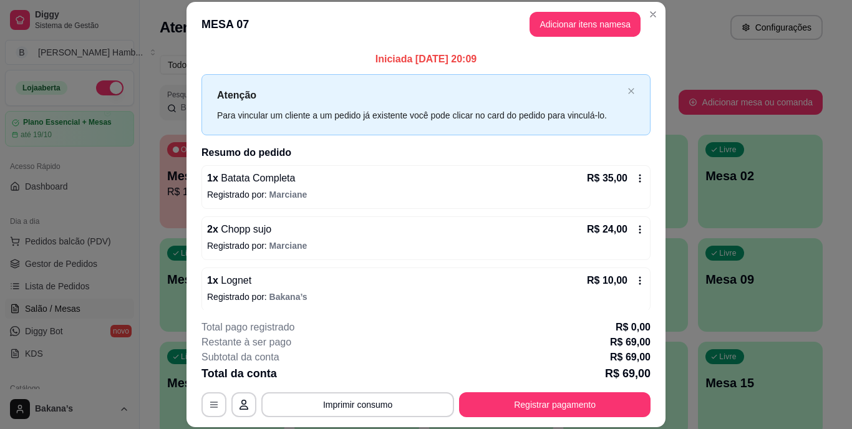
scroll to position [6, 0]
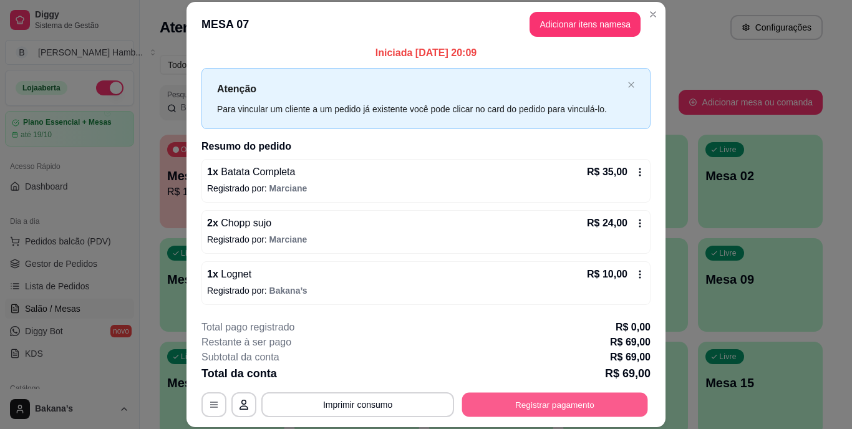
click at [505, 396] on button "Registrar pagamento" at bounding box center [555, 404] width 186 height 24
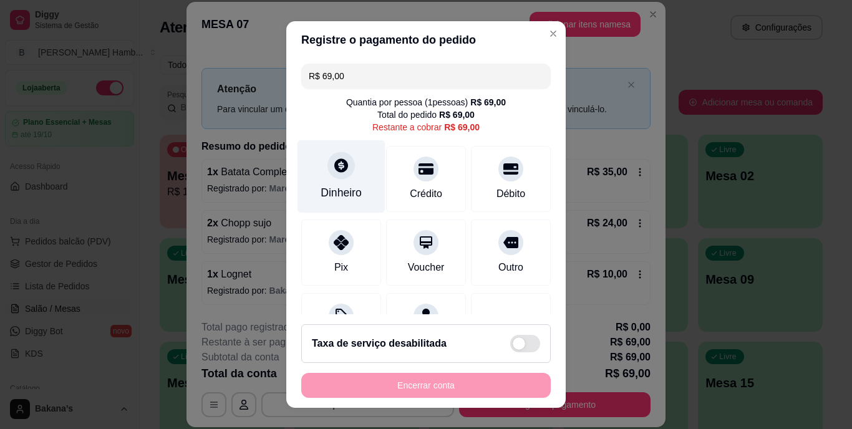
click at [334, 185] on div "Dinheiro" at bounding box center [341, 193] width 41 height 16
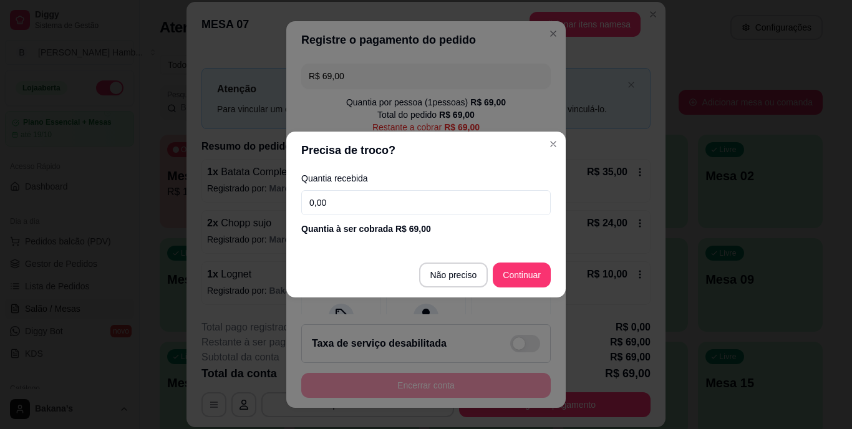
click at [364, 195] on input "0,00" at bounding box center [425, 202] width 249 height 25
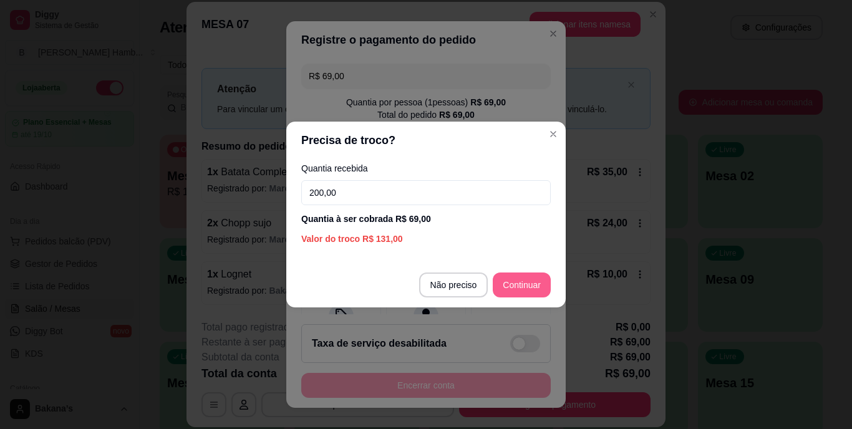
type input "200,00"
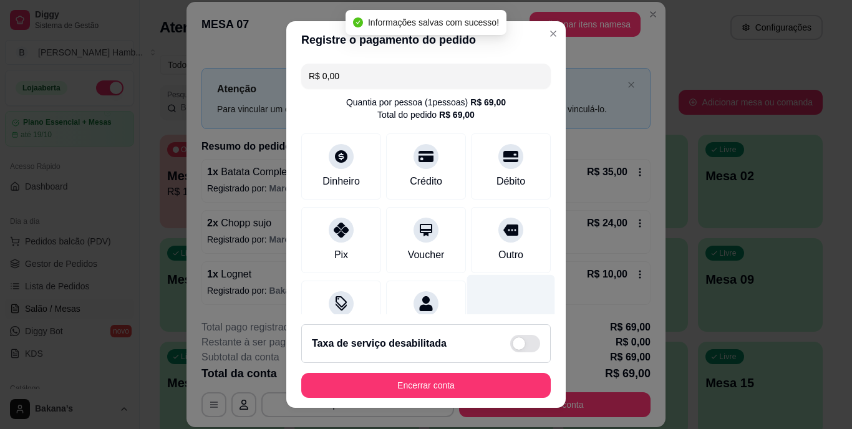
type input "R$ 0,00"
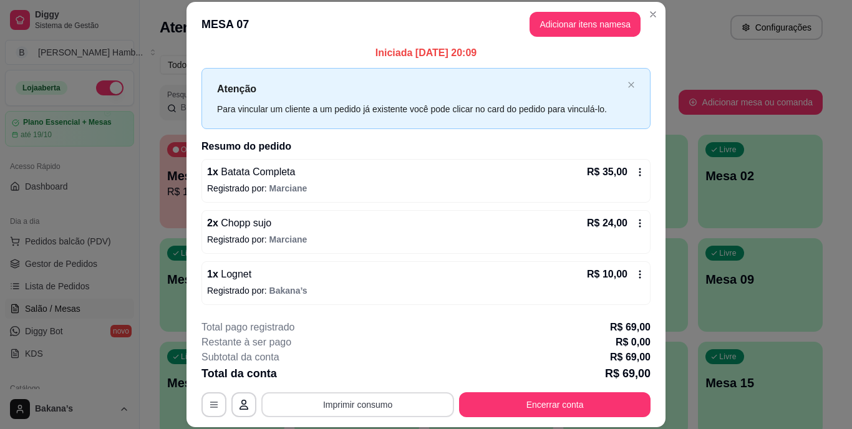
click at [335, 405] on button "Imprimir consumo" at bounding box center [357, 404] width 193 height 25
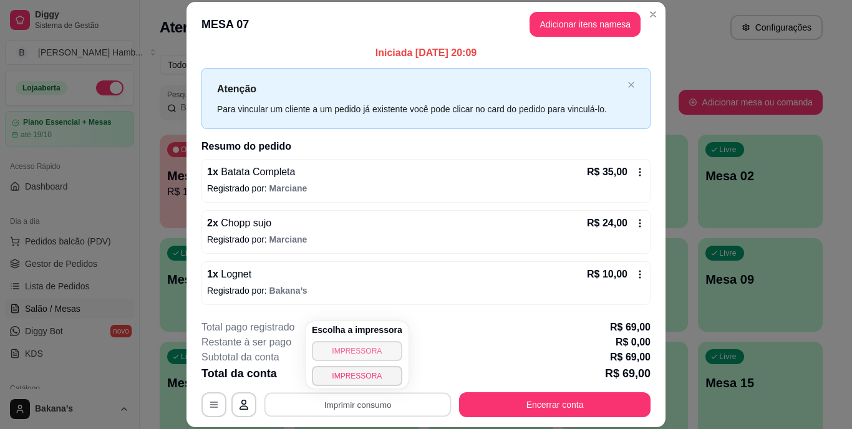
click at [358, 347] on button "IMPRESSORA" at bounding box center [357, 351] width 90 height 20
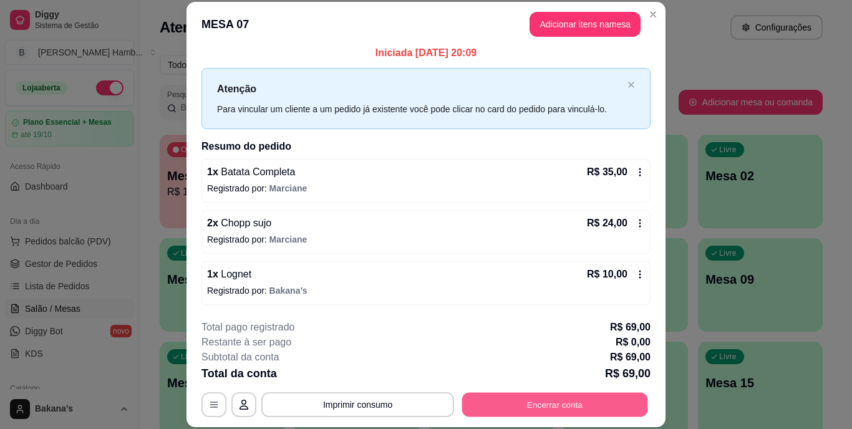
click at [511, 393] on button "Encerrar conta" at bounding box center [555, 404] width 186 height 24
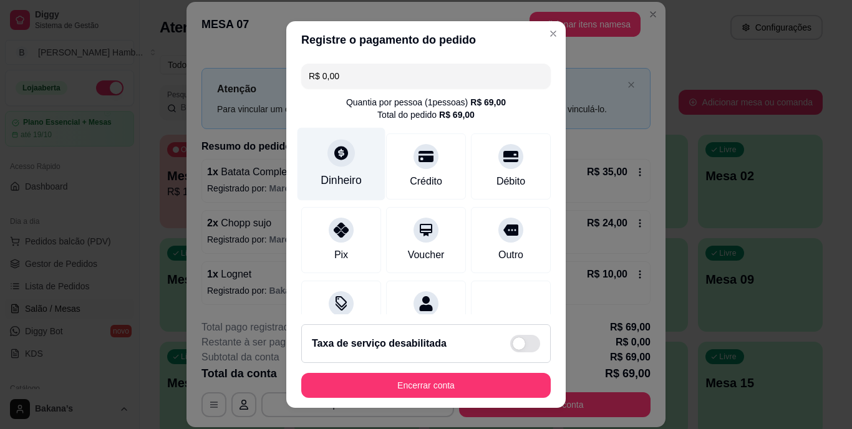
click at [342, 165] on div "Dinheiro" at bounding box center [341, 164] width 88 height 73
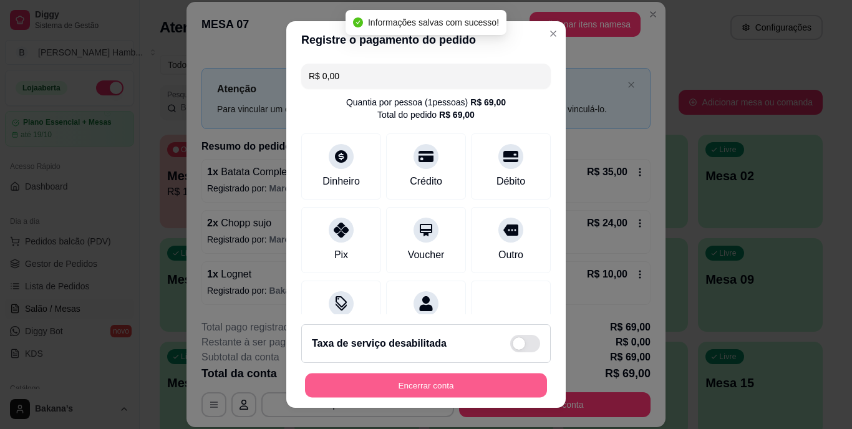
click at [423, 379] on button "Encerrar conta" at bounding box center [426, 385] width 242 height 24
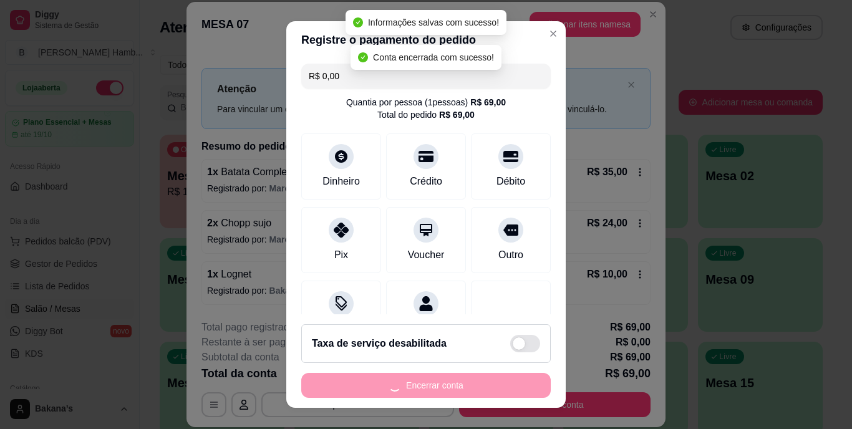
scroll to position [0, 0]
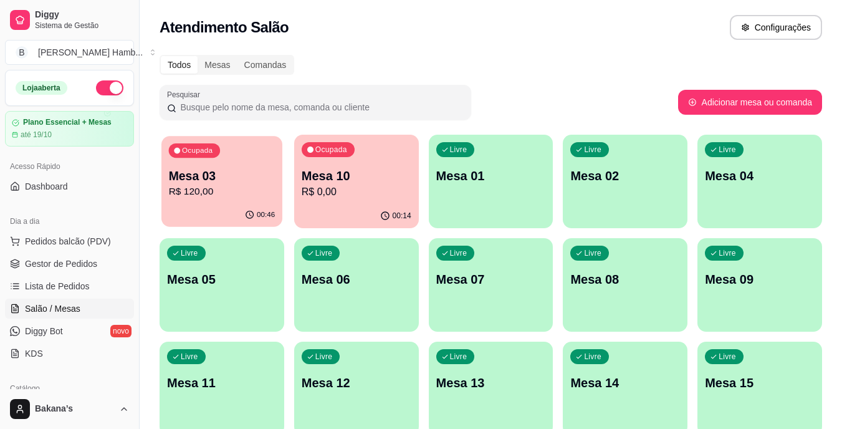
click at [188, 200] on div "Ocupada Mesa 03 R$ 120,00" at bounding box center [222, 169] width 121 height 67
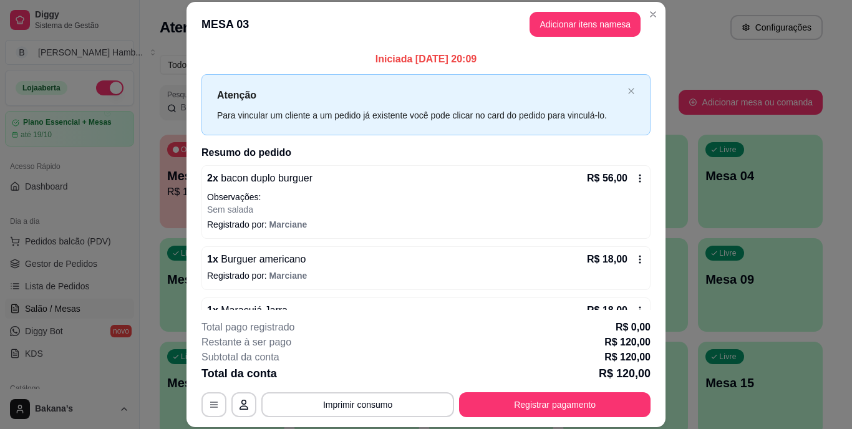
scroll to position [168, 0]
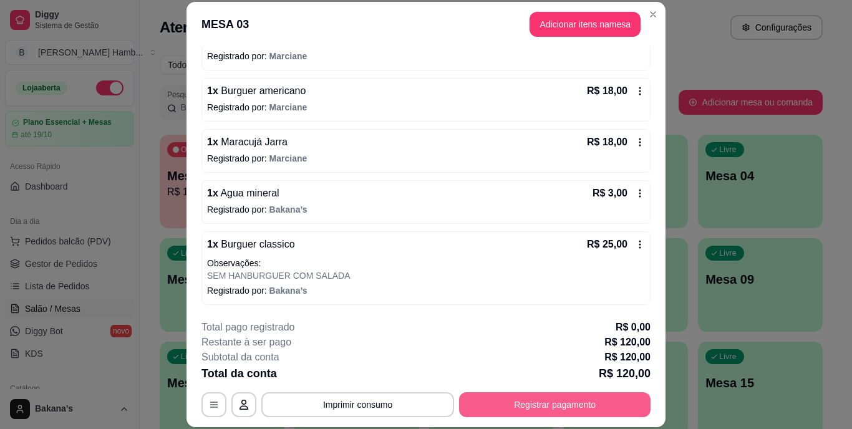
click at [513, 393] on button "Registrar pagamento" at bounding box center [554, 404] width 191 height 25
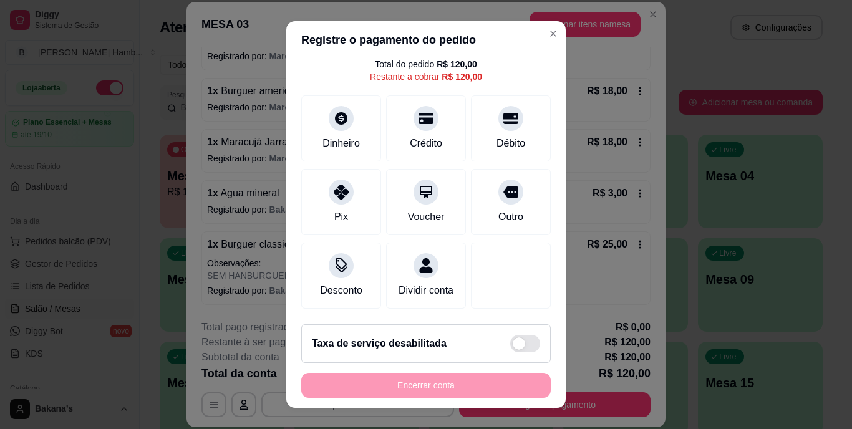
scroll to position [0, 0]
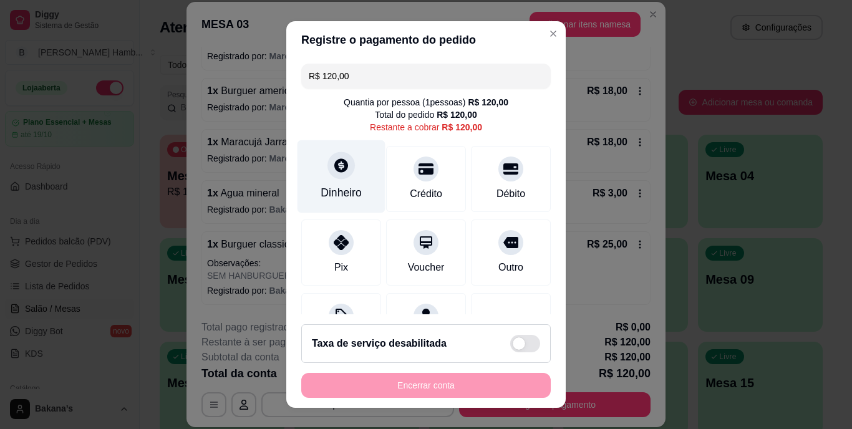
click at [327, 191] on div "Dinheiro" at bounding box center [341, 193] width 41 height 16
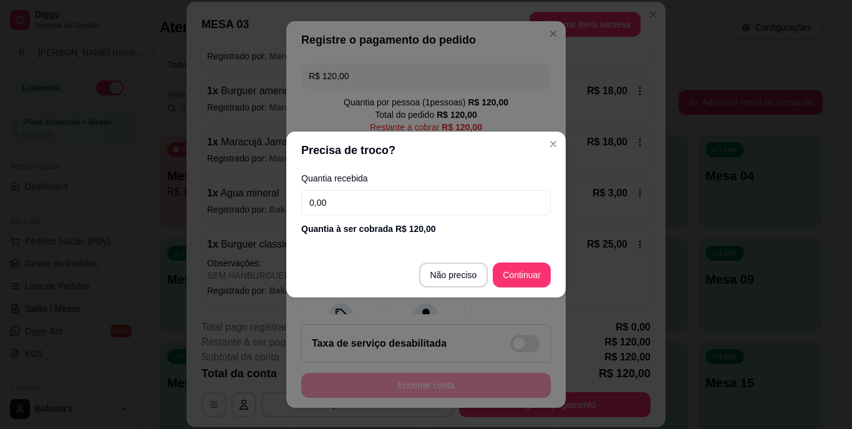
click at [377, 194] on input "0,00" at bounding box center [425, 202] width 249 height 25
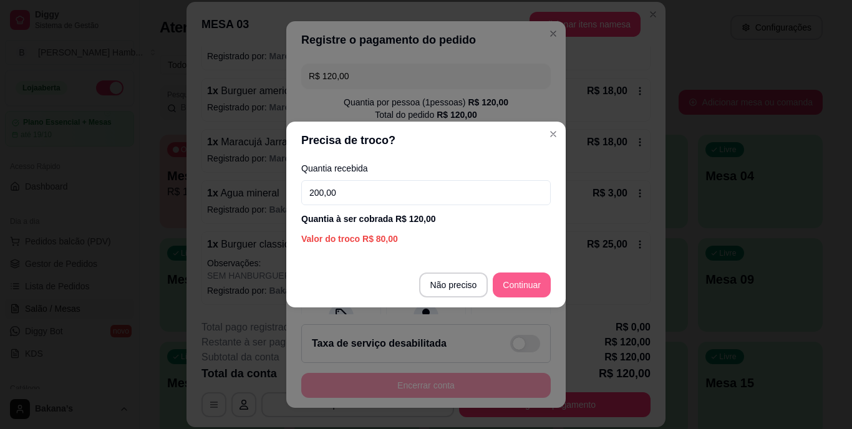
type input "200,00"
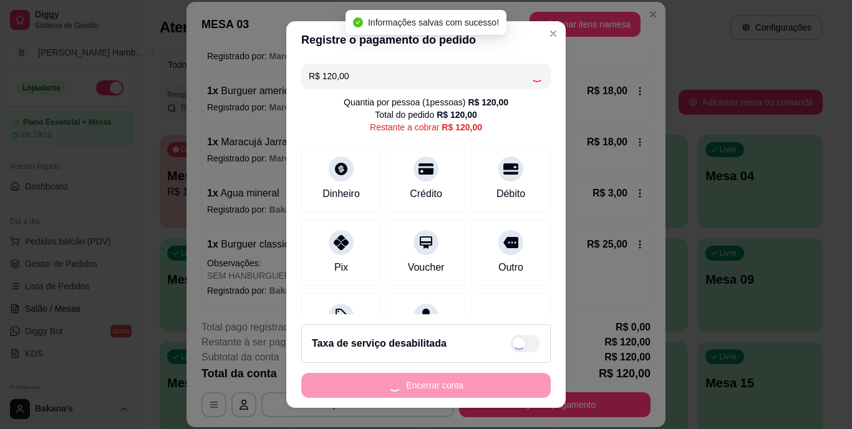
type input "R$ 0,00"
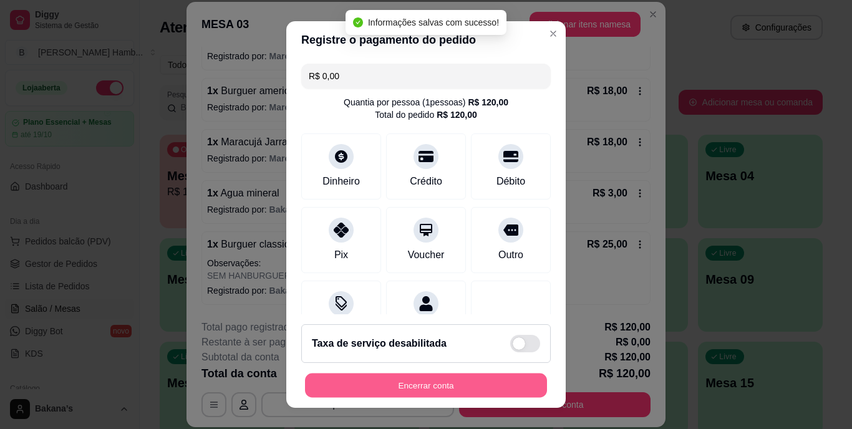
click at [446, 385] on button "Encerrar conta" at bounding box center [426, 385] width 242 height 24
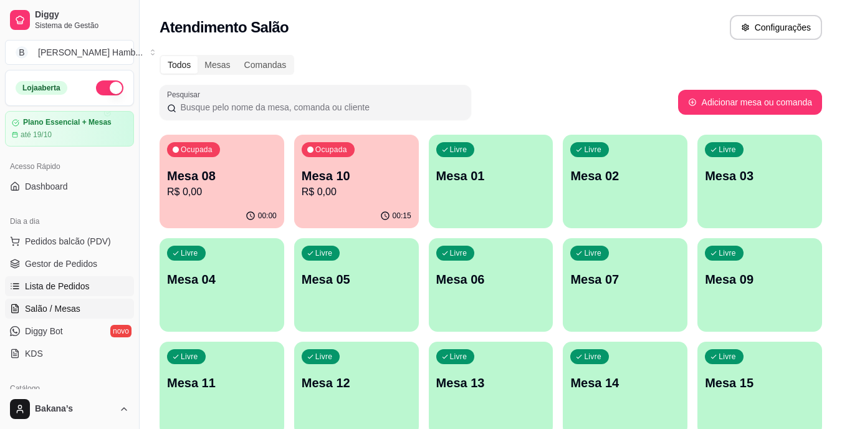
click at [67, 287] on span "Lista de Pedidos" at bounding box center [57, 286] width 65 height 12
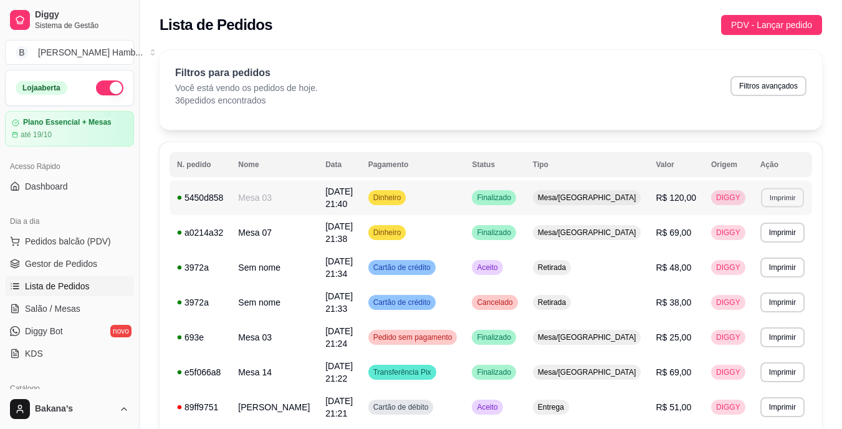
click at [781, 203] on button "Imprimir" at bounding box center [782, 197] width 43 height 19
click at [745, 241] on button "IMPRESSORA" at bounding box center [761, 241] width 90 height 20
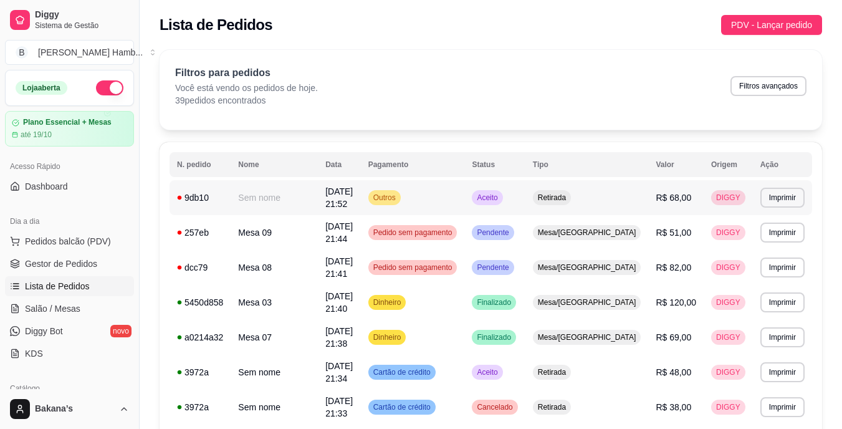
click at [653, 196] on td "R$ 68,00" at bounding box center [676, 197] width 55 height 35
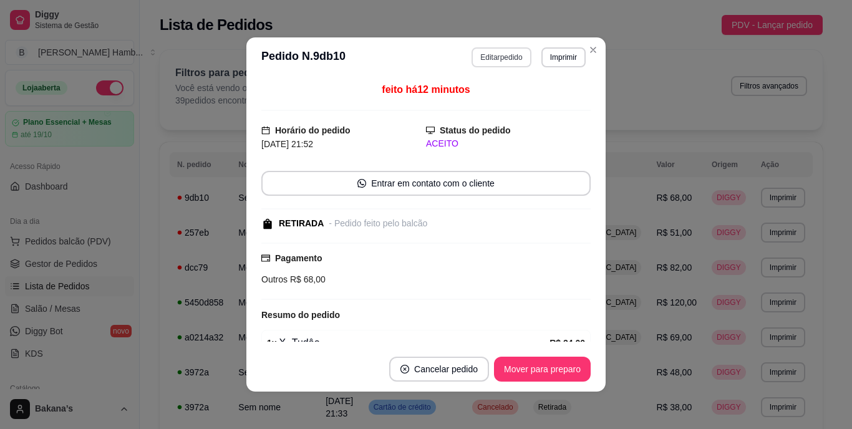
click at [513, 52] on button "Editar pedido" at bounding box center [500, 57] width 59 height 20
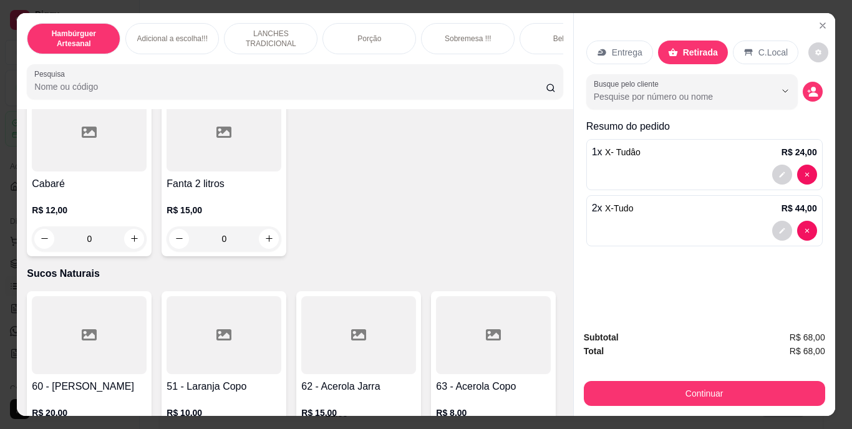
scroll to position [3804, 0]
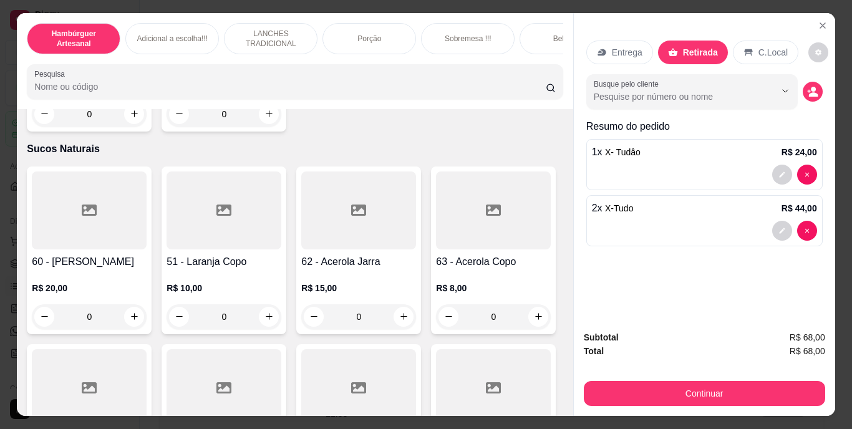
type input "1"
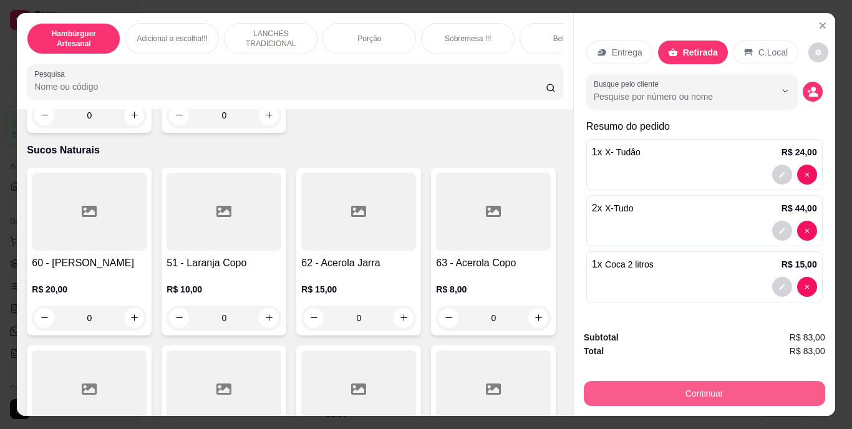
click at [603, 387] on button "Continuar" at bounding box center [704, 393] width 241 height 25
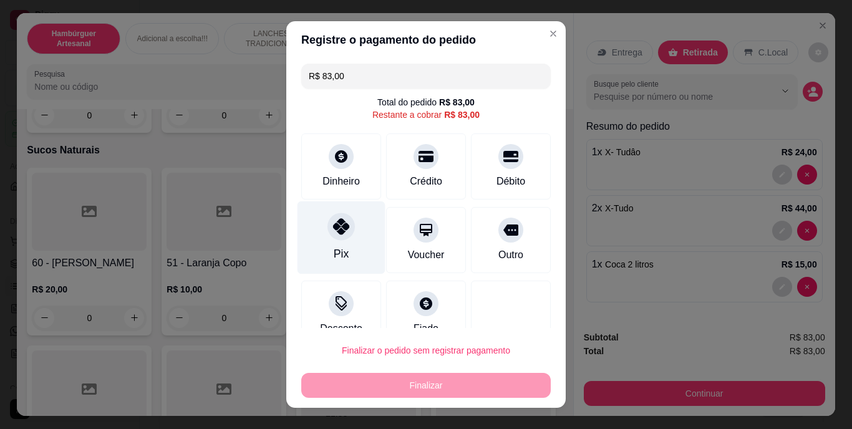
click at [333, 227] on icon at bounding box center [341, 227] width 16 height 16
type input "R$ 0,00"
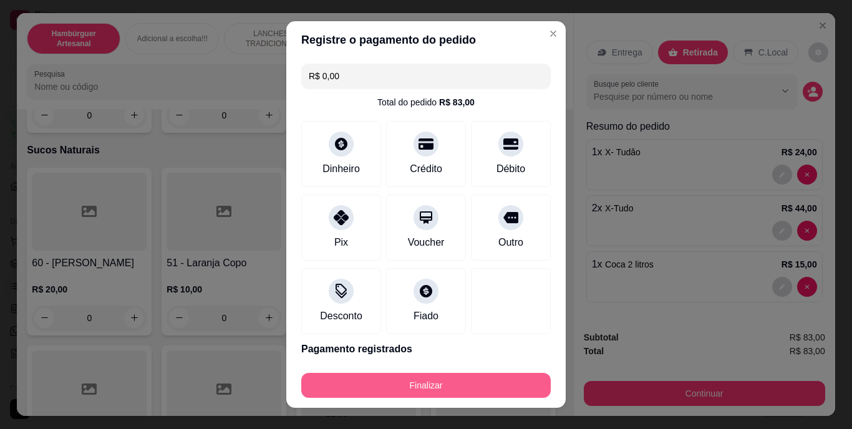
click at [352, 377] on button "Finalizar" at bounding box center [425, 385] width 249 height 25
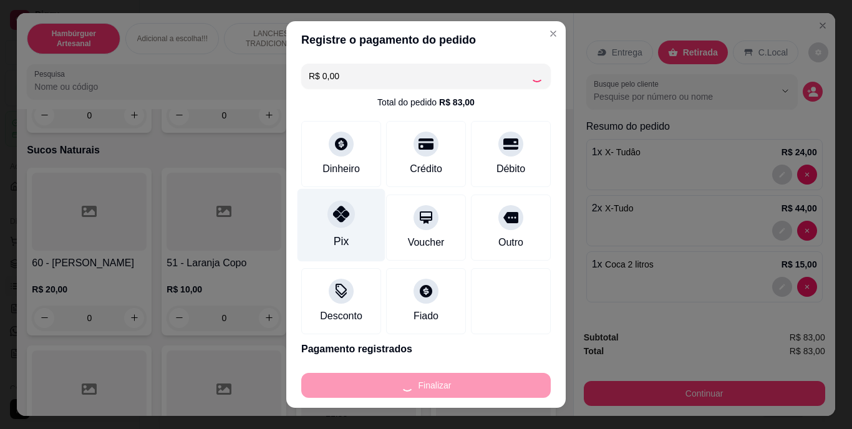
click at [332, 227] on div at bounding box center [340, 214] width 27 height 27
type input "0"
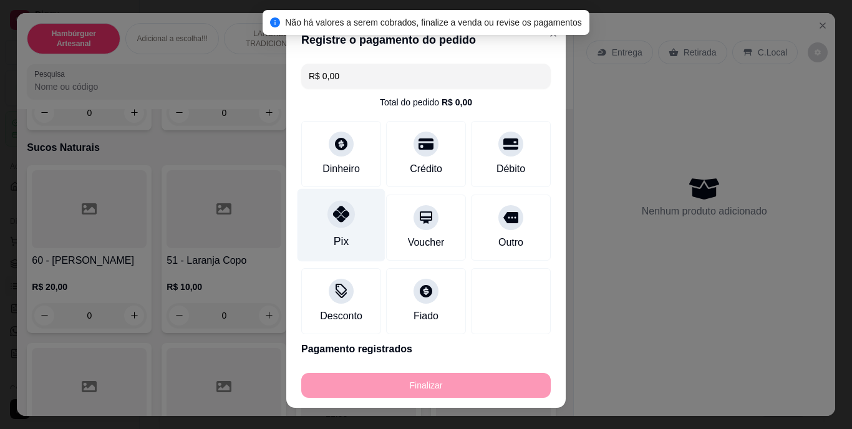
type input "-R$ 83,00"
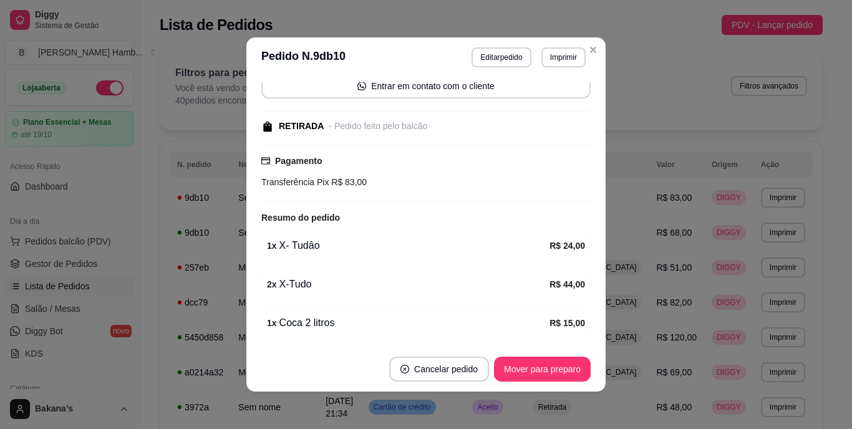
scroll to position [62, 0]
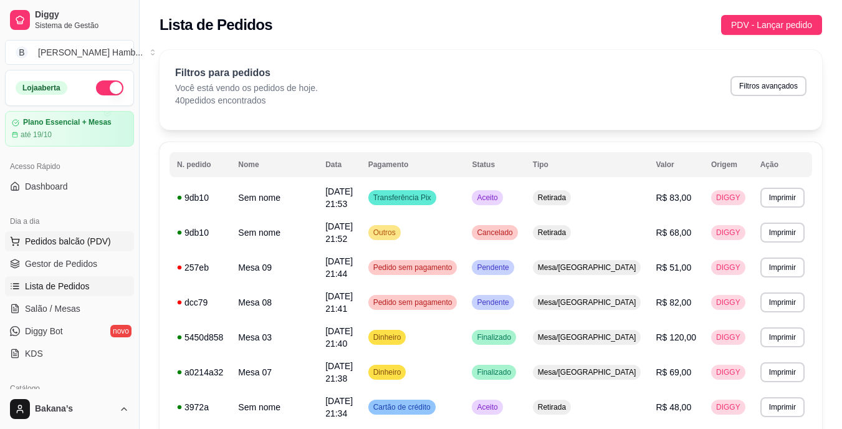
click at [100, 246] on span "Pedidos balcão (PDV)" at bounding box center [68, 241] width 86 height 12
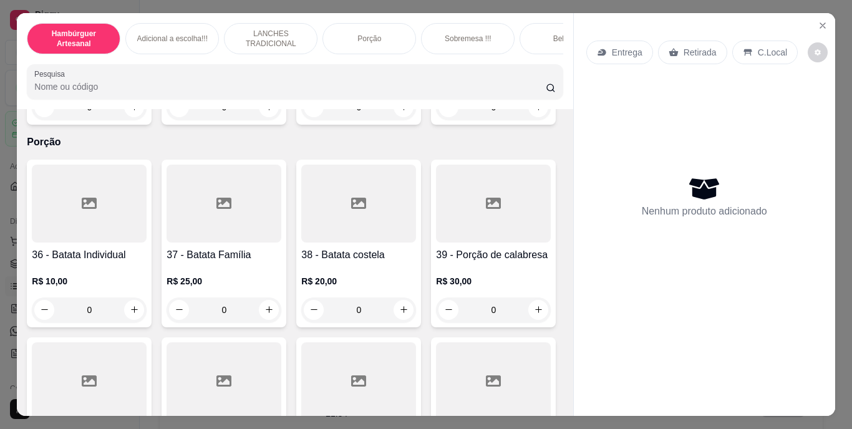
scroll to position [2245, 0]
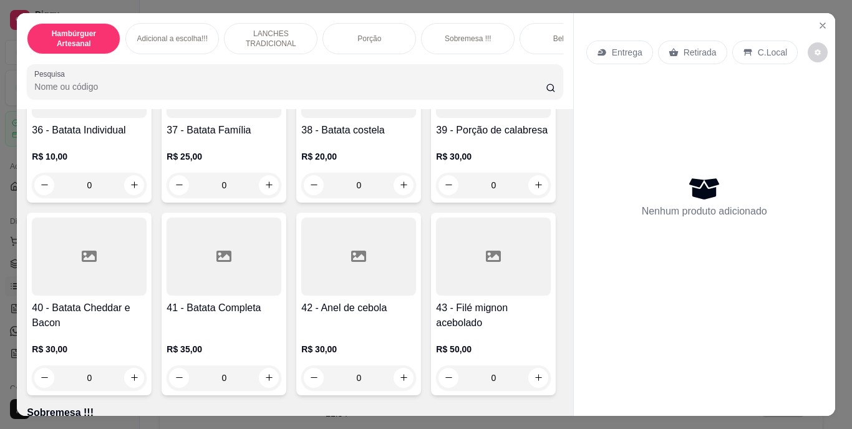
type input "2"
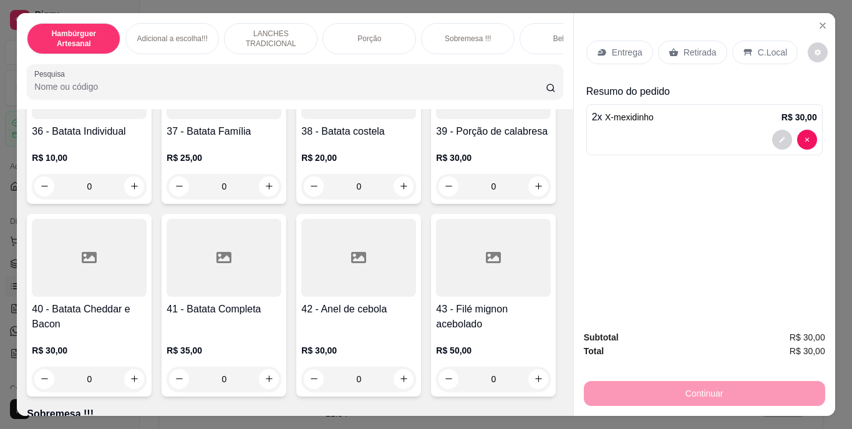
click at [704, 46] on p "Retirada" at bounding box center [699, 52] width 33 height 12
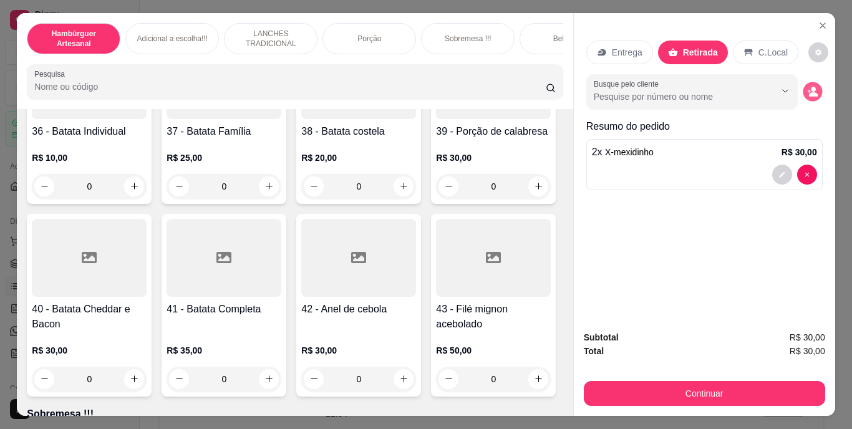
click at [807, 86] on icon "decrease-product-quantity" at bounding box center [812, 91] width 11 height 11
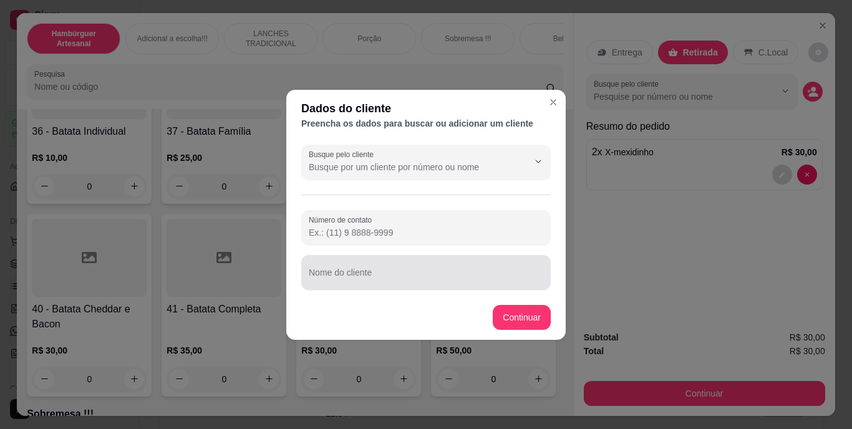
click at [490, 271] on input "Nome do cliente" at bounding box center [426, 277] width 234 height 12
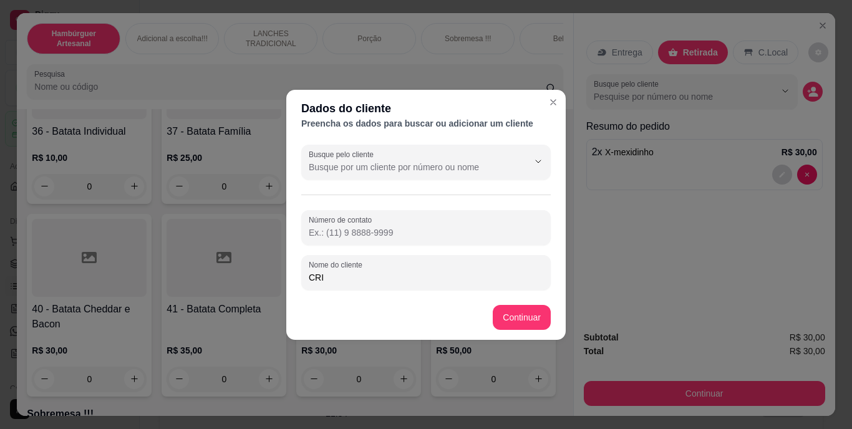
type input "CRIS"
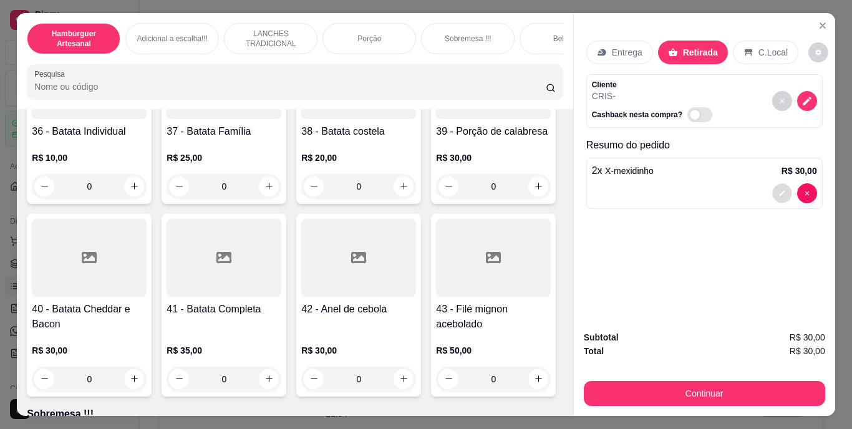
click at [778, 183] on button "decrease-product-quantity" at bounding box center [781, 192] width 19 height 19
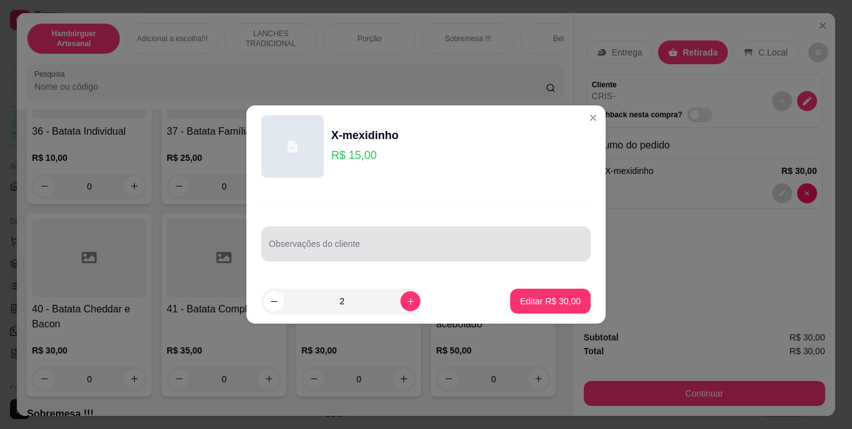
click at [518, 236] on div at bounding box center [426, 243] width 314 height 25
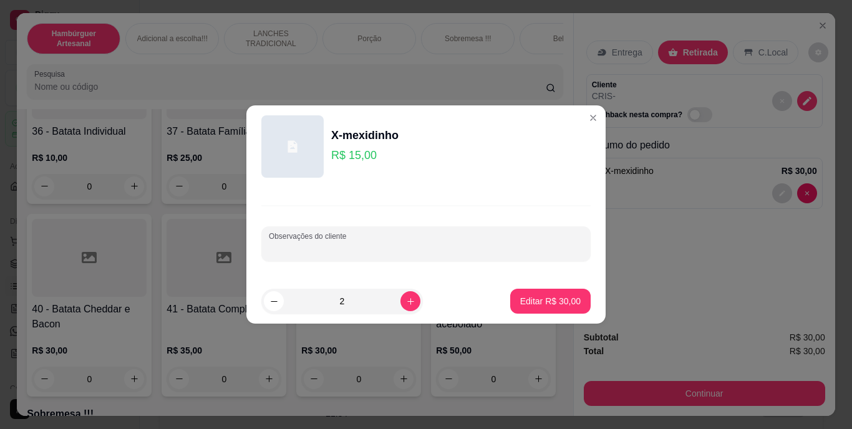
type input "M"
type input "BEM MOLHADINHO"
click at [537, 296] on p "Editar R$ 30,00" at bounding box center [550, 301] width 60 height 12
type input "0"
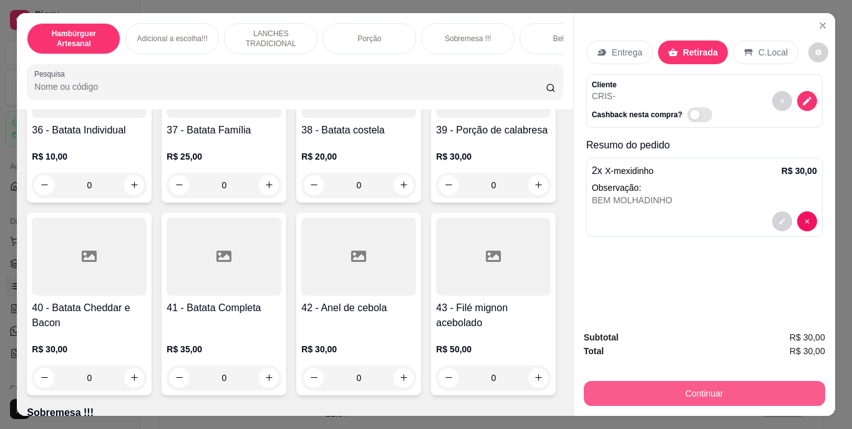
click at [615, 389] on button "Continuar" at bounding box center [704, 393] width 241 height 25
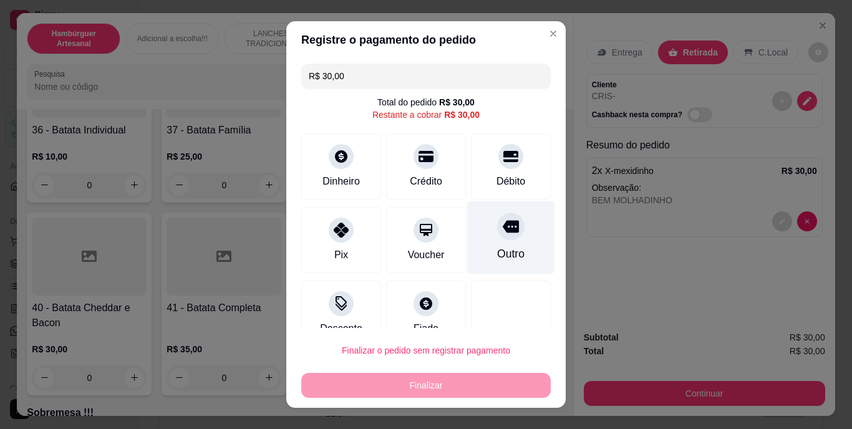
click at [495, 242] on div "Outro" at bounding box center [511, 237] width 88 height 73
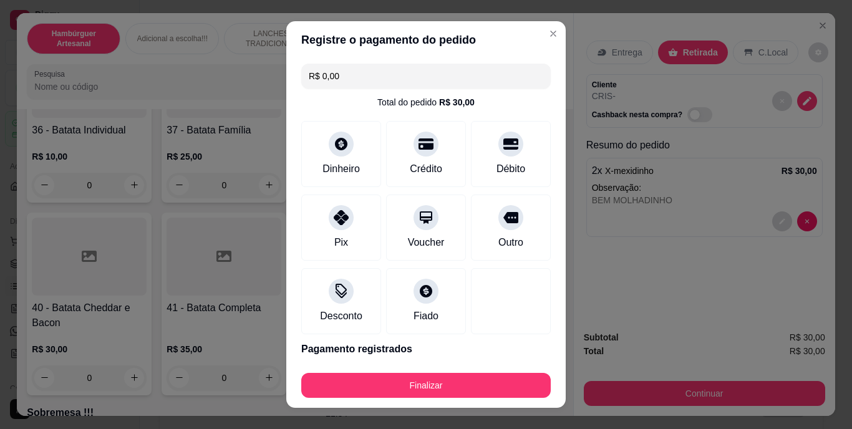
click at [451, 369] on div "Finalizar" at bounding box center [425, 383] width 249 height 30
click at [509, 239] on div "Outro" at bounding box center [511, 225] width 88 height 73
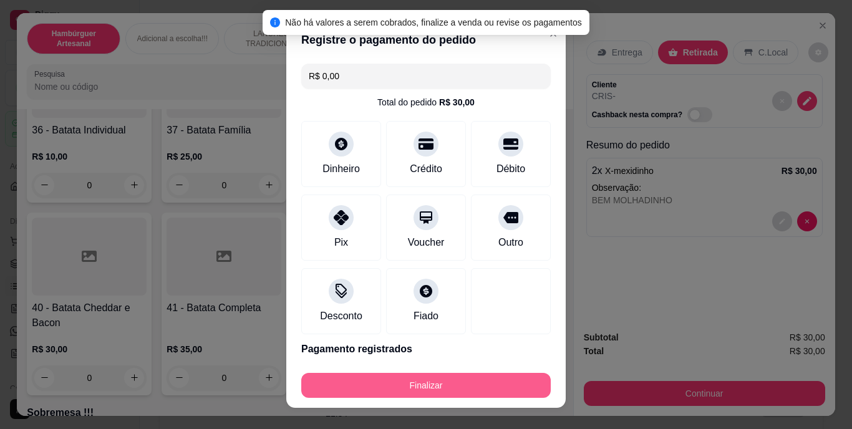
click at [425, 385] on button "Finalizar" at bounding box center [425, 385] width 249 height 25
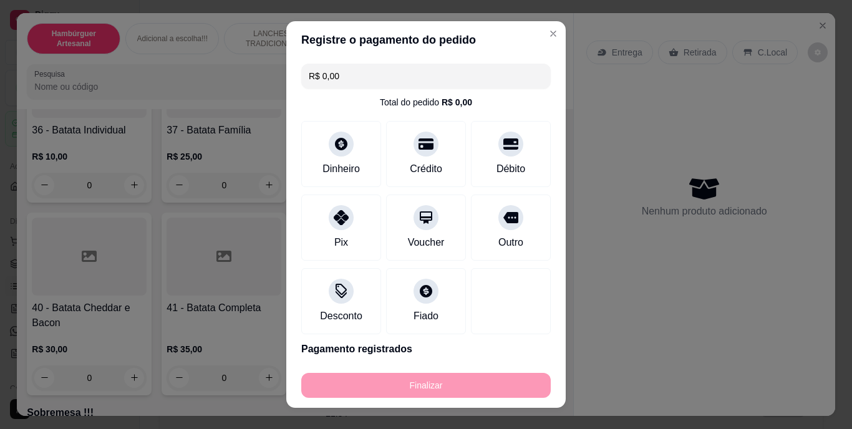
type input "-R$ 30,00"
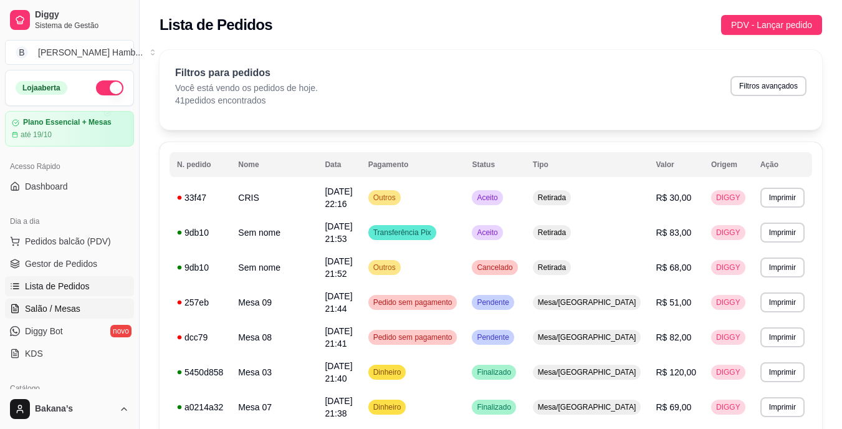
click at [95, 301] on link "Salão / Mesas" at bounding box center [69, 309] width 129 height 20
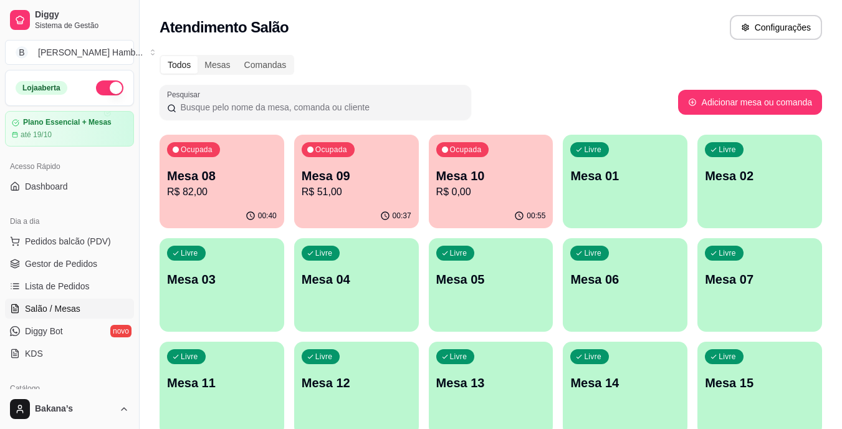
click at [231, 183] on p "Mesa 08" at bounding box center [222, 175] width 110 height 17
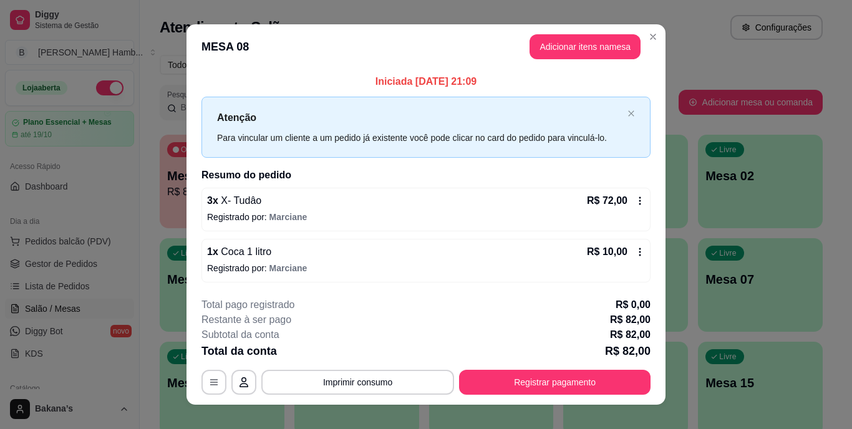
scroll to position [16, 0]
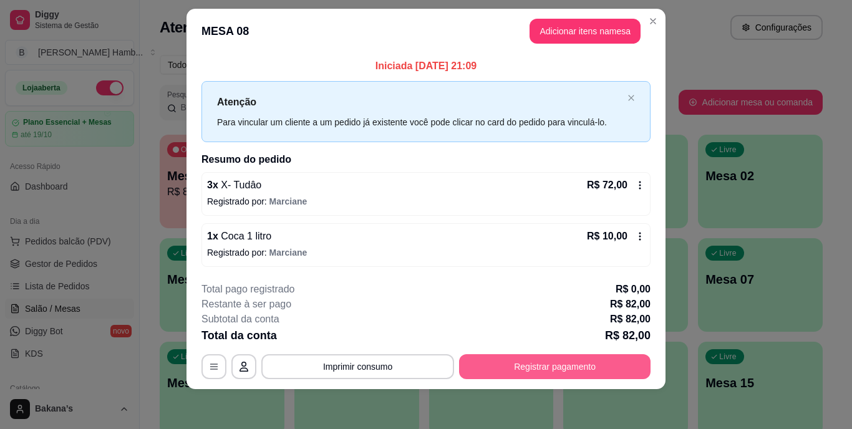
click at [509, 357] on button "Registrar pagamento" at bounding box center [554, 366] width 191 height 25
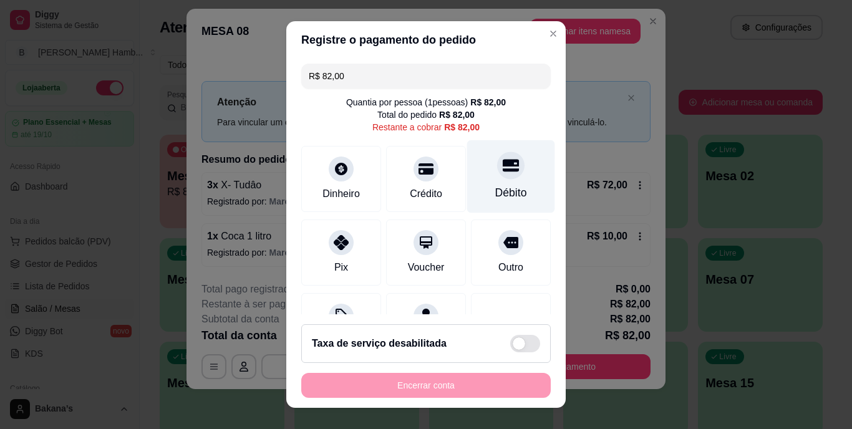
click at [503, 173] on icon at bounding box center [511, 166] width 16 height 16
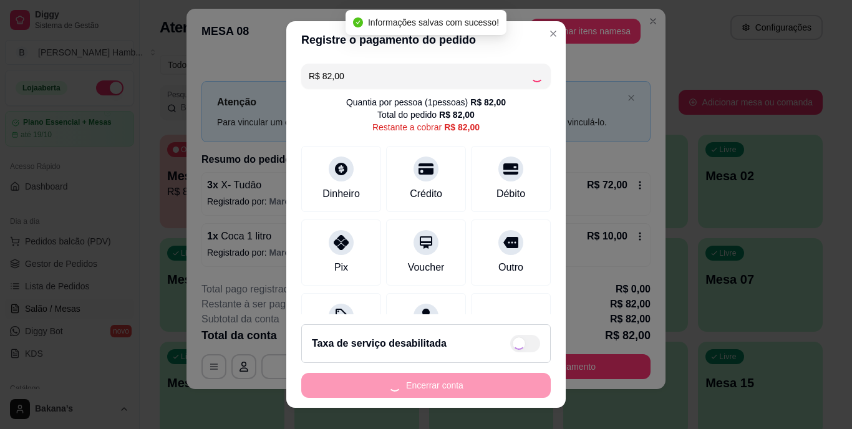
type input "R$ 0,00"
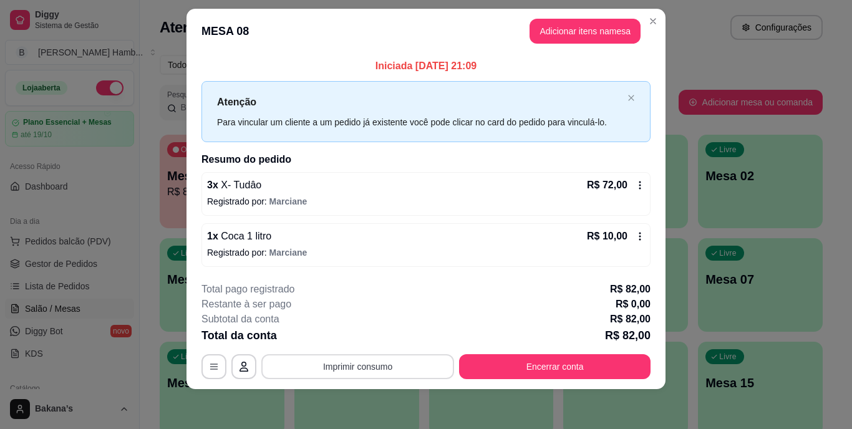
click at [274, 369] on button "Imprimir consumo" at bounding box center [357, 366] width 193 height 25
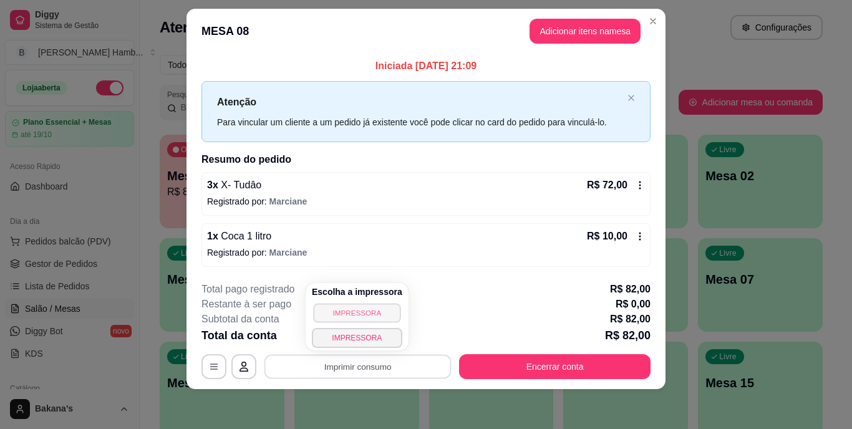
click at [326, 313] on button "IMPRESSORA" at bounding box center [356, 312] width 87 height 19
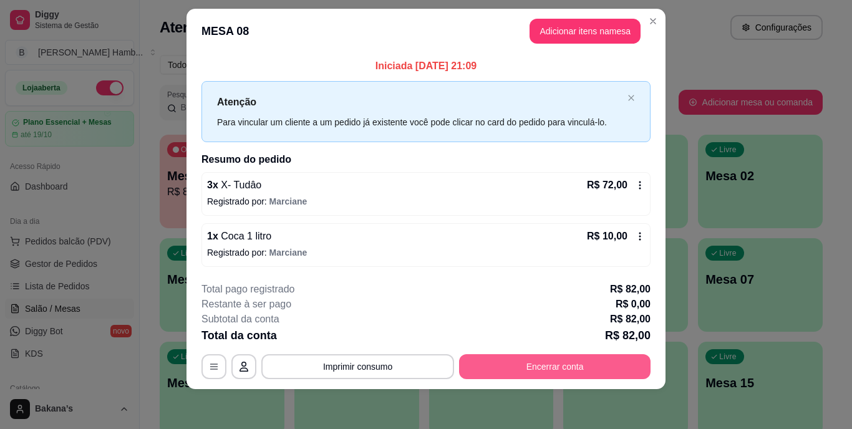
click at [501, 358] on button "Encerrar conta" at bounding box center [554, 366] width 191 height 25
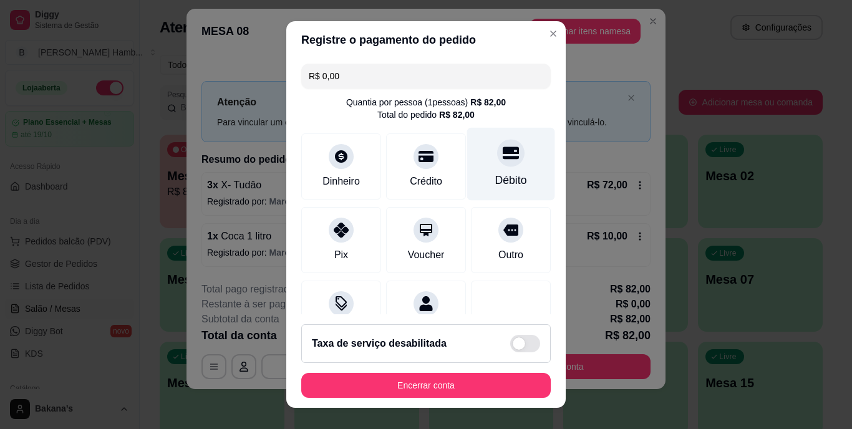
click at [496, 168] on div "Débito" at bounding box center [511, 164] width 88 height 73
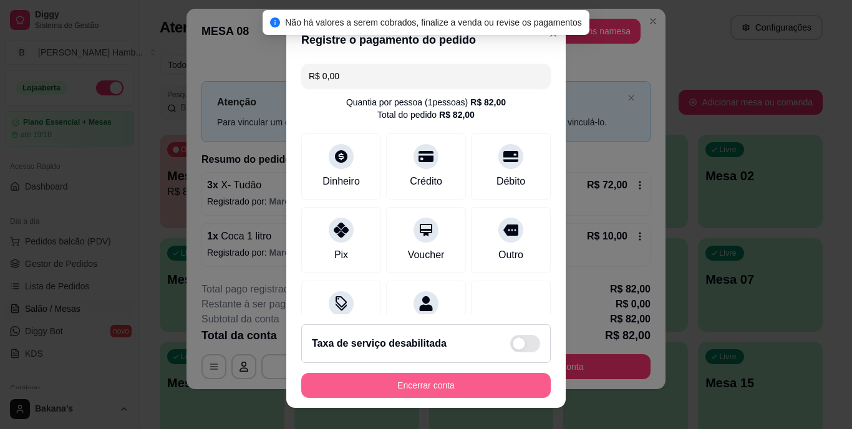
click at [441, 388] on button "Encerrar conta" at bounding box center [425, 385] width 249 height 25
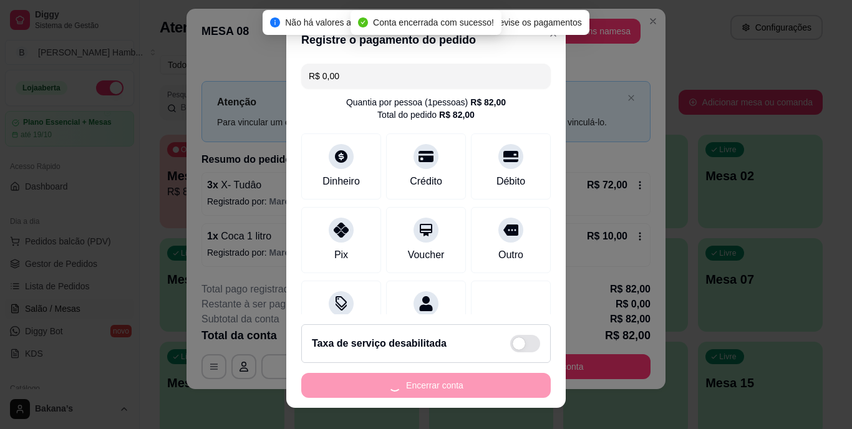
scroll to position [0, 0]
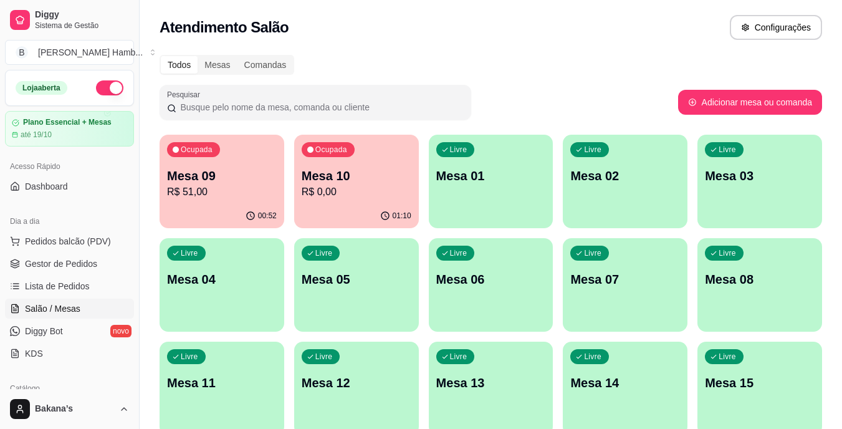
click at [331, 183] on p "Mesa 10" at bounding box center [357, 175] width 110 height 17
click at [239, 185] on p "R$ 51,00" at bounding box center [222, 192] width 107 height 14
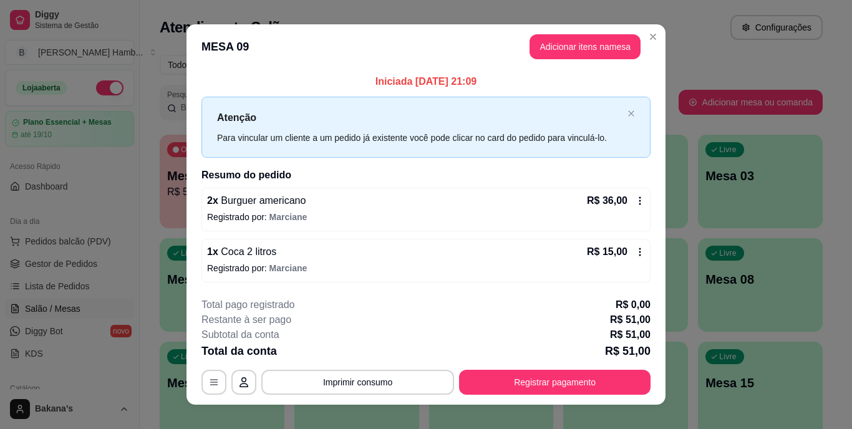
scroll to position [16, 0]
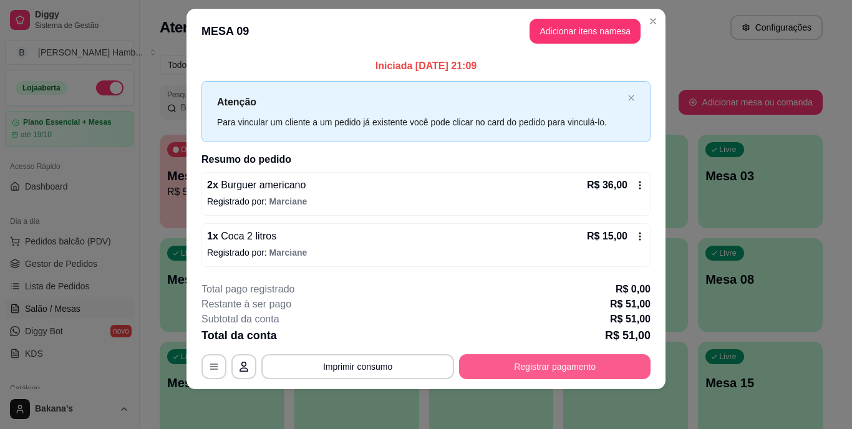
click at [485, 360] on button "Registrar pagamento" at bounding box center [554, 366] width 191 height 25
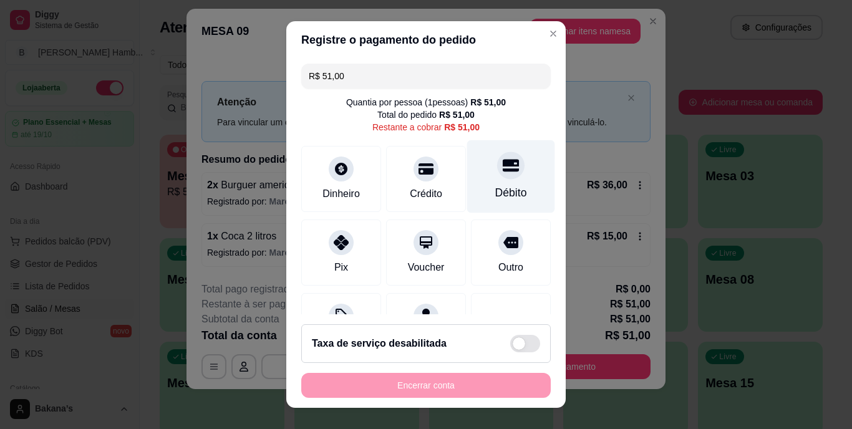
click at [493, 181] on div "Débito" at bounding box center [511, 176] width 88 height 73
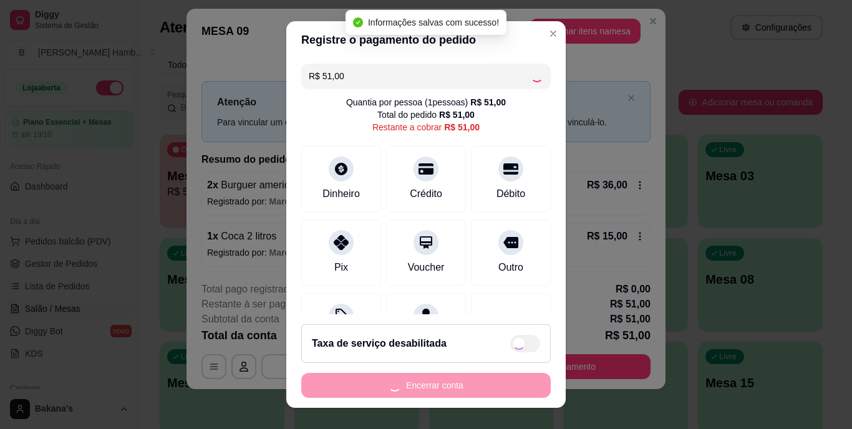
type input "R$ 0,00"
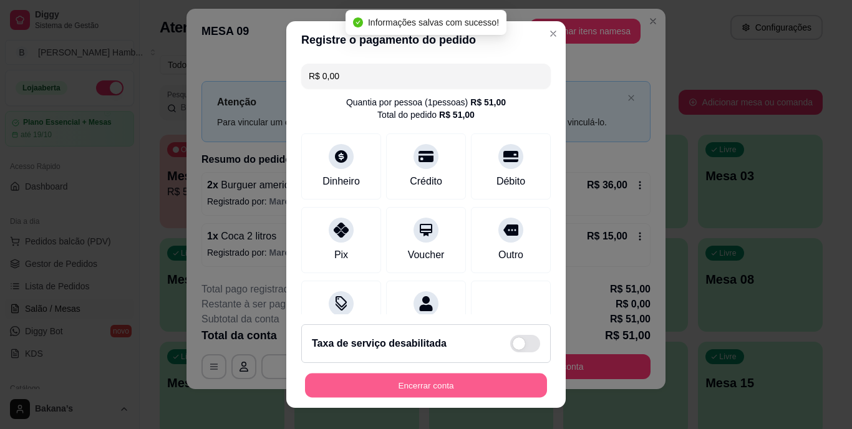
click at [436, 382] on button "Encerrar conta" at bounding box center [426, 385] width 242 height 24
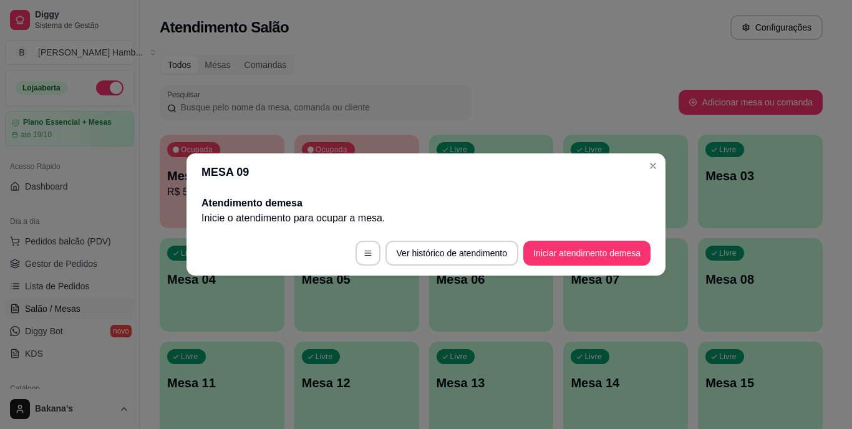
scroll to position [0, 0]
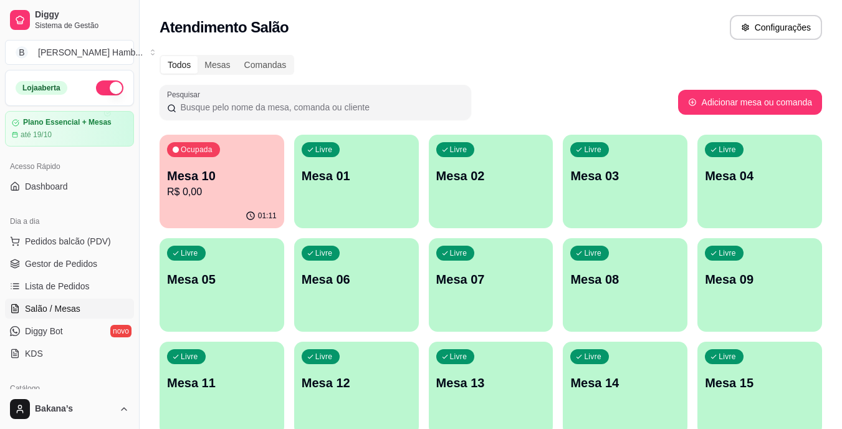
click at [223, 170] on p "Mesa 10" at bounding box center [222, 175] width 110 height 17
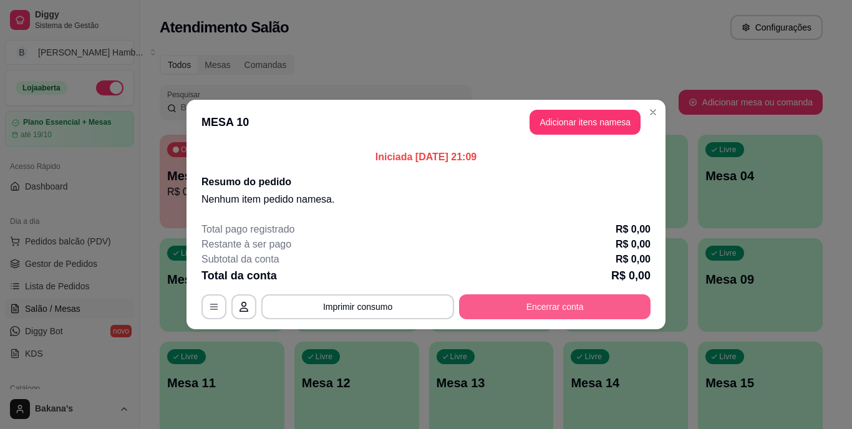
click at [538, 302] on button "Encerrar conta" at bounding box center [554, 306] width 191 height 25
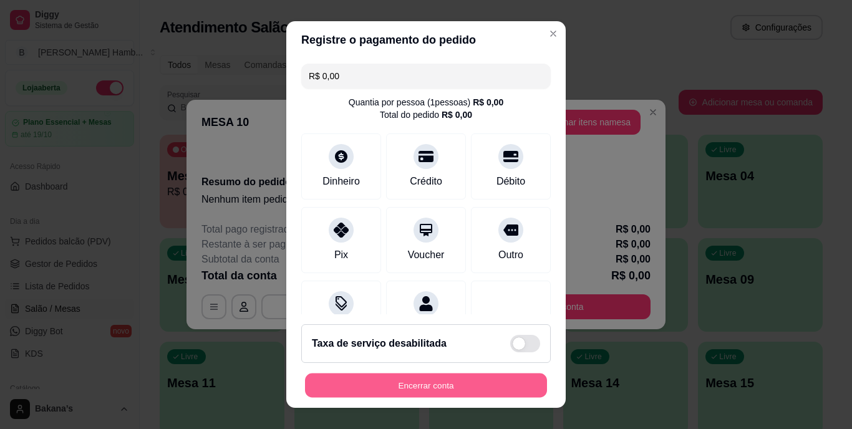
click at [492, 380] on button "Encerrar conta" at bounding box center [426, 385] width 242 height 24
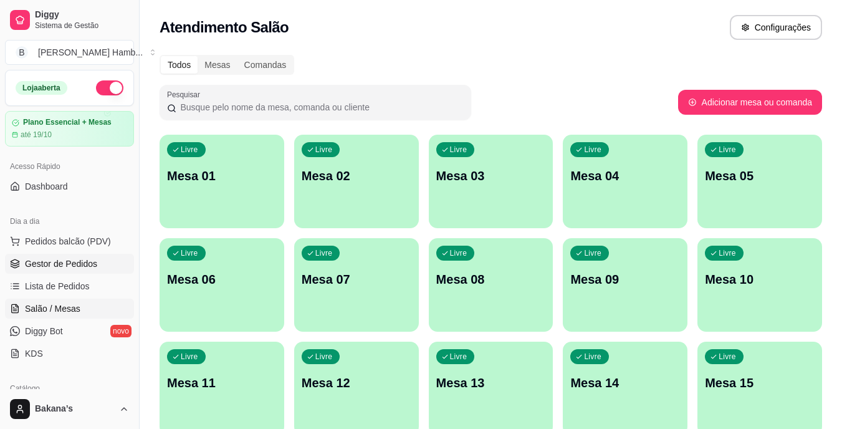
click at [80, 264] on span "Gestor de Pedidos" at bounding box center [61, 264] width 72 height 12
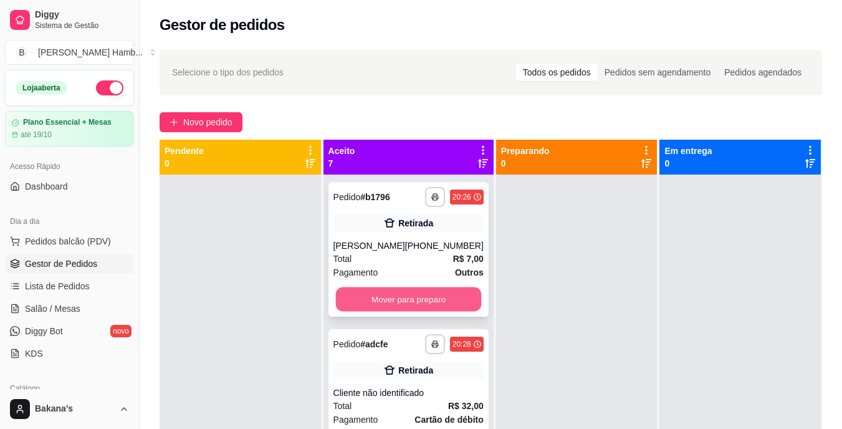
click at [410, 304] on button "Mover para preparo" at bounding box center [408, 299] width 146 height 24
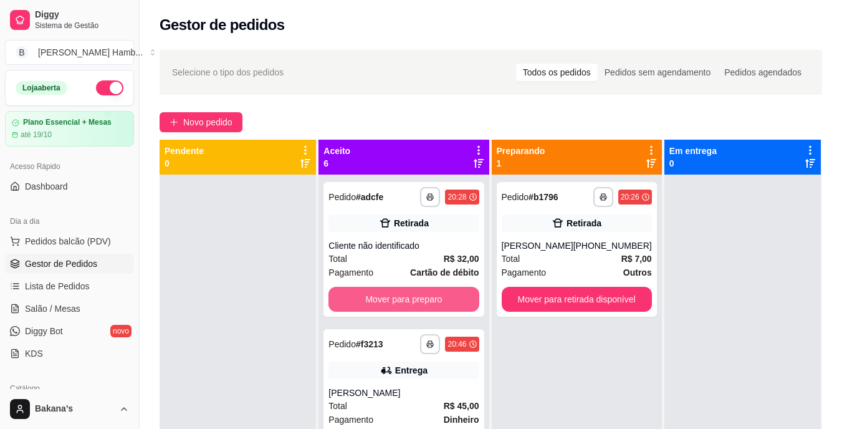
click at [415, 301] on button "Mover para preparo" at bounding box center [404, 299] width 150 height 25
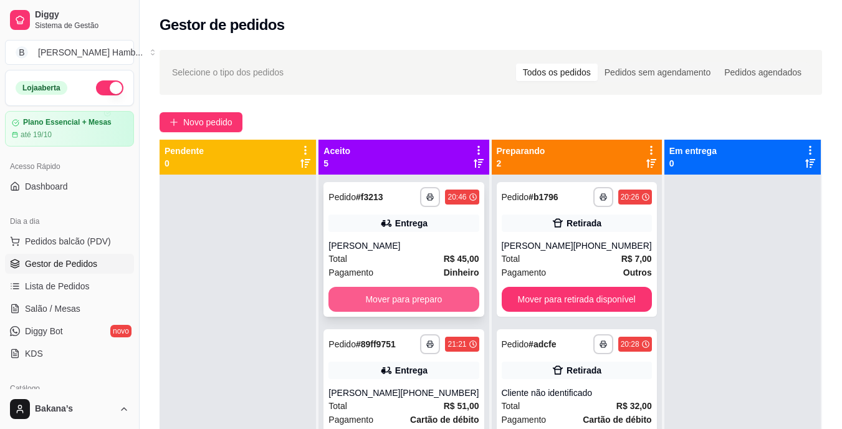
click at [419, 296] on button "Mover para preparo" at bounding box center [404, 299] width 150 height 25
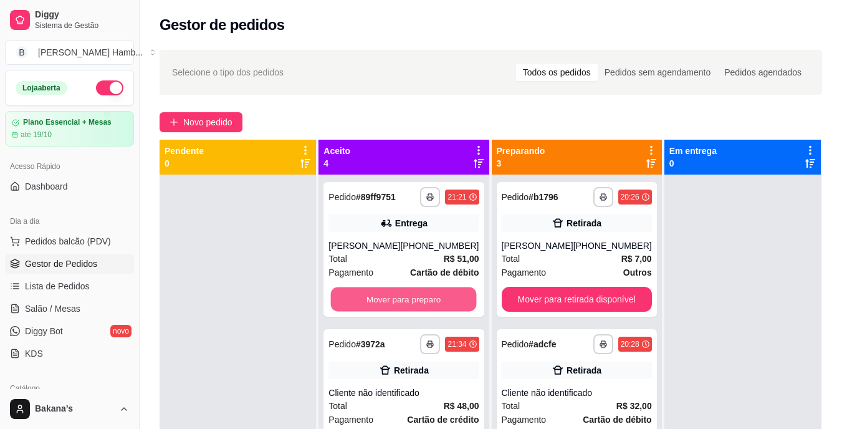
click at [419, 296] on button "Mover para preparo" at bounding box center [404, 299] width 146 height 24
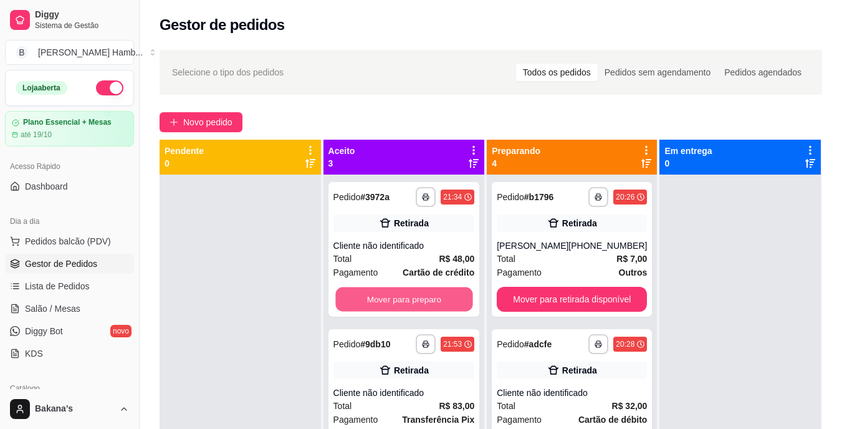
click at [419, 296] on button "Mover para preparo" at bounding box center [403, 299] width 137 height 24
click at [419, 296] on button "Mover para preparo" at bounding box center [405, 299] width 142 height 25
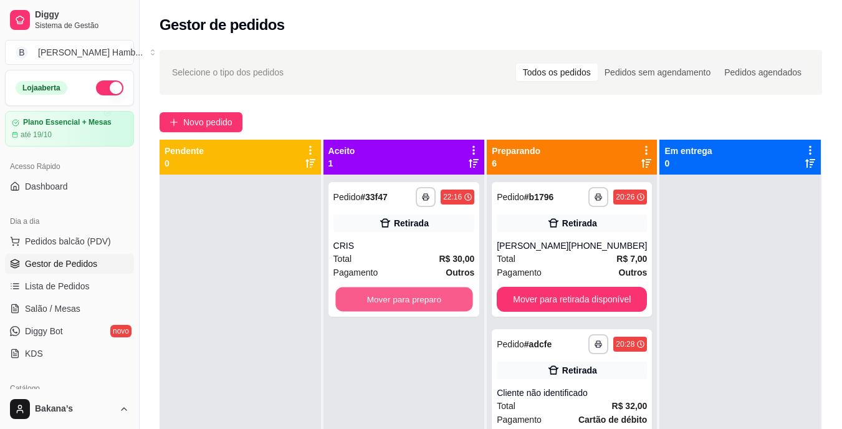
click at [419, 296] on button "Mover para preparo" at bounding box center [403, 299] width 137 height 24
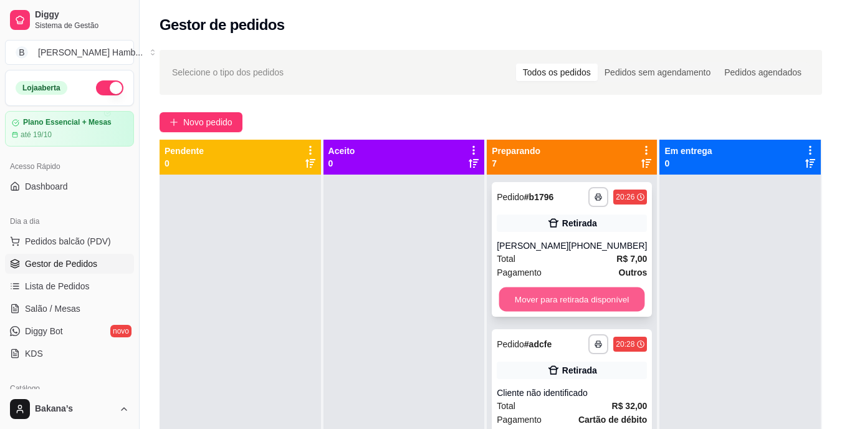
click at [543, 304] on button "Mover para retirada disponível" at bounding box center [572, 299] width 146 height 24
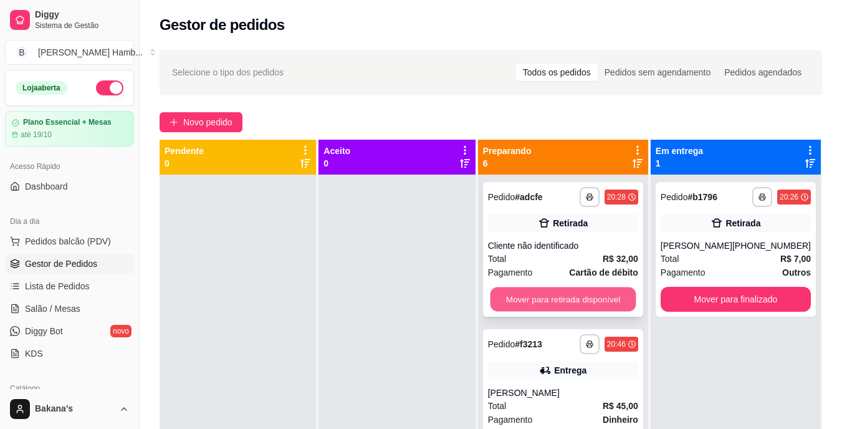
click at [551, 299] on button "Mover para retirada disponível" at bounding box center [563, 299] width 146 height 24
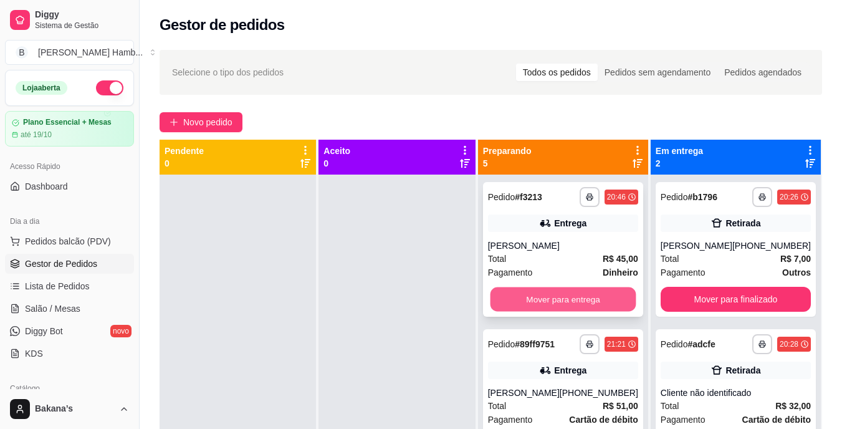
click at [554, 297] on button "Mover para entrega" at bounding box center [563, 299] width 146 height 24
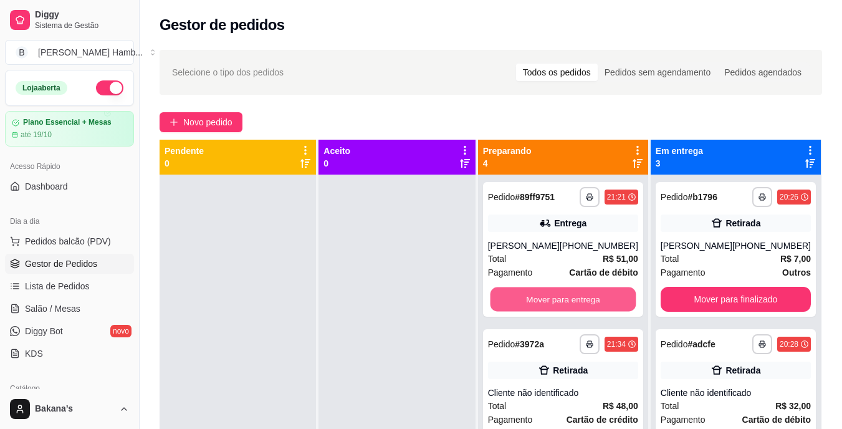
click at [557, 295] on button "Mover para entrega" at bounding box center [563, 299] width 146 height 24
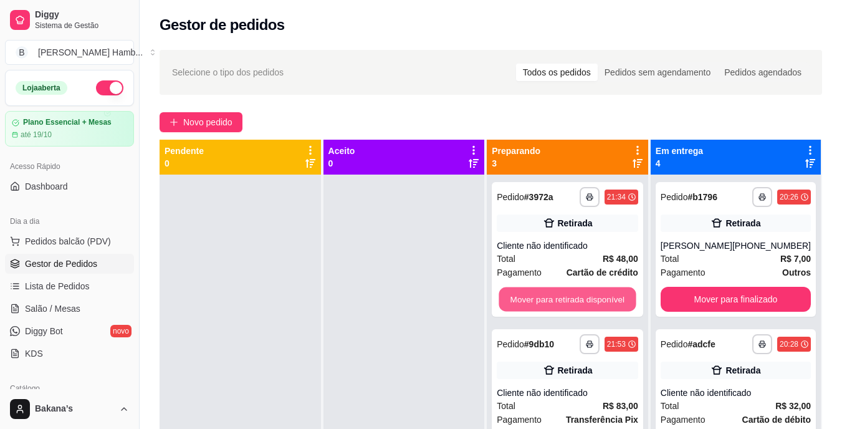
click at [557, 295] on button "Mover para retirada disponível" at bounding box center [567, 299] width 137 height 24
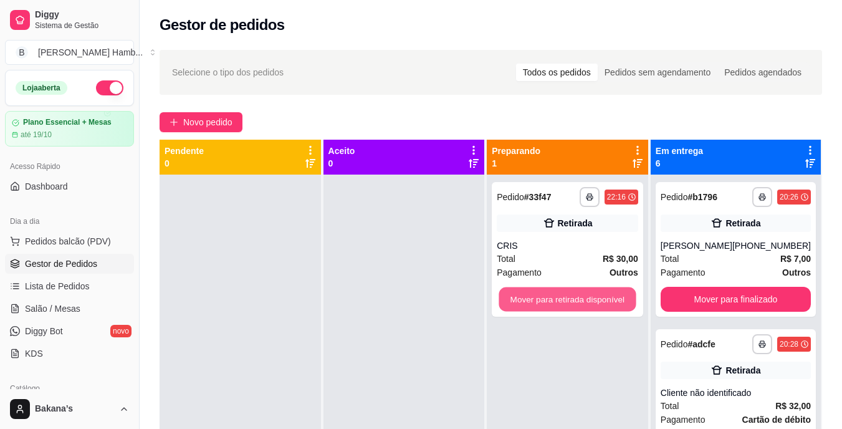
click at [558, 295] on button "Mover para retirada disponível" at bounding box center [567, 299] width 137 height 24
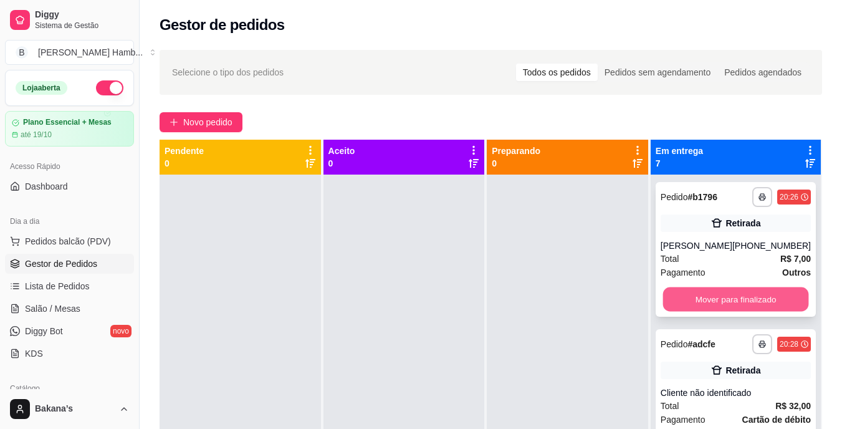
click at [705, 312] on button "Mover para finalizado" at bounding box center [736, 299] width 146 height 24
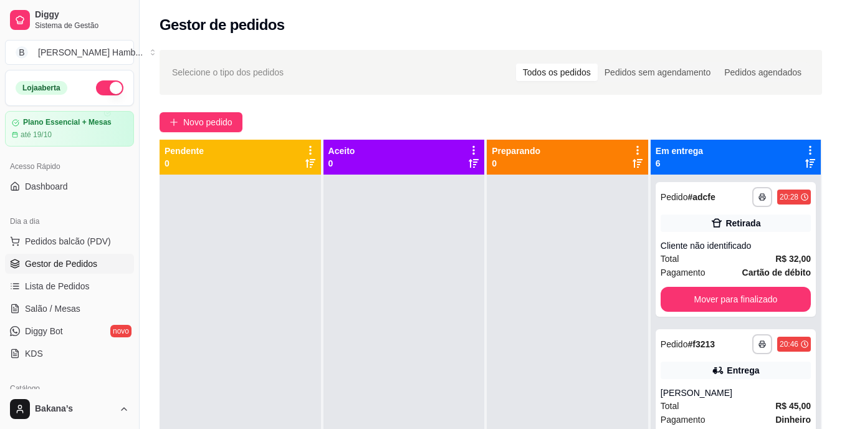
click at [707, 312] on div "**********" at bounding box center [736, 249] width 160 height 135
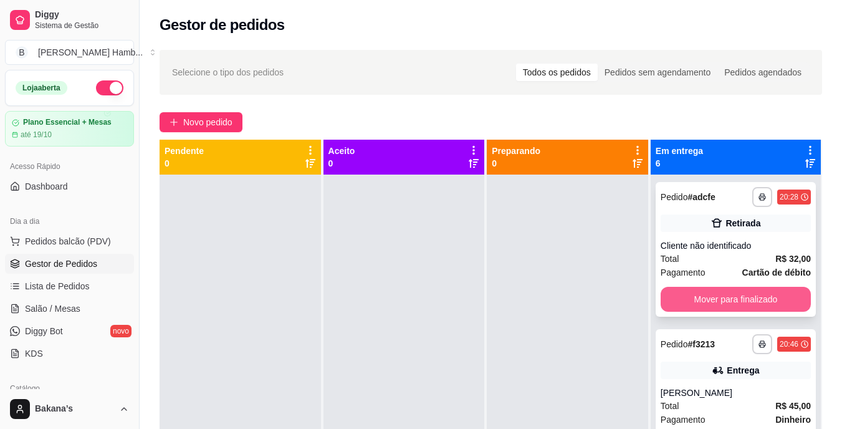
click at [713, 301] on button "Mover para finalizado" at bounding box center [736, 299] width 150 height 25
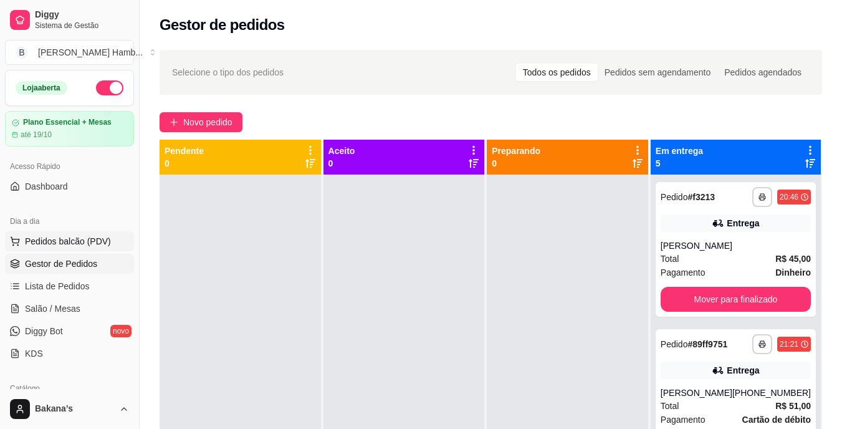
click at [89, 233] on button "Pedidos balcão (PDV)" at bounding box center [69, 241] width 129 height 20
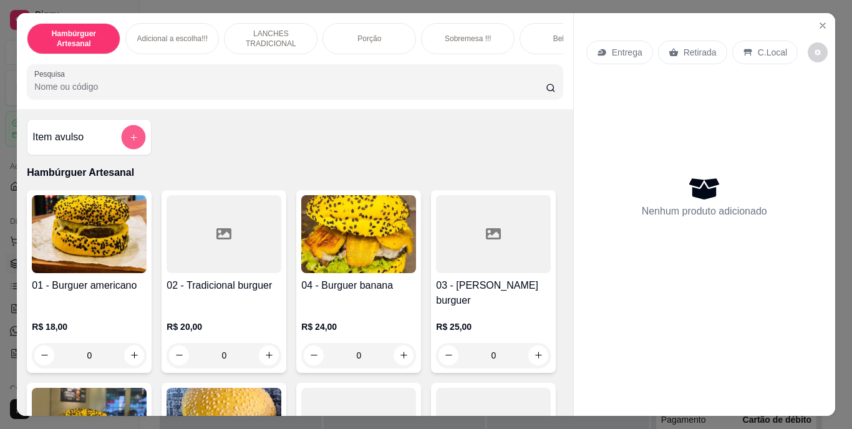
click at [137, 138] on button "add-separate-item" at bounding box center [134, 137] width 24 height 24
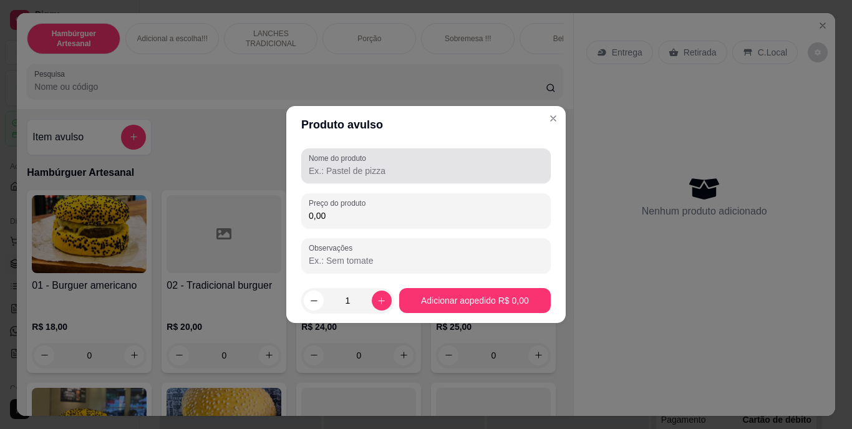
click at [327, 166] on input "Nome do produto" at bounding box center [426, 171] width 234 height 12
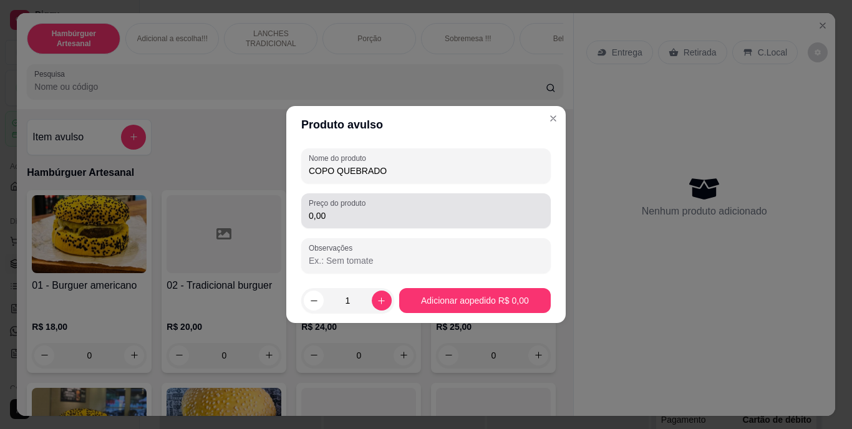
type input "COPO QUEBRADO"
click at [448, 209] on div "0,00" at bounding box center [426, 210] width 234 height 25
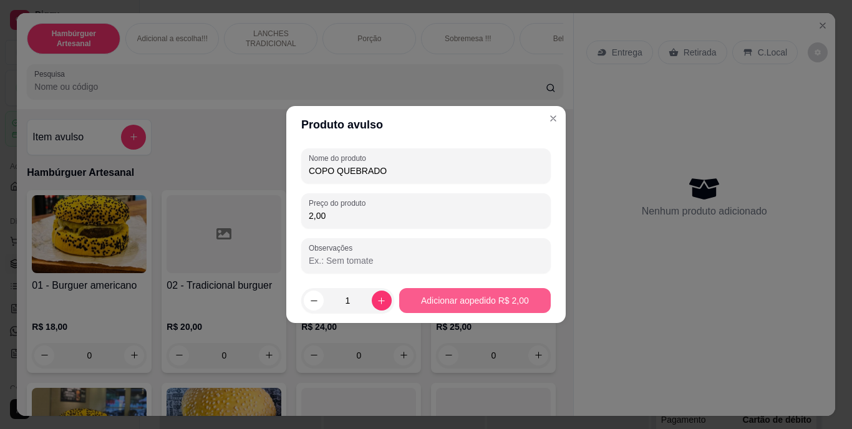
type input "2,00"
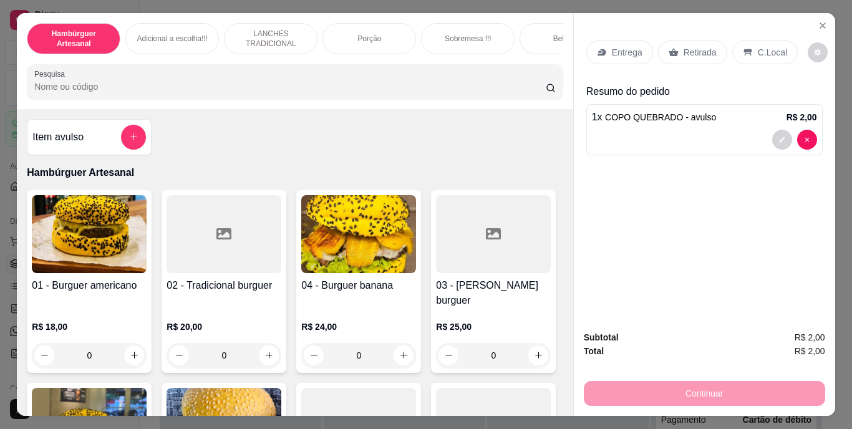
click at [682, 41] on div "Retirada" at bounding box center [692, 53] width 69 height 24
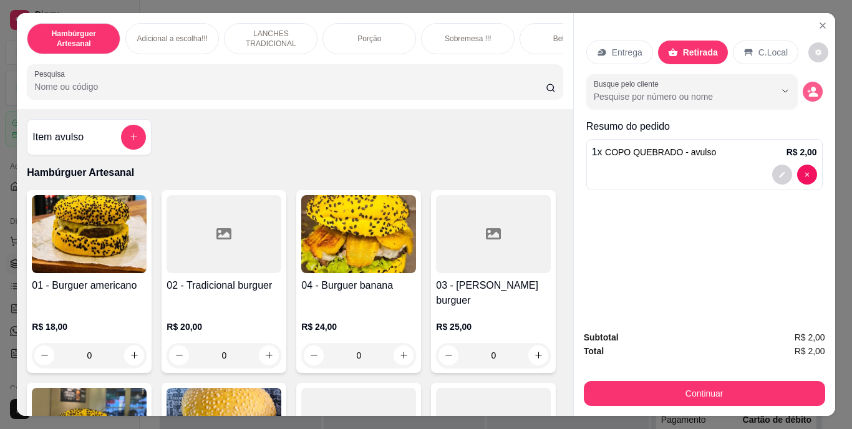
click at [808, 92] on icon "decrease-product-quantity" at bounding box center [812, 94] width 9 height 4
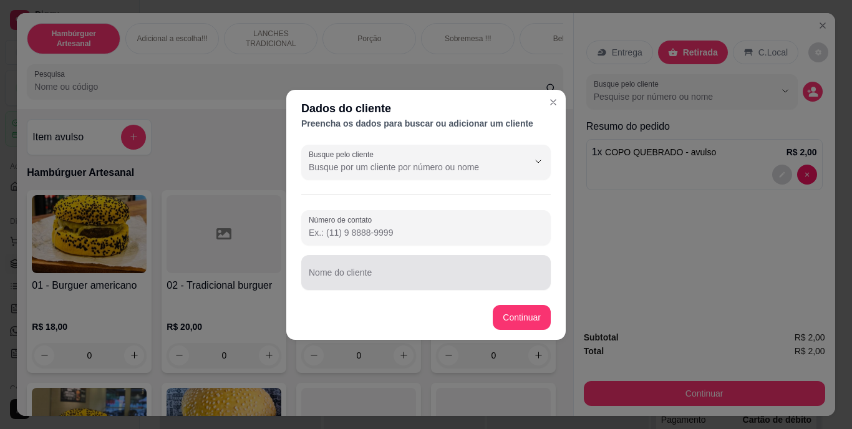
click at [465, 283] on input "Nome do cliente" at bounding box center [426, 277] width 234 height 12
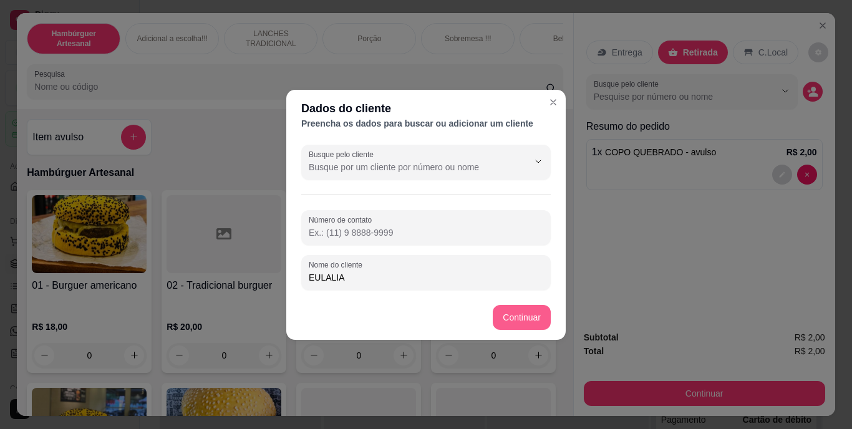
type input "EULALIA"
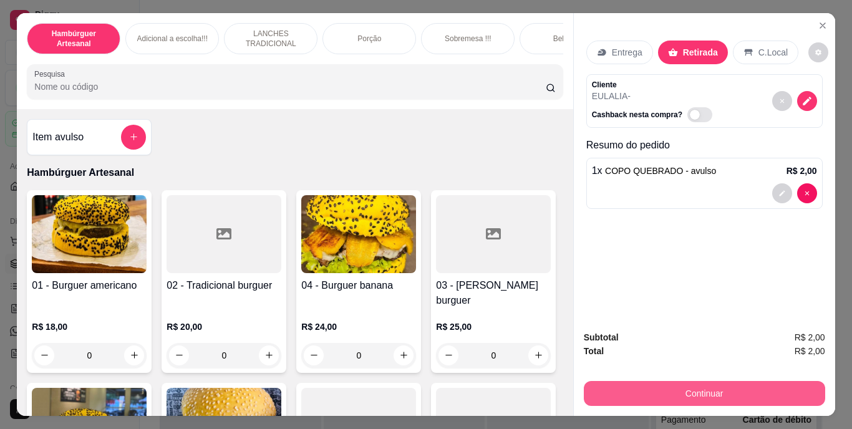
click at [662, 392] on button "Continuar" at bounding box center [704, 393] width 241 height 25
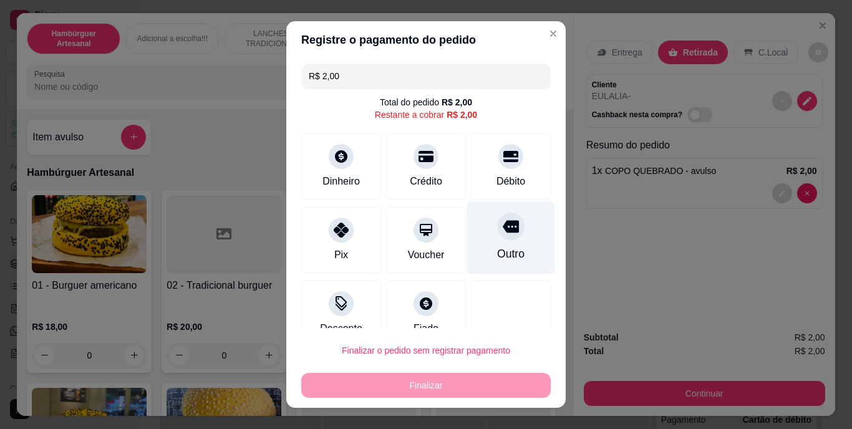
click at [495, 264] on div "Outro" at bounding box center [511, 237] width 88 height 73
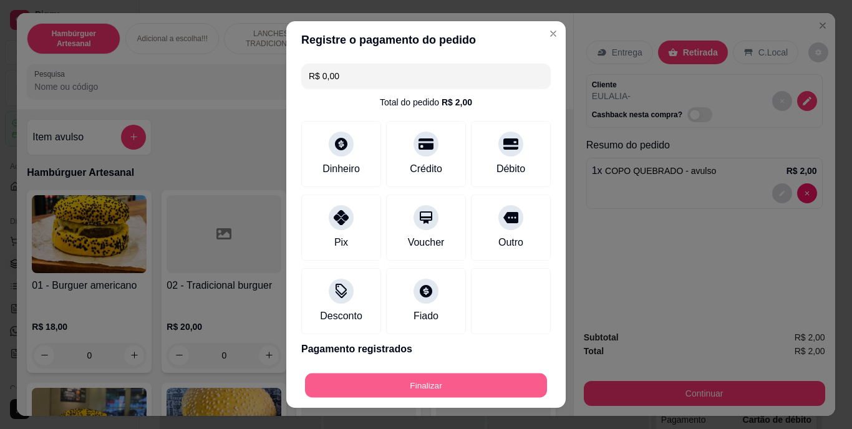
click at [484, 390] on button "Finalizar" at bounding box center [426, 385] width 242 height 24
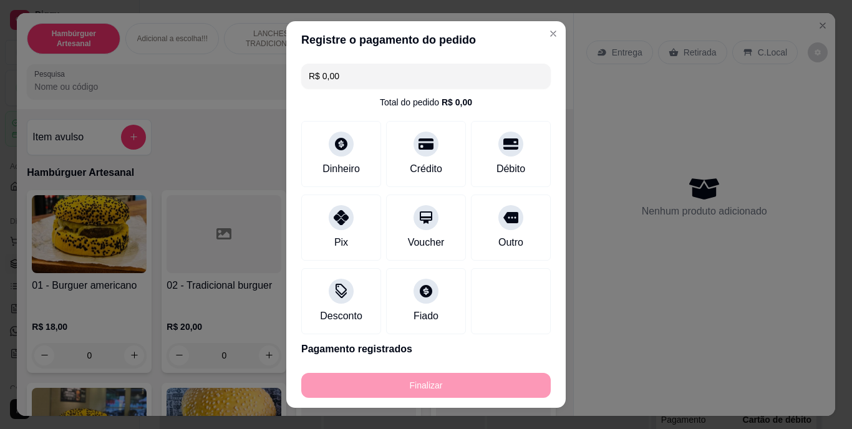
type input "-R$ 2,00"
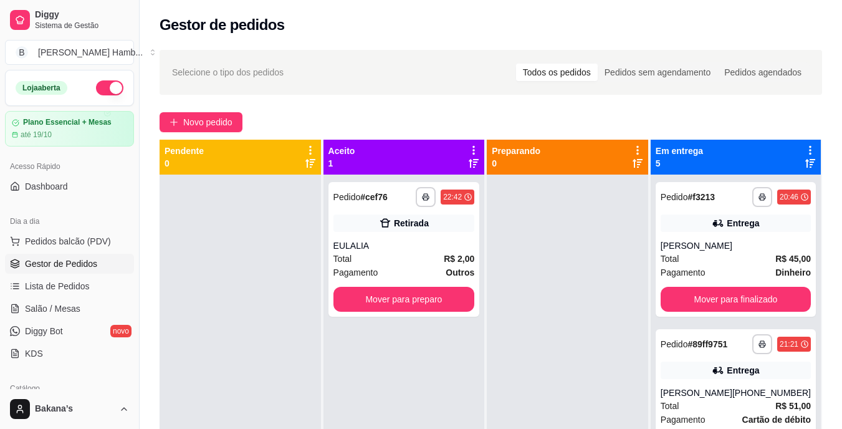
click at [500, 386] on div "**********" at bounding box center [491, 354] width 663 height 429
click at [46, 245] on span "Pedidos balcão (PDV)" at bounding box center [68, 241] width 86 height 12
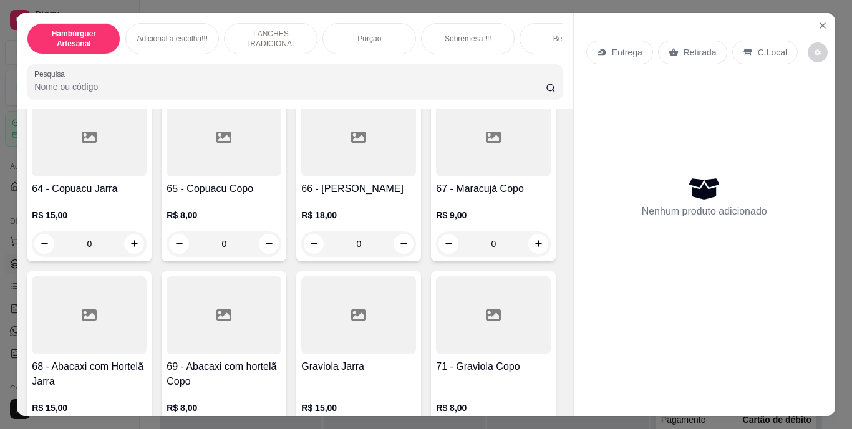
scroll to position [4116, 0]
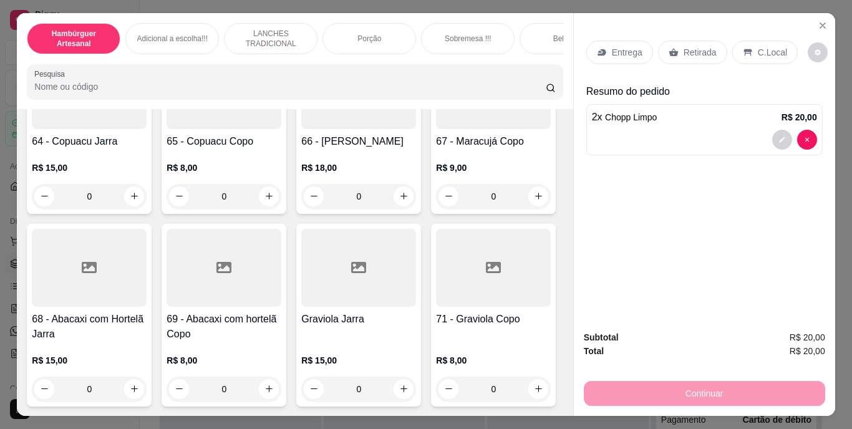
type input "2"
click at [743, 41] on div "C.Local" at bounding box center [764, 53] width 65 height 24
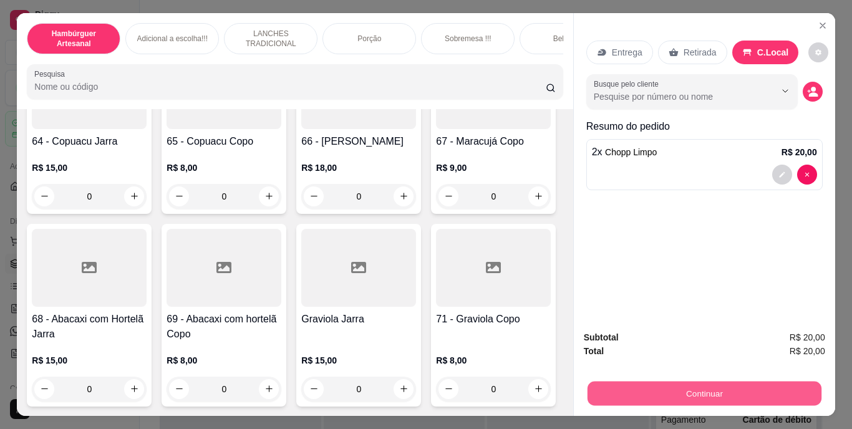
click at [675, 393] on button "Continuar" at bounding box center [704, 394] width 234 height 24
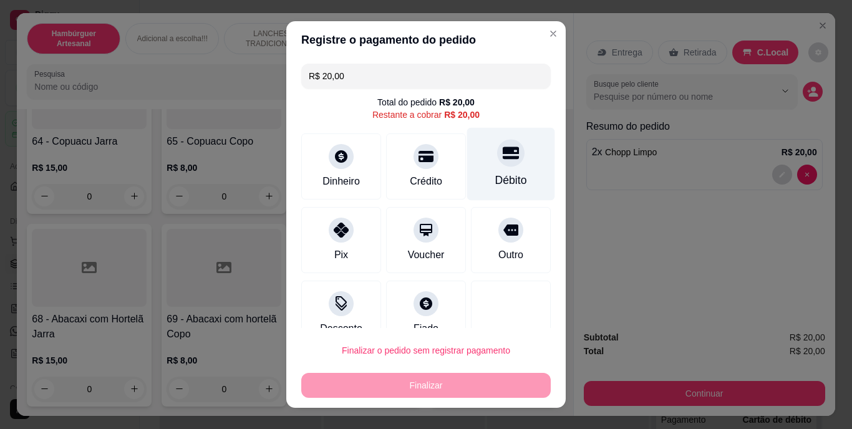
click at [483, 171] on div "Débito" at bounding box center [511, 164] width 88 height 73
type input "R$ 0,00"
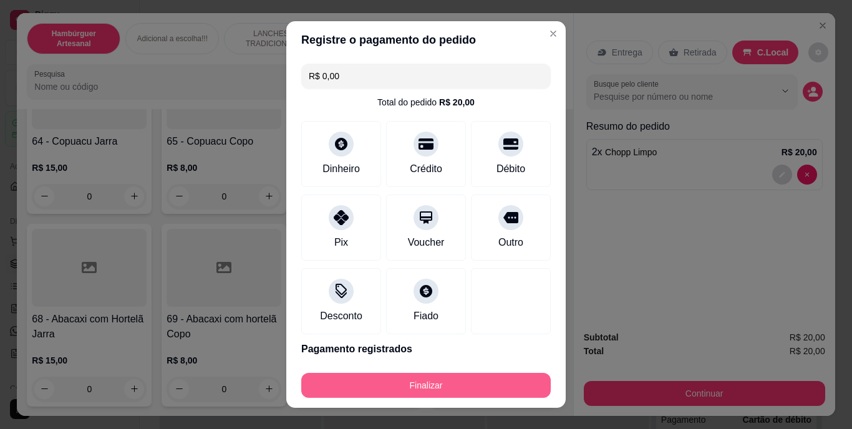
click at [403, 375] on button "Finalizar" at bounding box center [425, 385] width 249 height 25
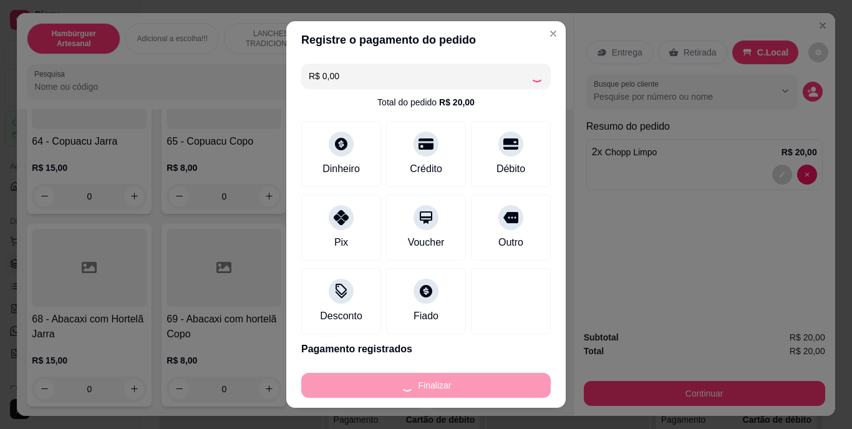
type input "0"
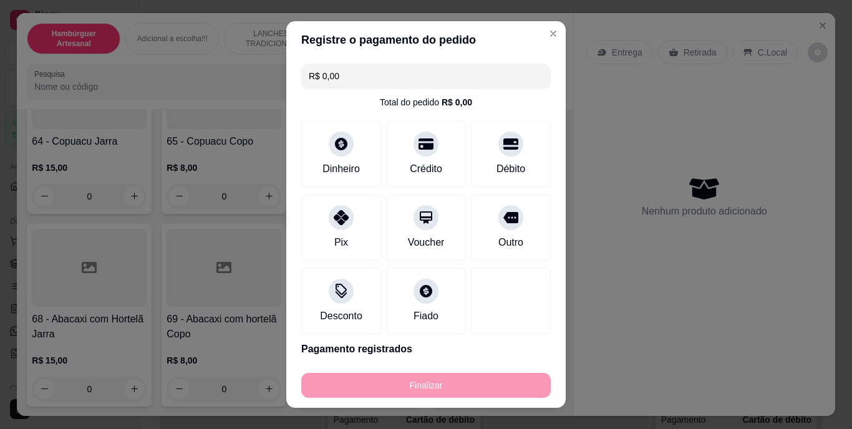
type input "-R$ 20,00"
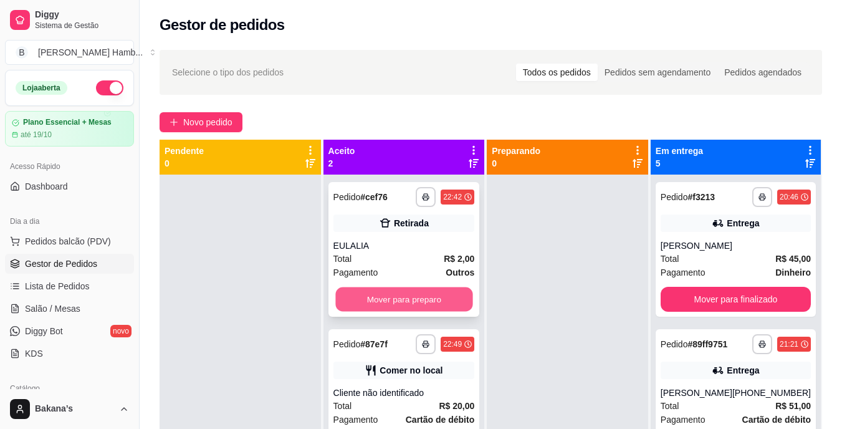
click at [442, 289] on button "Mover para preparo" at bounding box center [403, 299] width 137 height 24
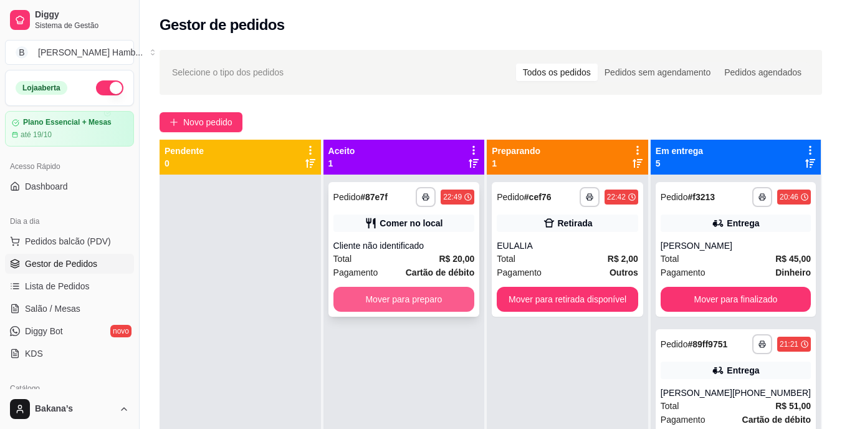
click at [443, 296] on button "Mover para preparo" at bounding box center [405, 299] width 142 height 25
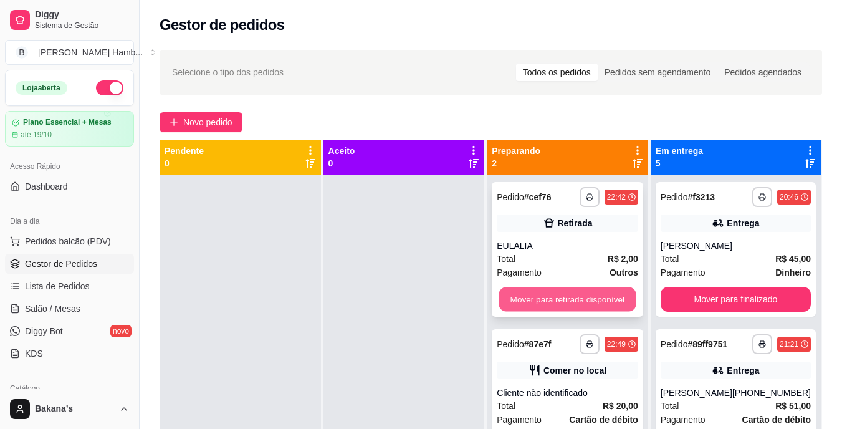
click at [534, 297] on button "Mover para retirada disponível" at bounding box center [567, 299] width 137 height 24
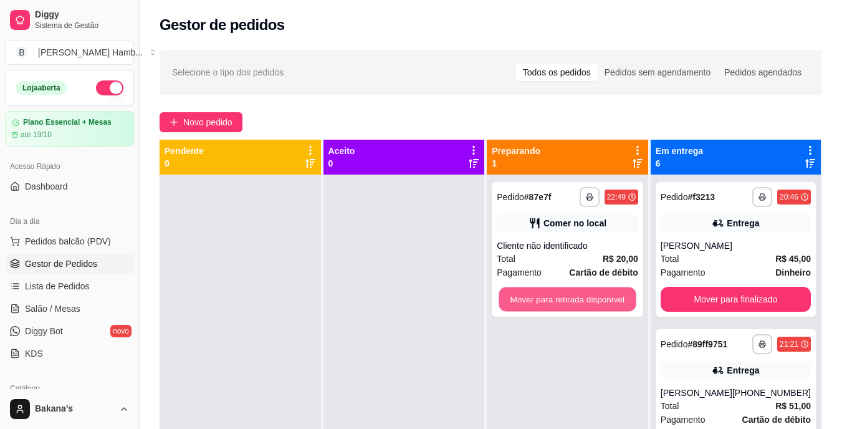
click at [536, 297] on button "Mover para retirada disponível" at bounding box center [567, 299] width 137 height 24
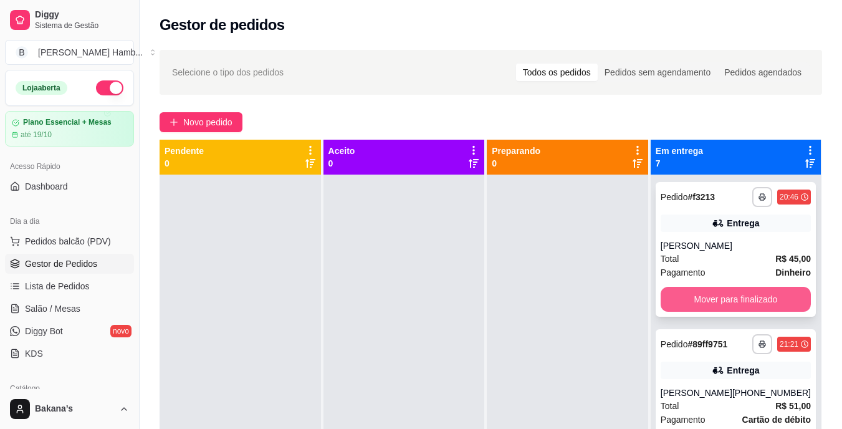
click at [698, 289] on button "Mover para finalizado" at bounding box center [736, 299] width 150 height 25
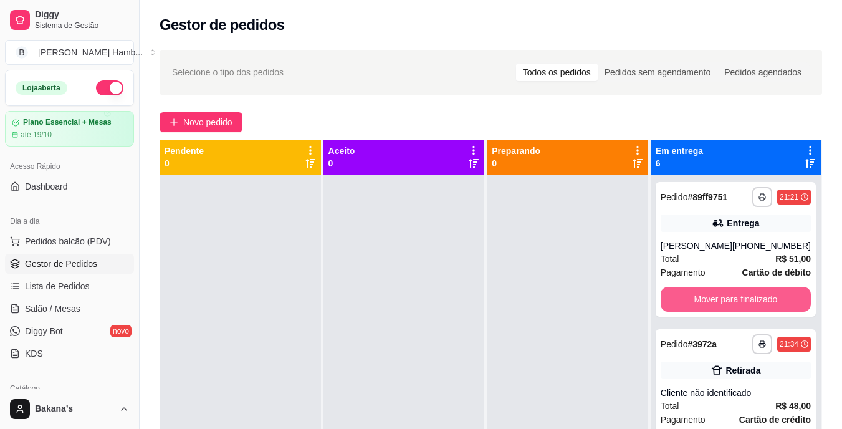
click at [708, 297] on button "Mover para finalizado" at bounding box center [736, 299] width 150 height 25
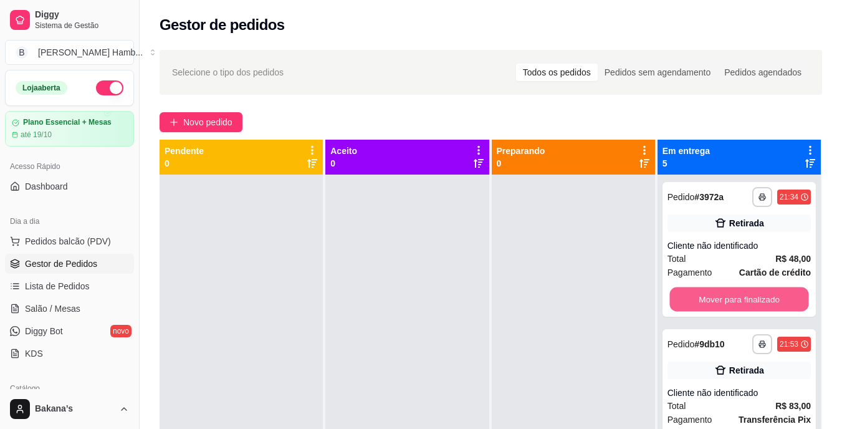
click at [708, 297] on button "Mover para finalizado" at bounding box center [739, 299] width 139 height 24
click at [708, 297] on button "Mover para finalizado" at bounding box center [739, 299] width 143 height 25
click at [708, 297] on button "Mover para finalizado" at bounding box center [739, 299] width 139 height 24
click at [708, 297] on button "Mover para finalizado" at bounding box center [739, 299] width 143 height 25
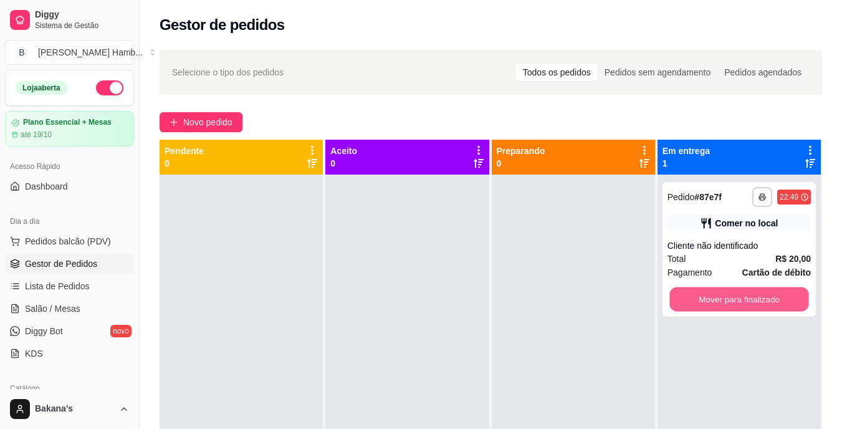
click at [708, 297] on button "Mover para finalizado" at bounding box center [739, 299] width 139 height 24
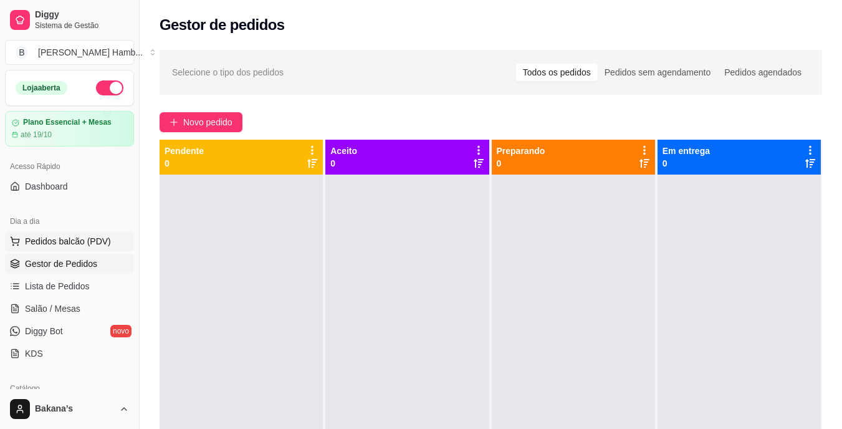
click at [92, 247] on span "Pedidos balcão (PDV)" at bounding box center [68, 241] width 86 height 12
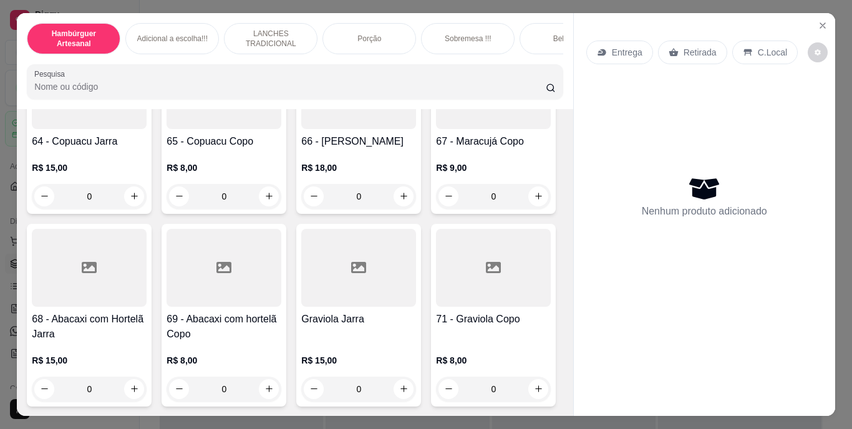
scroll to position [4739, 0]
type input "1"
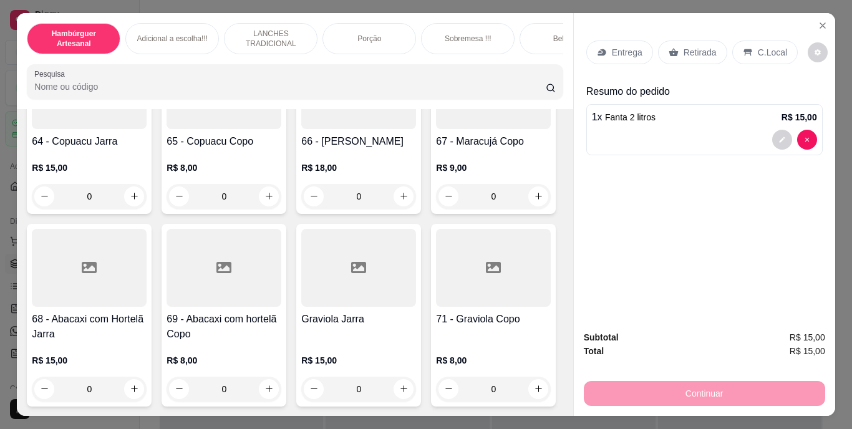
scroll to position [4740, 0]
click at [712, 41] on div "Retirada" at bounding box center [692, 53] width 69 height 24
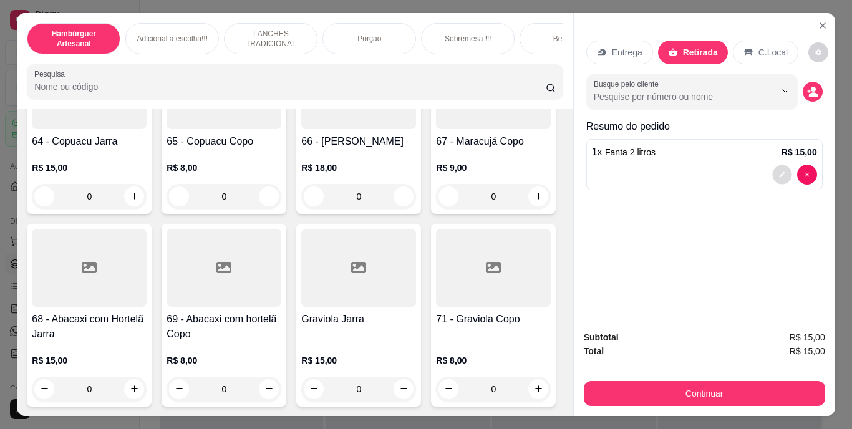
click at [773, 165] on button "decrease-product-quantity" at bounding box center [781, 174] width 19 height 19
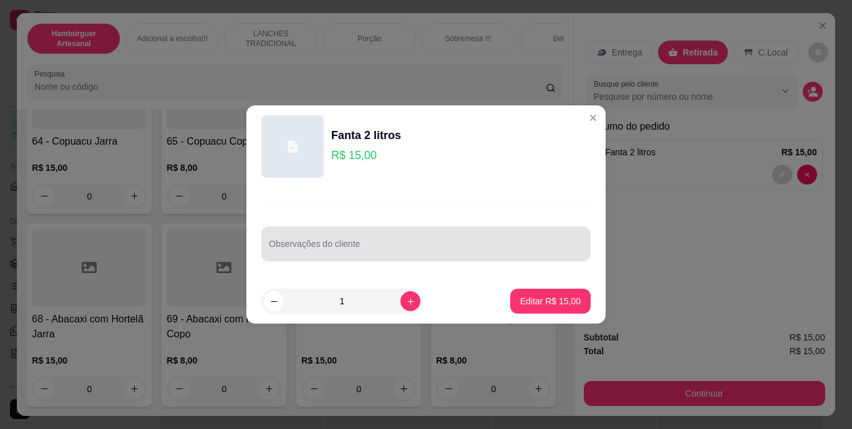
click at [462, 238] on div at bounding box center [426, 243] width 314 height 25
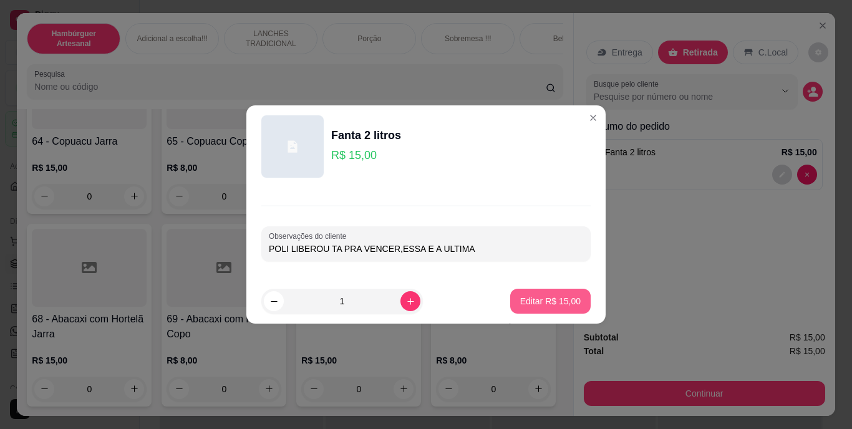
type input "POLI LIBEROU TA PRA VENCER,ESSA E A ULTIMA"
click at [537, 298] on p "Editar R$ 15,00" at bounding box center [550, 301] width 60 height 12
type input "0"
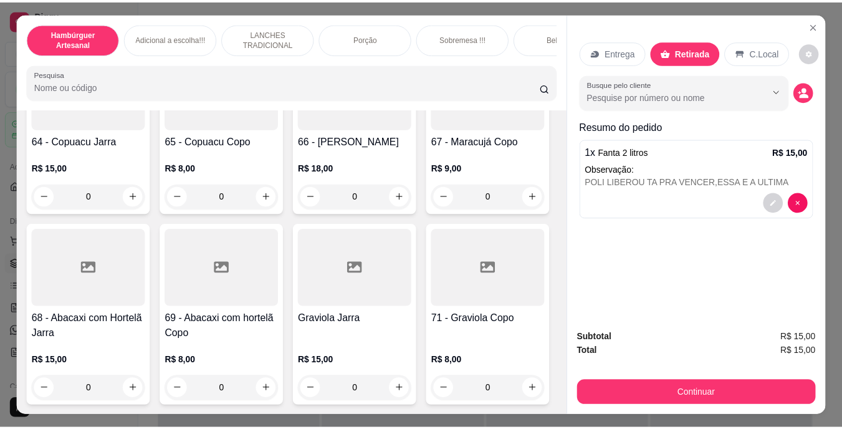
scroll to position [4739, 0]
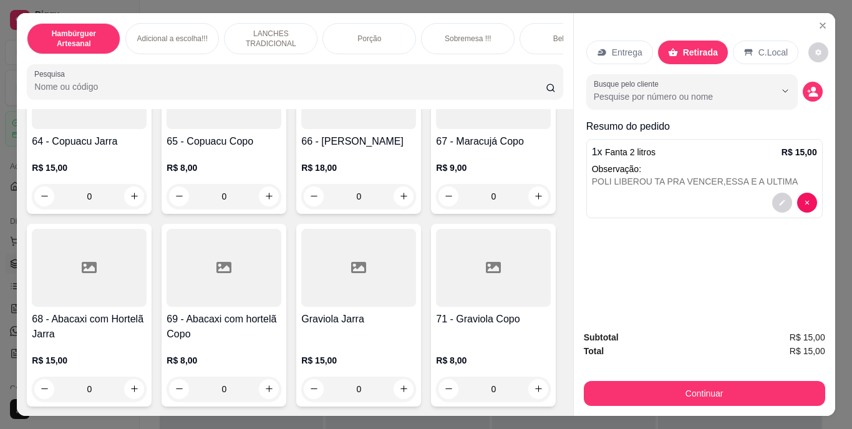
click at [655, 378] on div "Continuar" at bounding box center [704, 392] width 241 height 28
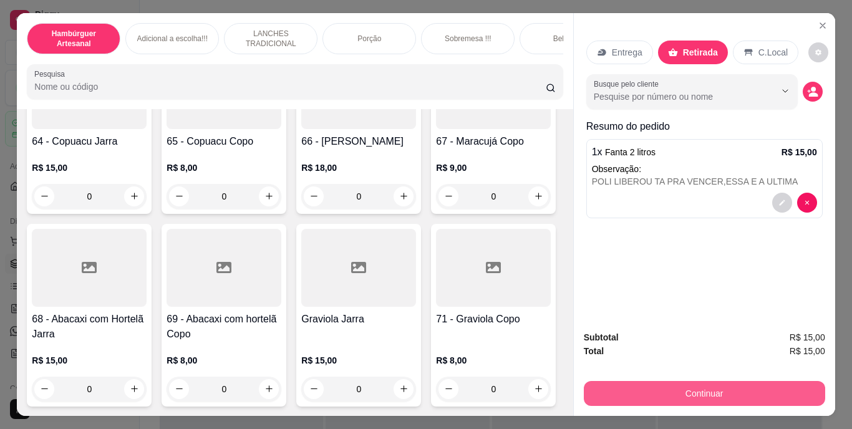
click at [678, 388] on button "Continuar" at bounding box center [704, 393] width 241 height 25
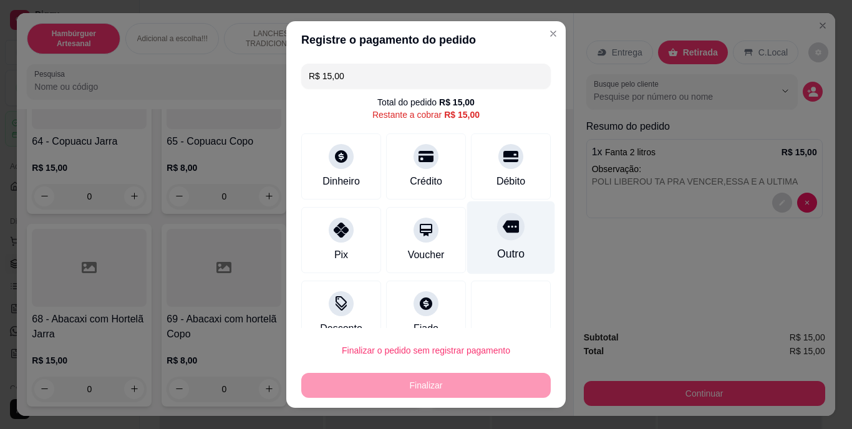
click at [503, 224] on icon at bounding box center [511, 227] width 16 height 12
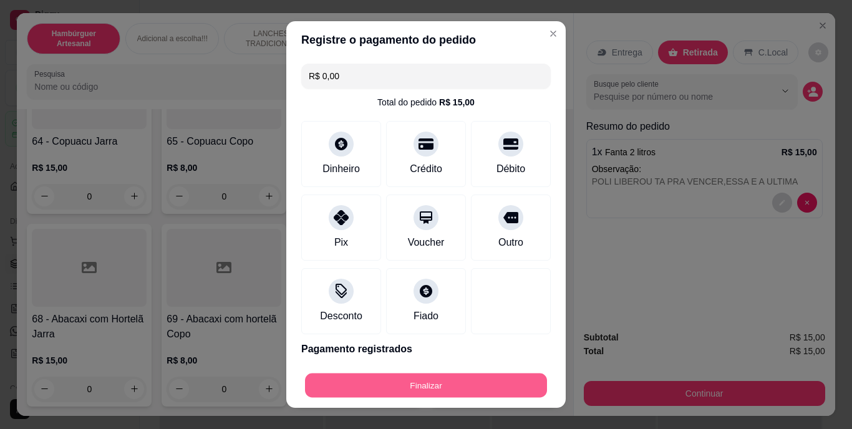
click at [464, 374] on button "Finalizar" at bounding box center [426, 385] width 242 height 24
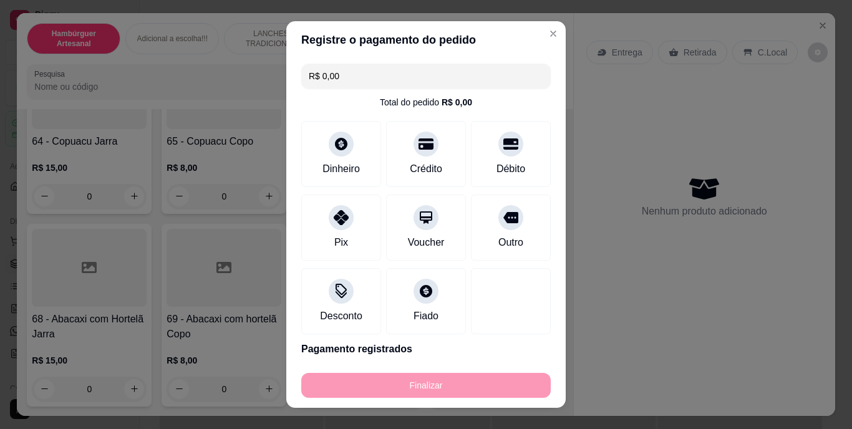
type input "-R$ 15,00"
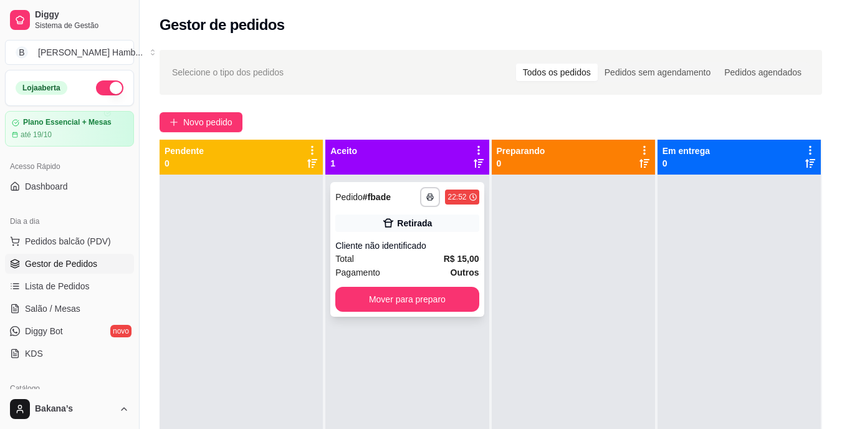
click at [441, 302] on button "Mover para preparo" at bounding box center [406, 299] width 143 height 25
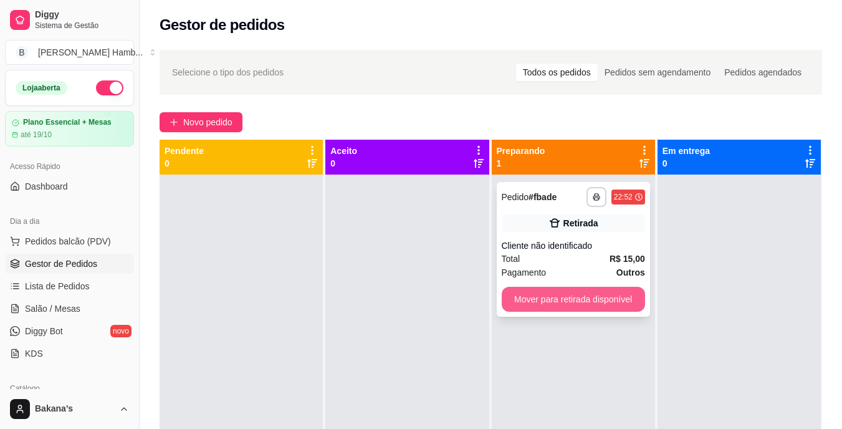
click at [554, 310] on button "Mover para retirada disponível" at bounding box center [573, 299] width 143 height 25
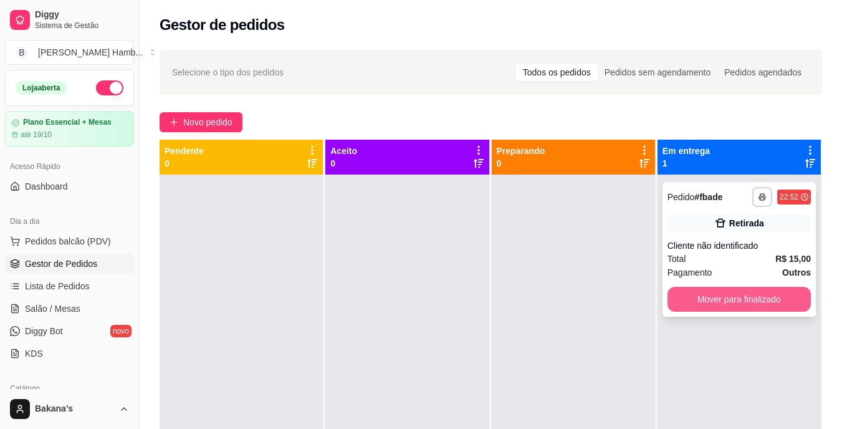
click at [726, 294] on button "Mover para finalizado" at bounding box center [739, 299] width 143 height 25
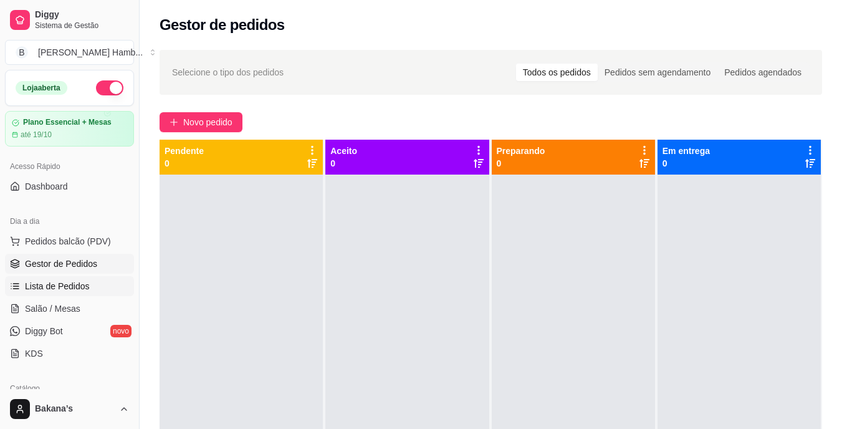
click at [84, 288] on span "Lista de Pedidos" at bounding box center [57, 286] width 65 height 12
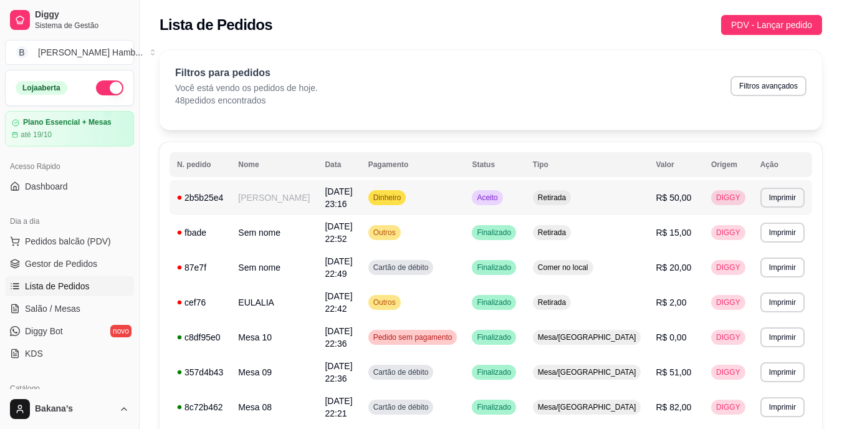
click at [465, 198] on td "Dinheiro" at bounding box center [413, 197] width 104 height 35
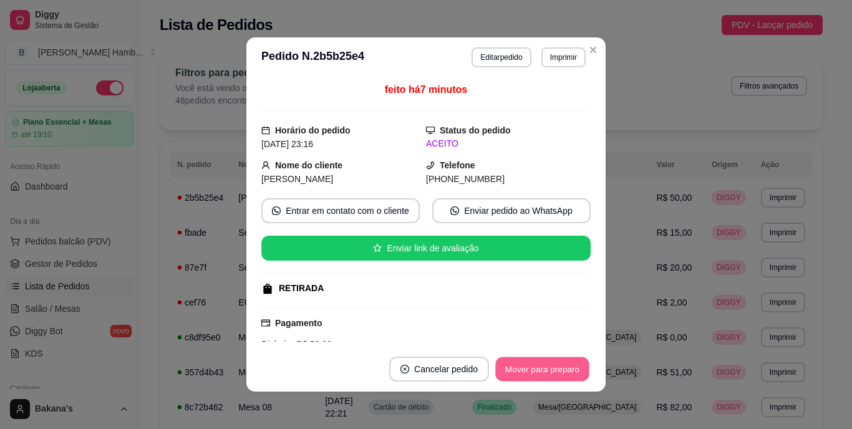
click at [515, 361] on button "Mover para preparo" at bounding box center [542, 369] width 94 height 24
click at [522, 366] on button "Mover para retirada disponível" at bounding box center [522, 369] width 138 height 25
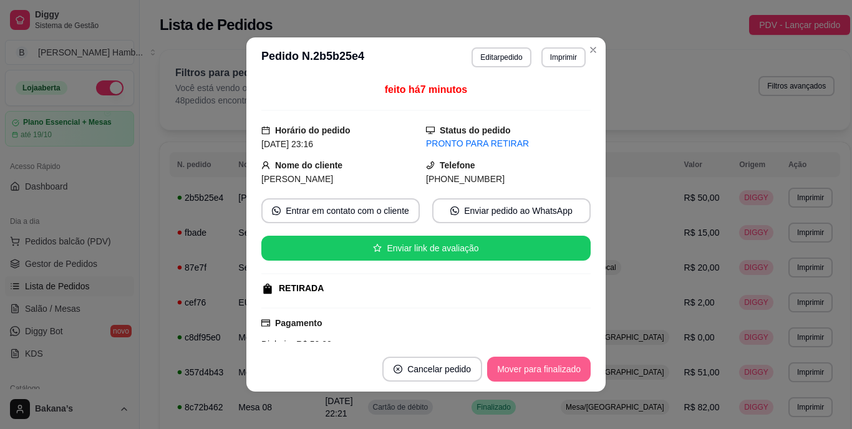
click at [539, 361] on button "Mover para finalizado" at bounding box center [539, 369] width 104 height 25
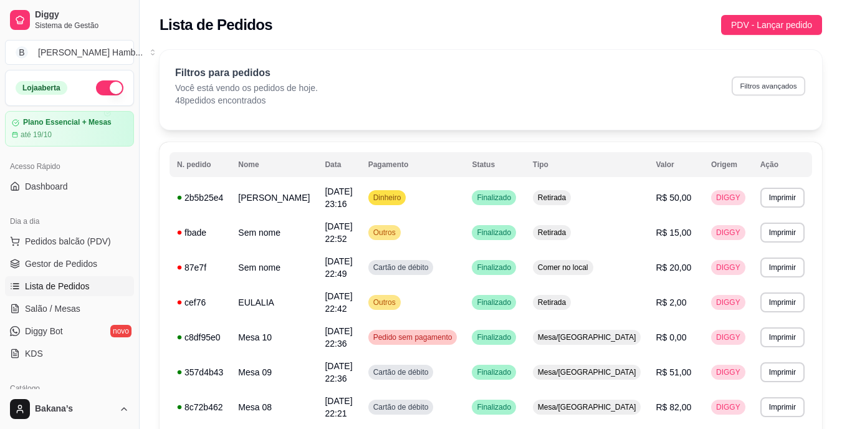
click at [761, 85] on button "Filtros avançados" at bounding box center [769, 85] width 74 height 19
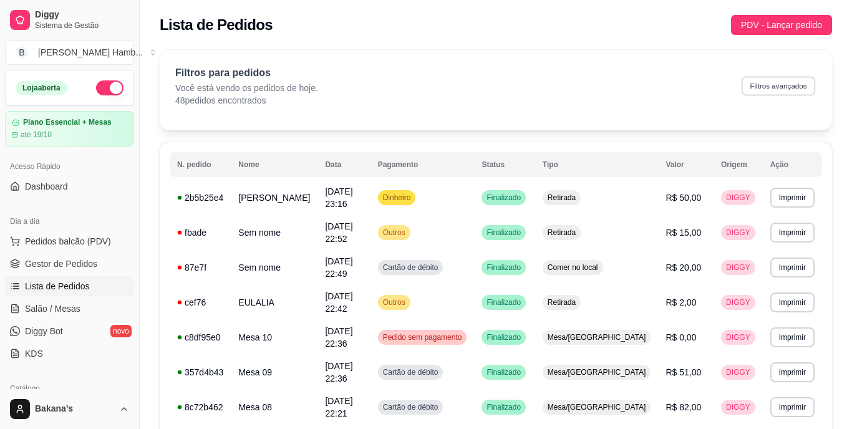
select select "0"
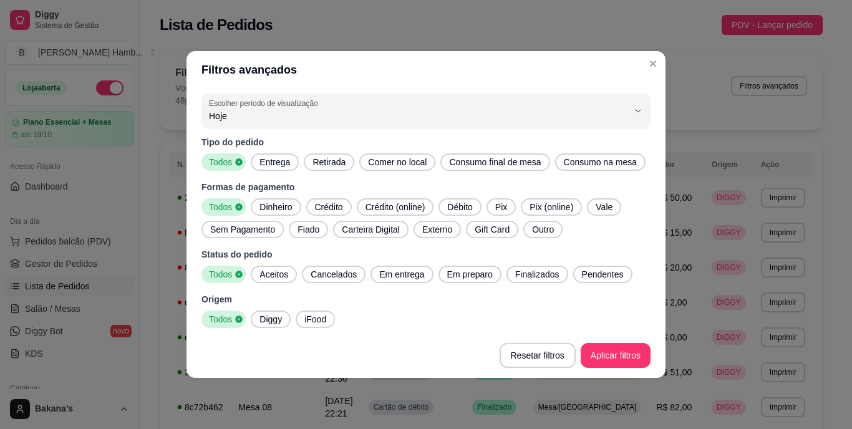
click at [280, 164] on span "Entrega" at bounding box center [274, 162] width 41 height 12
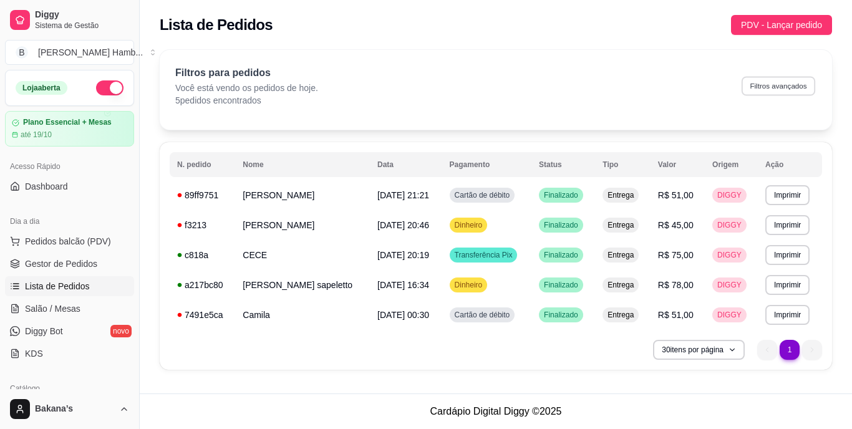
click at [781, 89] on button "Filtros avançados" at bounding box center [778, 85] width 74 height 19
select select "0"
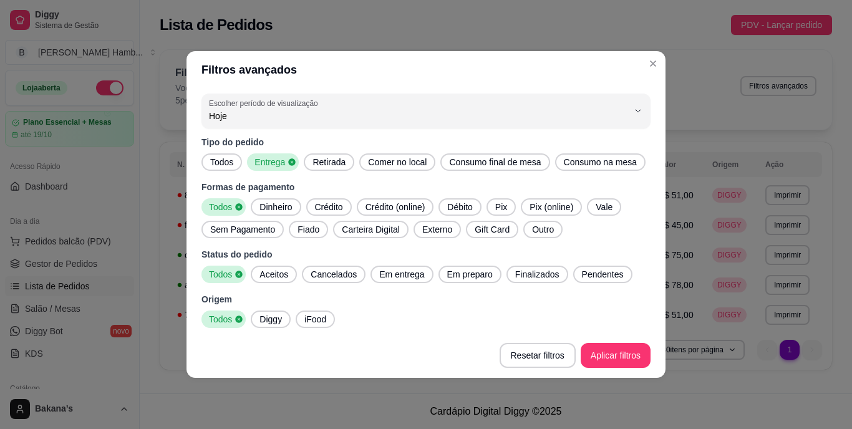
click at [214, 161] on span "Todos" at bounding box center [221, 162] width 33 height 12
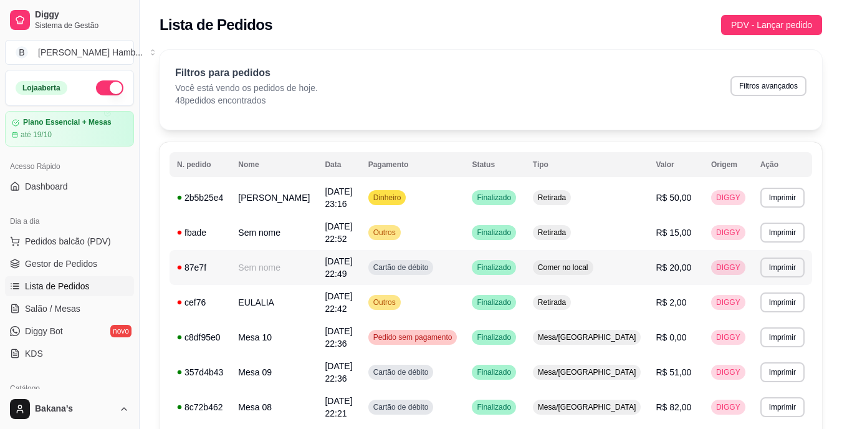
scroll to position [62, 0]
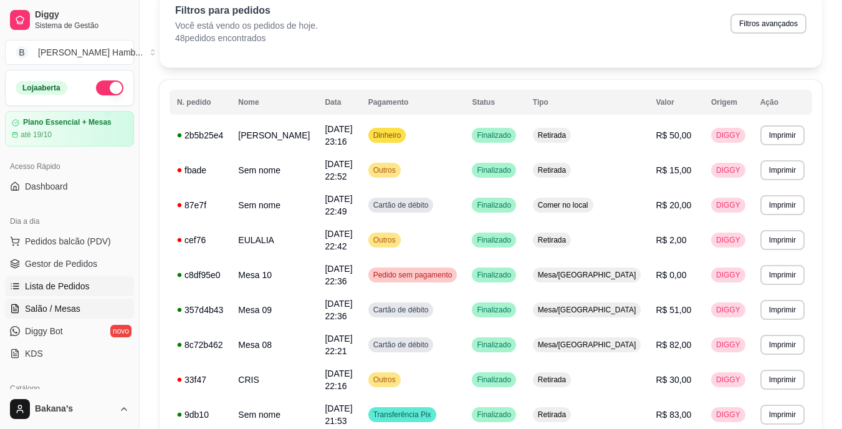
click at [82, 307] on link "Salão / Mesas" at bounding box center [69, 309] width 129 height 20
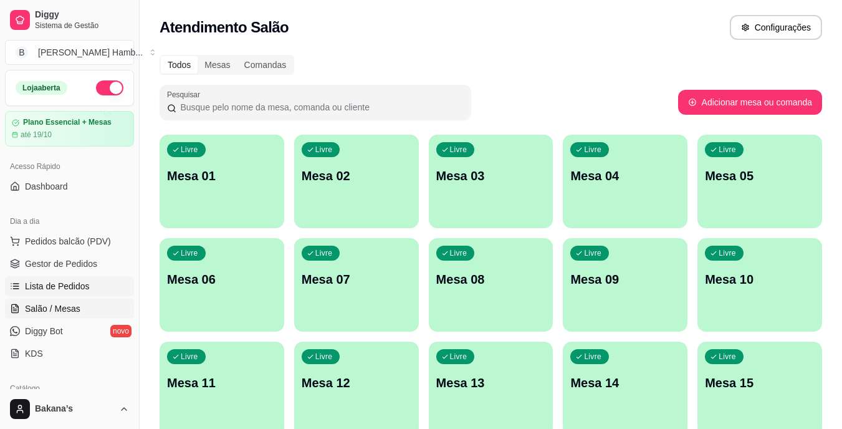
click at [70, 282] on span "Lista de Pedidos" at bounding box center [57, 286] width 65 height 12
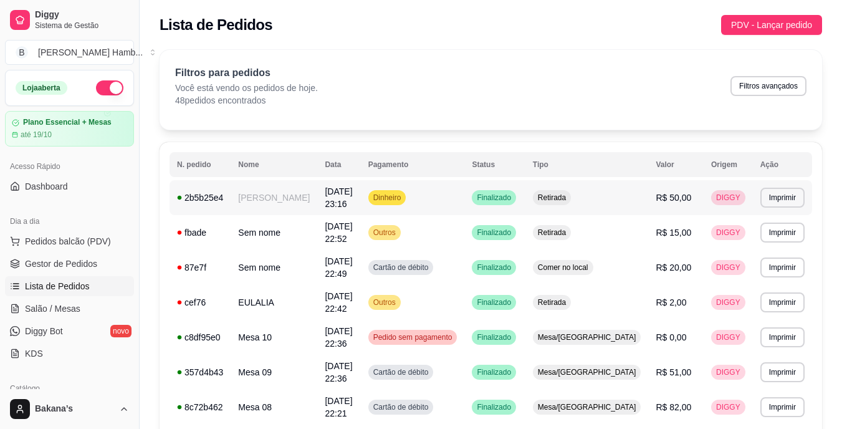
click at [352, 191] on span "[DATE] 23:16" at bounding box center [338, 197] width 27 height 22
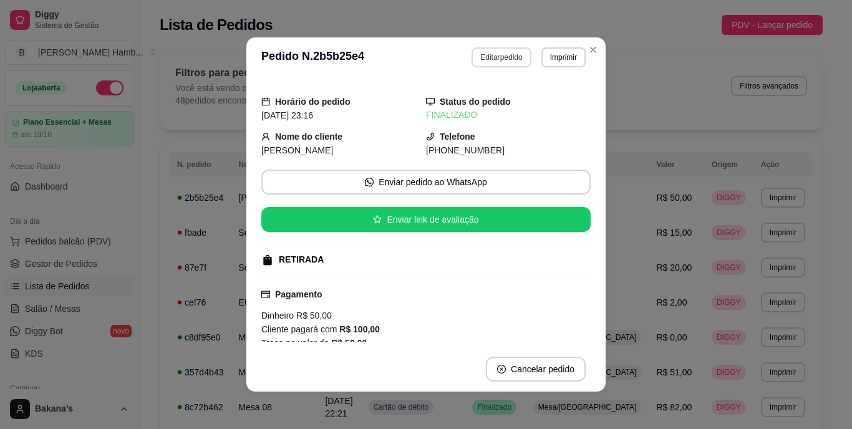
click at [501, 52] on button "Editar pedido" at bounding box center [500, 57] width 59 height 20
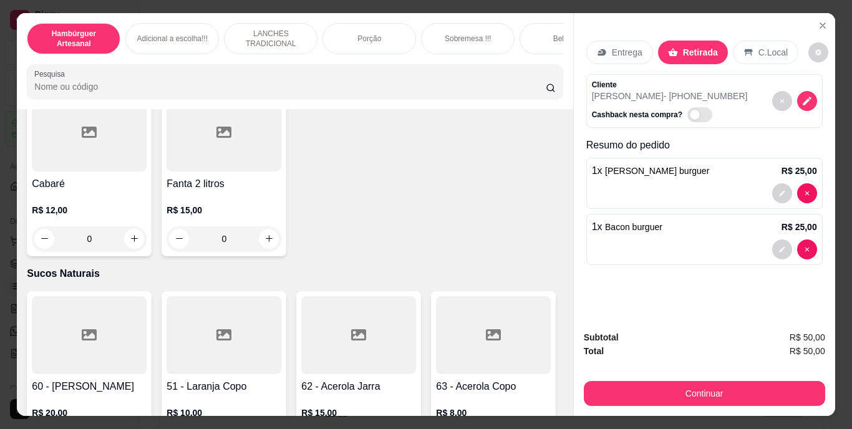
scroll to position [3742, 0]
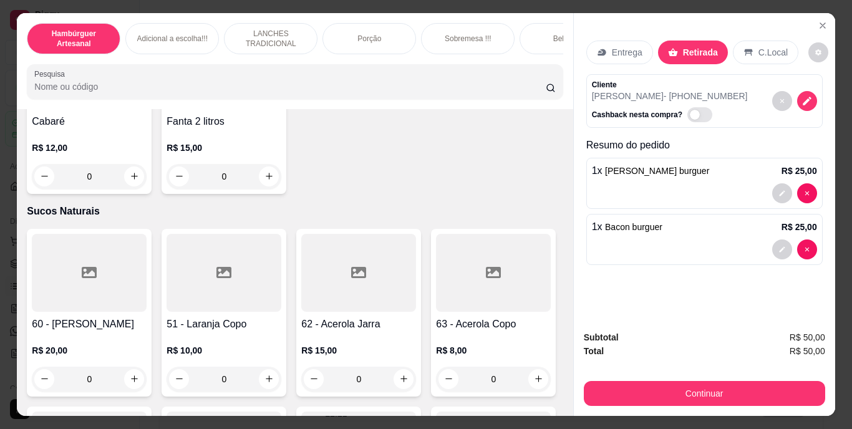
type input "1"
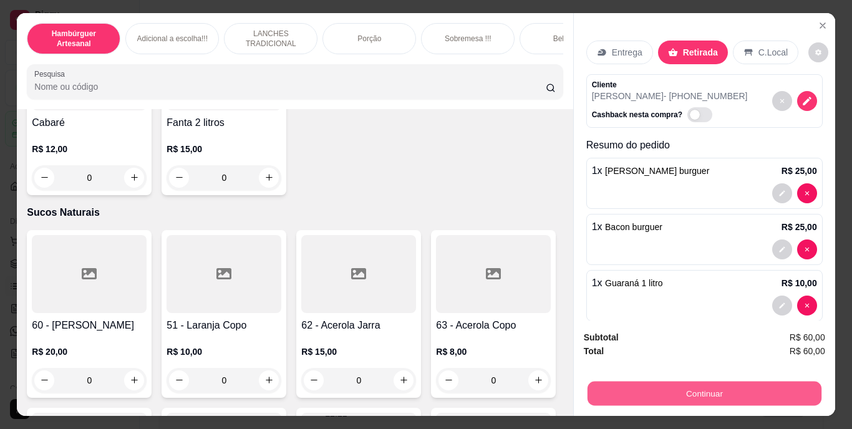
click at [651, 386] on button "Continuar" at bounding box center [704, 394] width 234 height 24
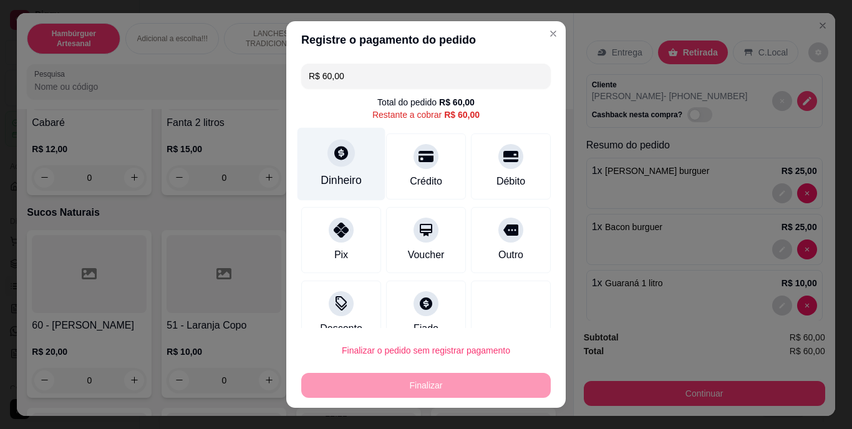
click at [339, 163] on div at bounding box center [340, 153] width 27 height 27
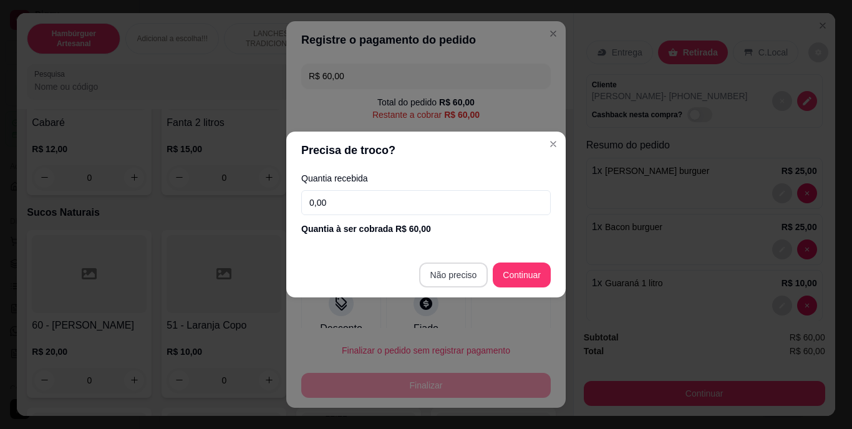
type input "R$ 0,00"
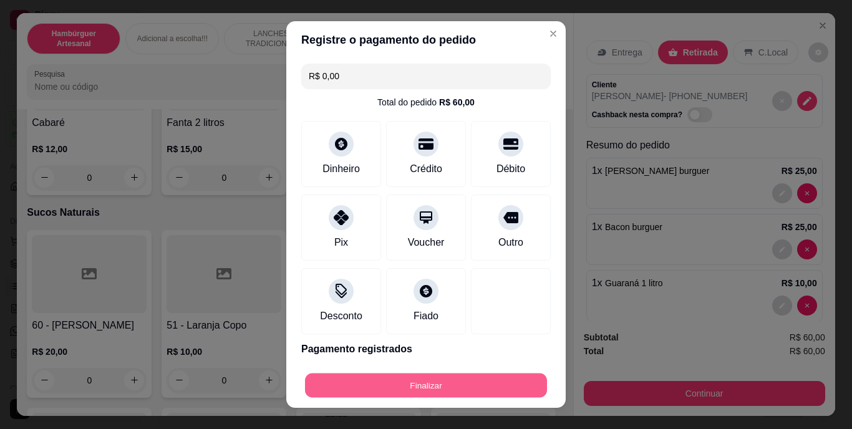
click at [399, 381] on button "Finalizar" at bounding box center [426, 385] width 242 height 24
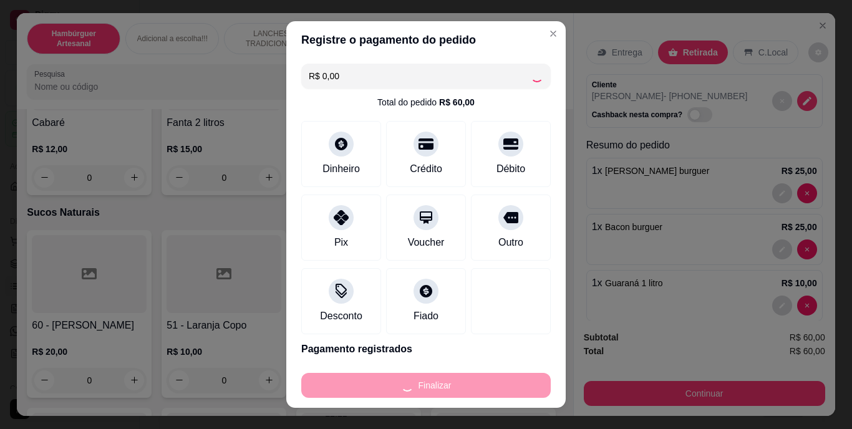
type input "0"
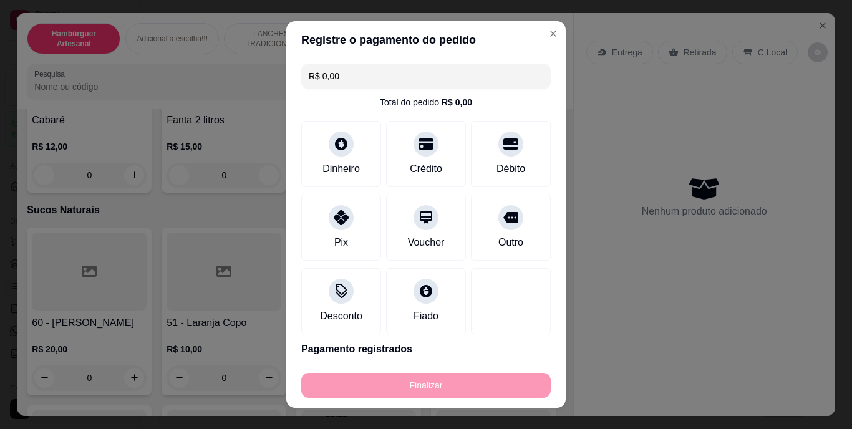
type input "-R$ 60,00"
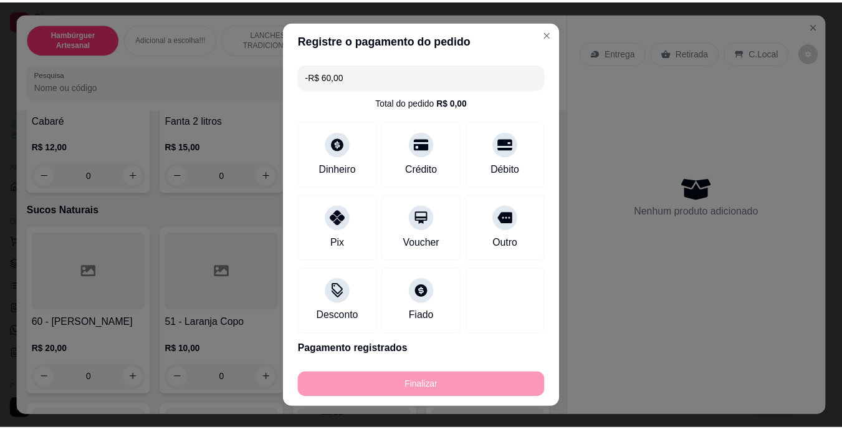
scroll to position [3739, 0]
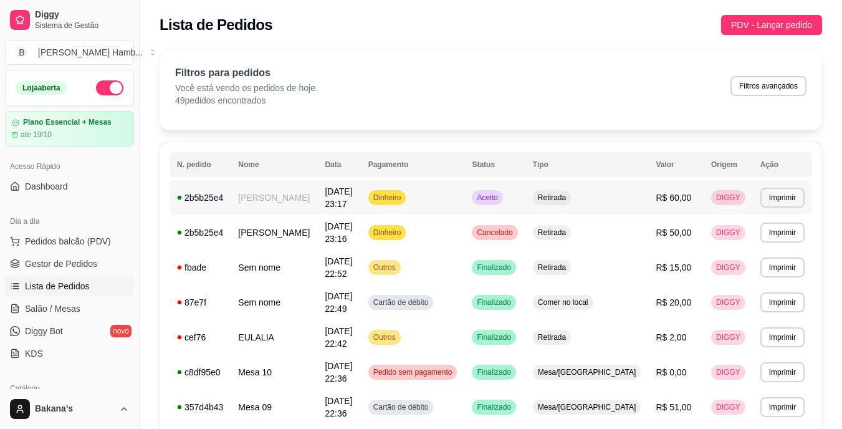
click at [465, 190] on td "Dinheiro" at bounding box center [413, 197] width 104 height 35
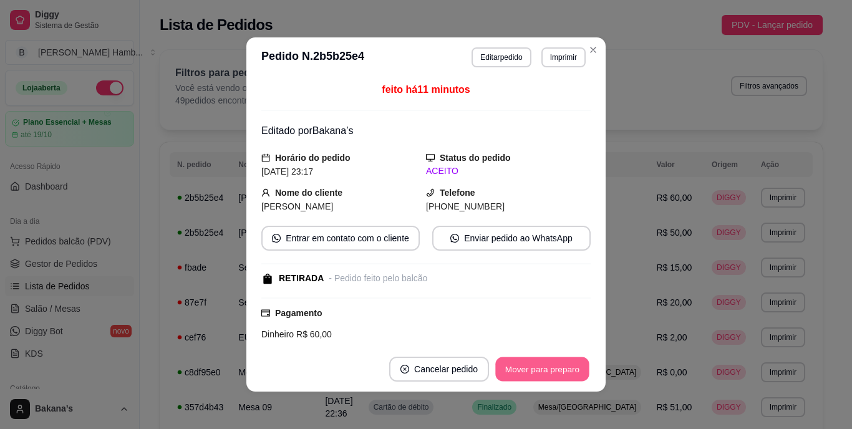
click at [546, 373] on button "Mover para preparo" at bounding box center [542, 369] width 94 height 24
click at [540, 374] on button "Mover para retirada disponível" at bounding box center [522, 369] width 138 height 25
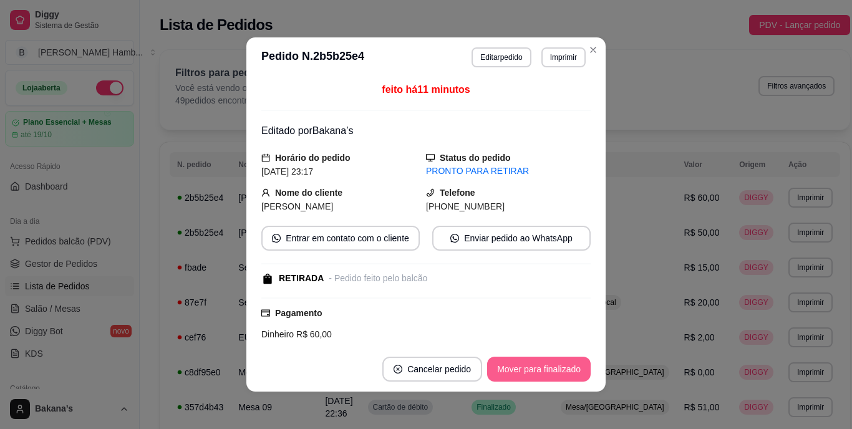
click at [536, 367] on button "Mover para finalizado" at bounding box center [539, 369] width 104 height 25
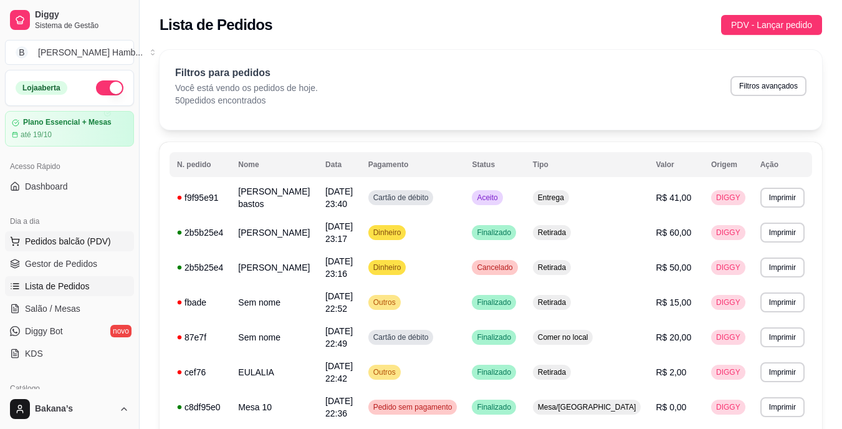
click at [90, 244] on span "Pedidos balcão (PDV)" at bounding box center [68, 241] width 86 height 12
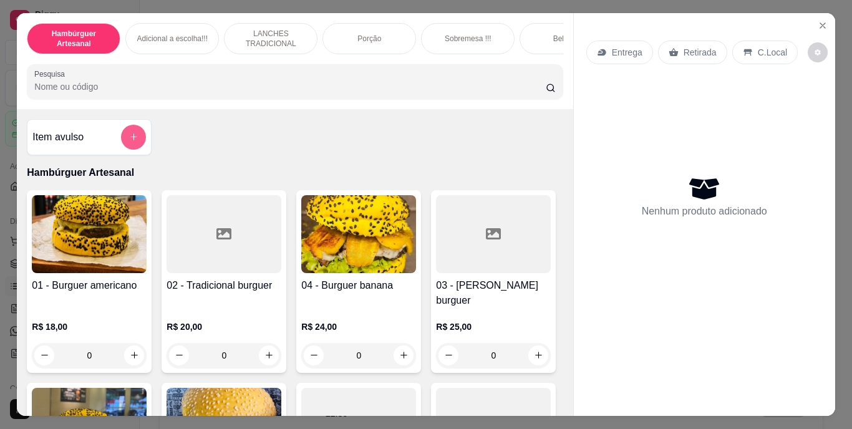
click at [136, 145] on button "add-separate-item" at bounding box center [133, 137] width 25 height 25
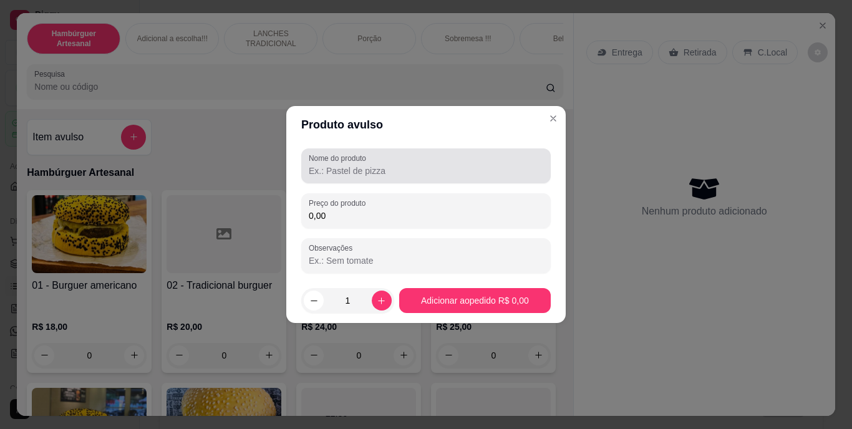
click at [337, 158] on label "Nome do produto" at bounding box center [340, 158] width 62 height 11
click at [337, 165] on input "Nome do produto" at bounding box center [426, 171] width 234 height 12
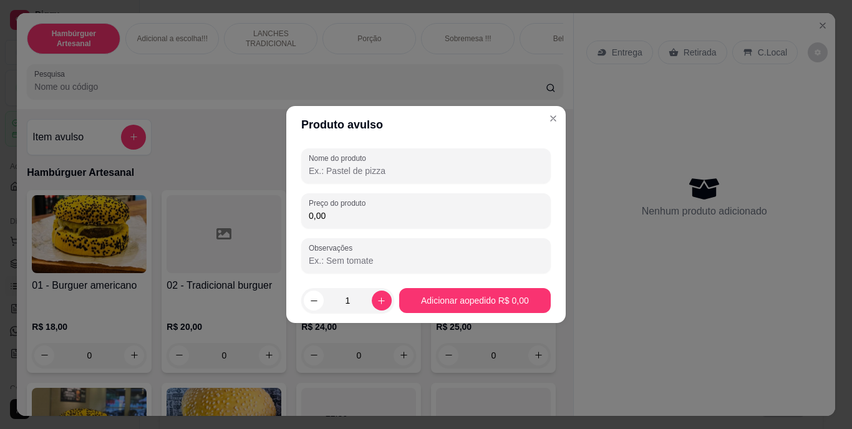
click at [325, 160] on label "Nome do produto" at bounding box center [340, 158] width 62 height 11
click at [325, 165] on input "Nome do produto" at bounding box center [426, 171] width 234 height 12
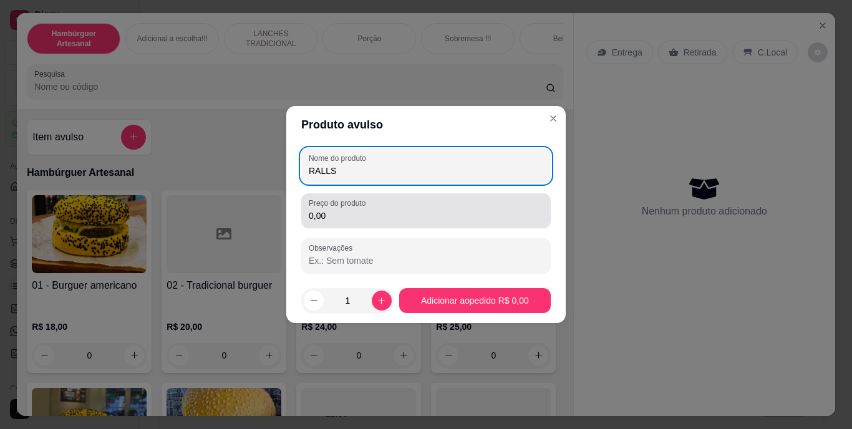
type input "RALLS"
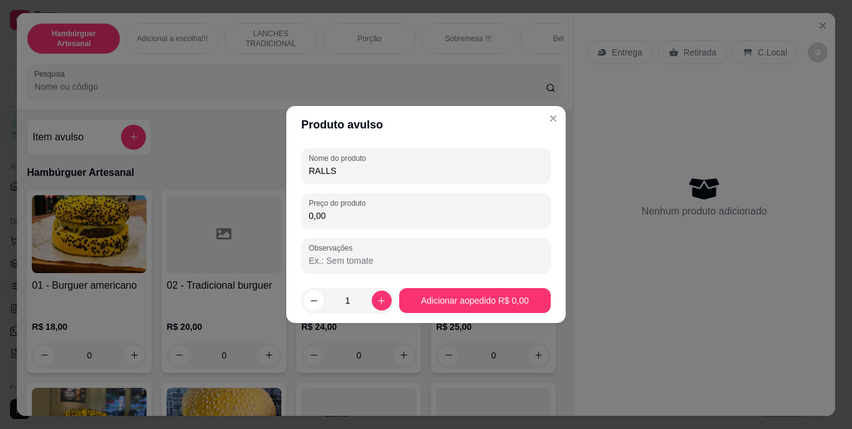
click at [358, 214] on input "0,00" at bounding box center [426, 216] width 234 height 12
type input "3,00"
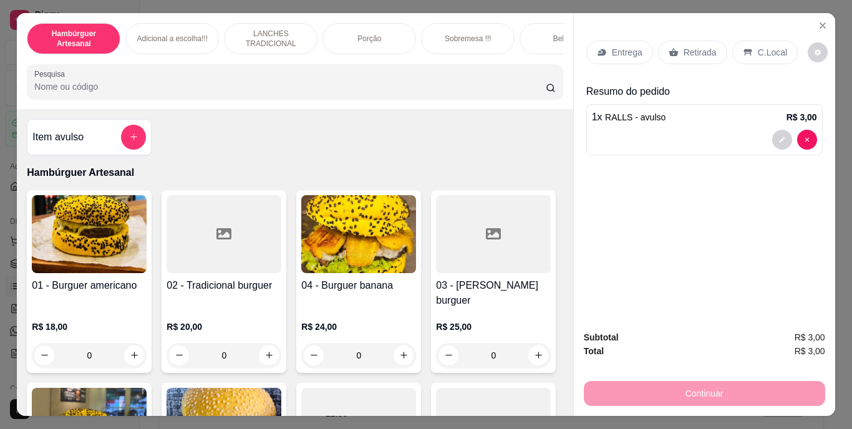
click at [699, 46] on p "Retirada" at bounding box center [699, 52] width 33 height 12
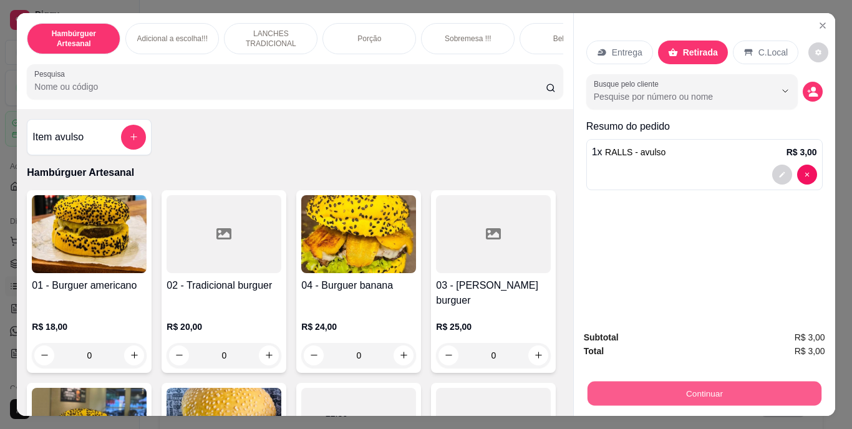
click at [688, 393] on button "Continuar" at bounding box center [704, 394] width 234 height 24
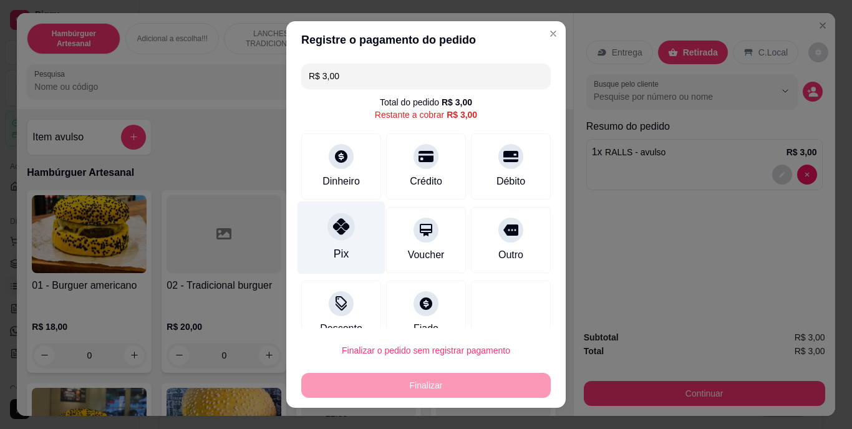
click at [328, 244] on div "Pix" at bounding box center [341, 237] width 88 height 73
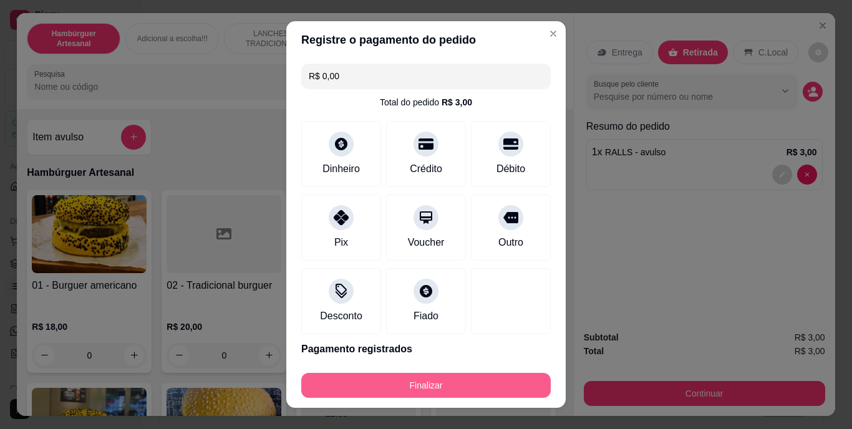
click at [445, 379] on button "Finalizar" at bounding box center [425, 385] width 249 height 25
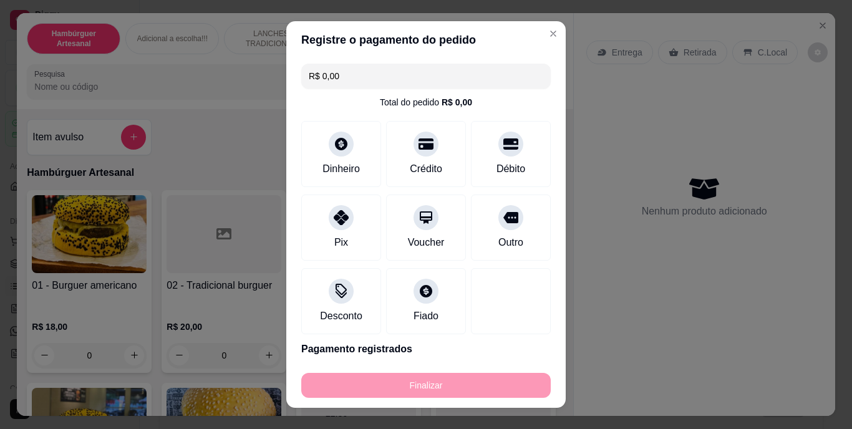
type input "-R$ 3,00"
